Goal: Feedback & Contribution: Contribute content

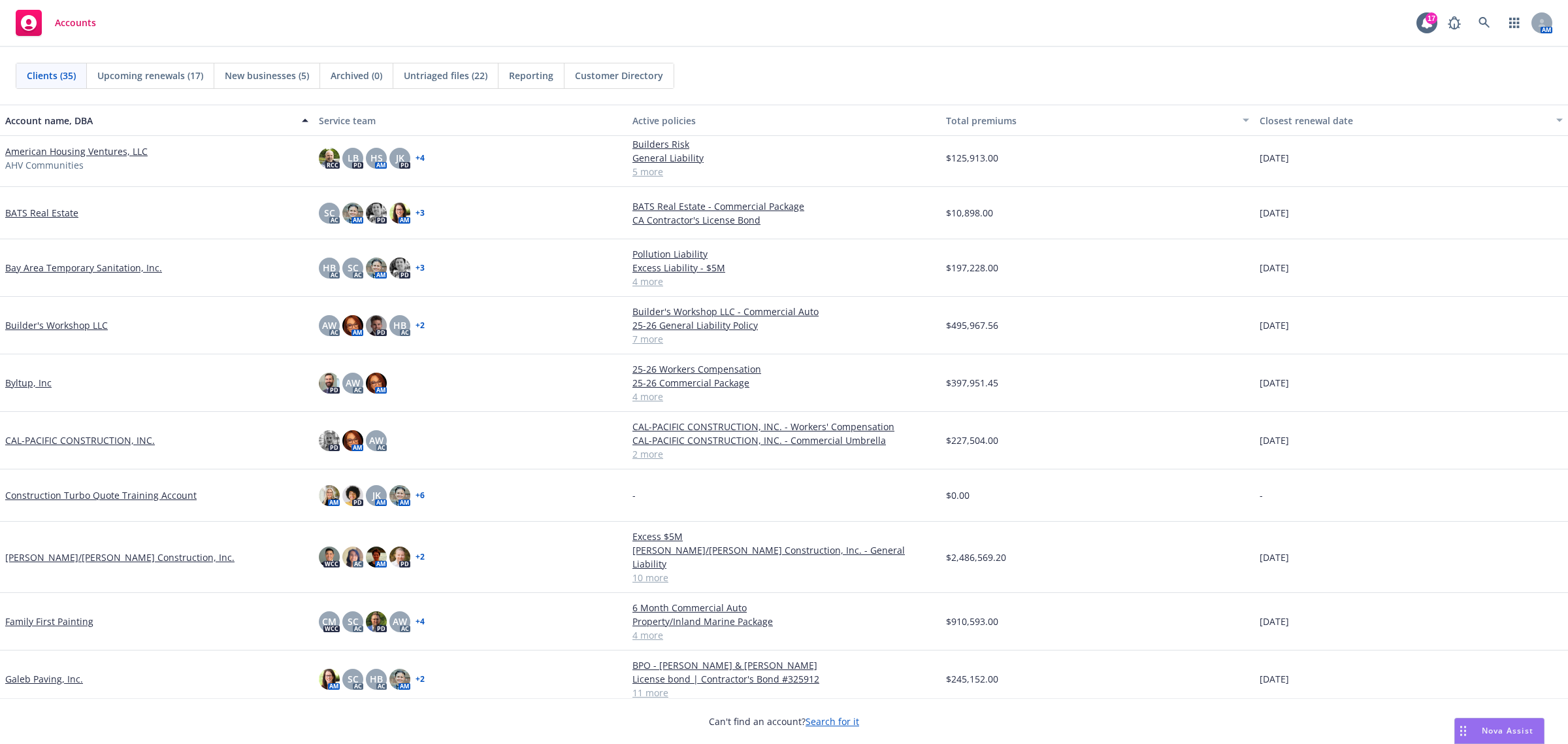
scroll to position [245, 0]
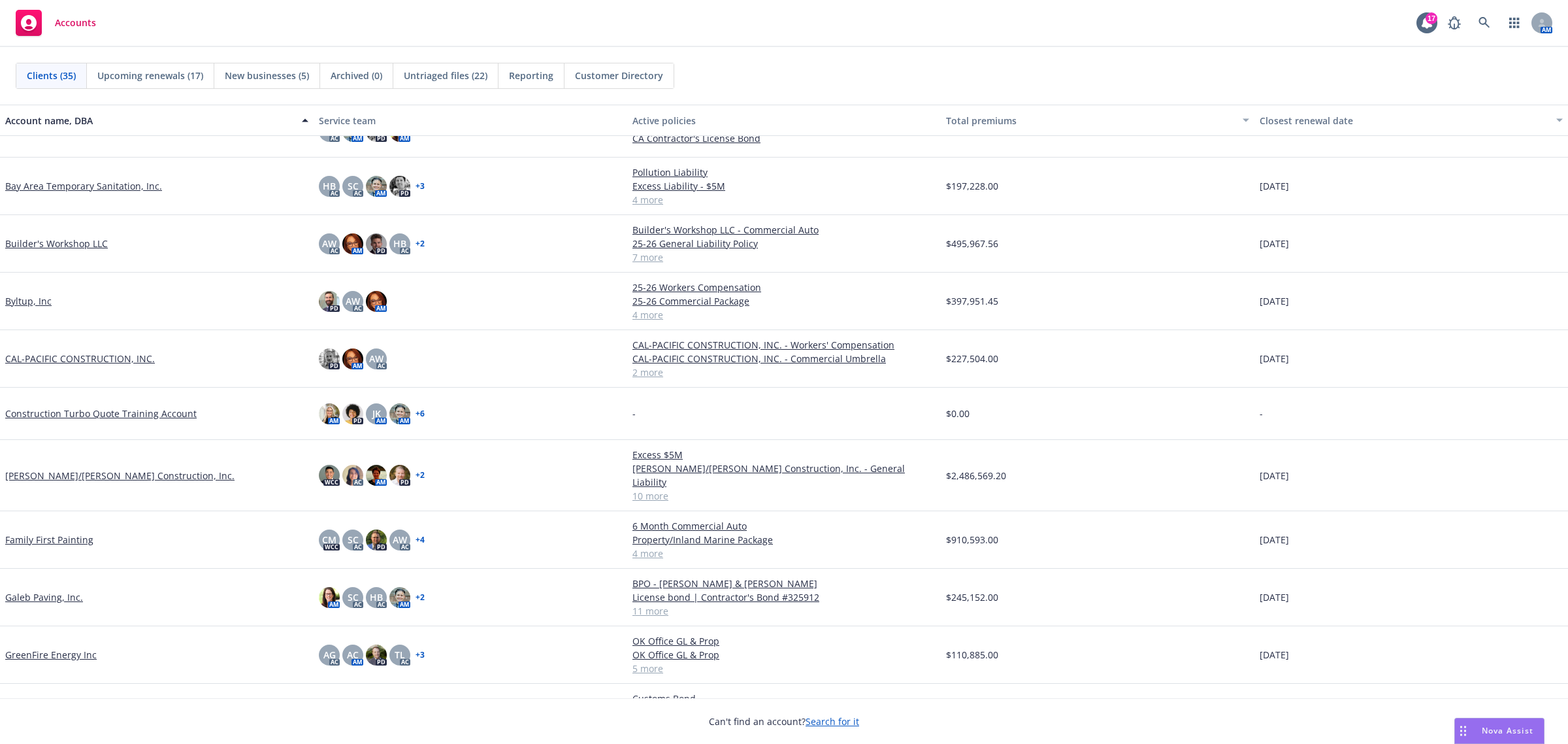
click at [105, 471] on link "[PERSON_NAME]/[PERSON_NAME] Construction, Inc." at bounding box center [119, 475] width 229 height 14
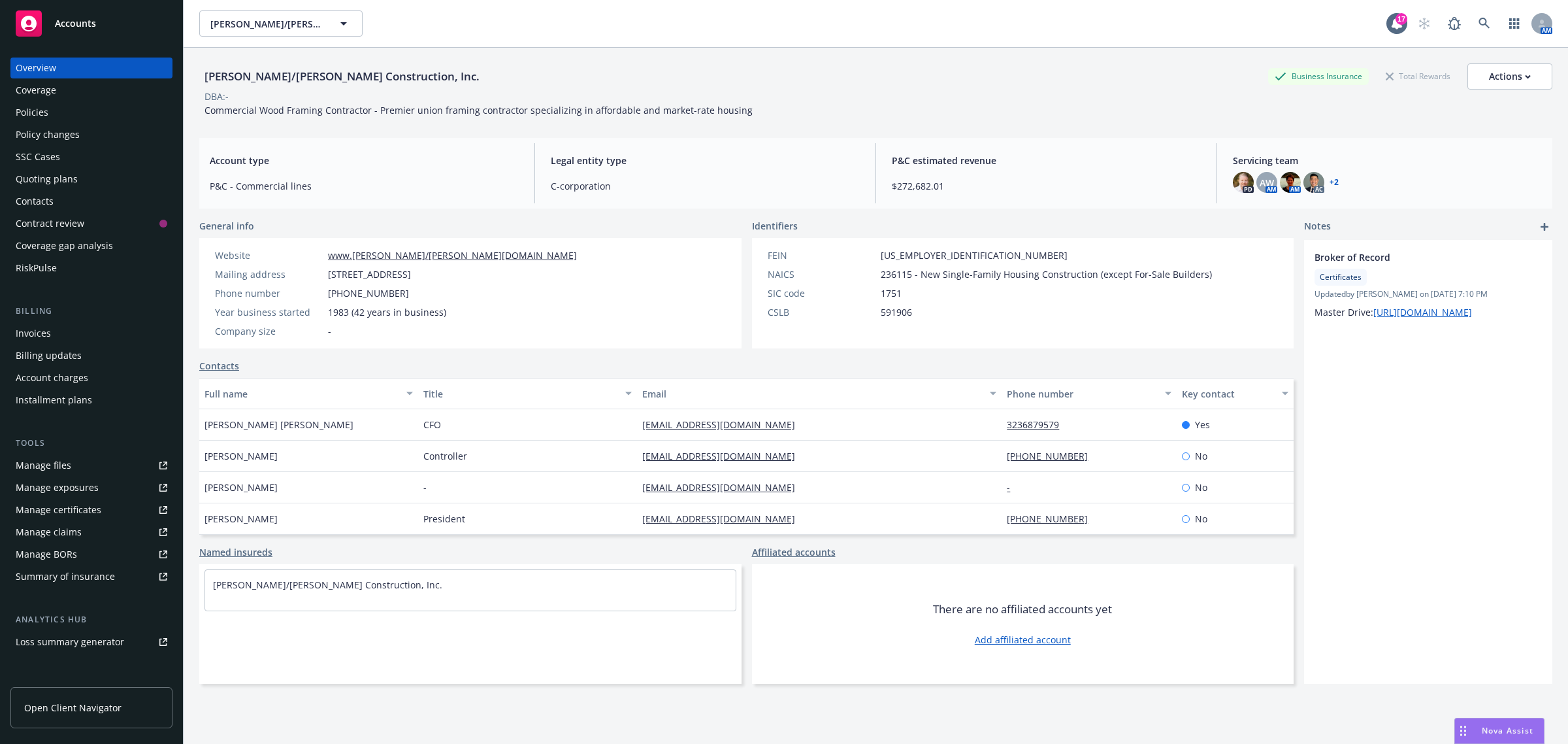
click at [75, 117] on div "Policies" at bounding box center [91, 113] width 152 height 21
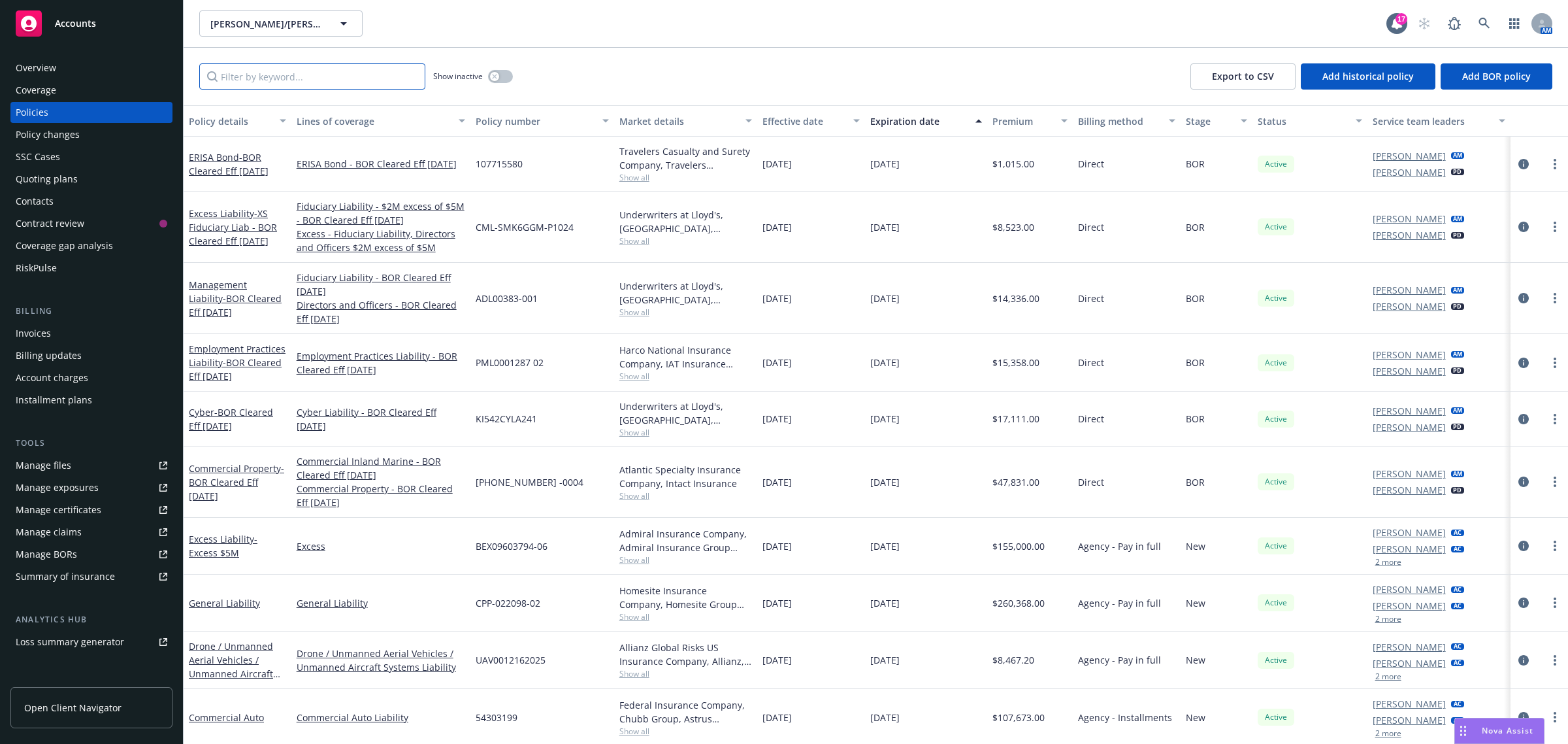
click at [324, 77] on input "Filter by keyword..." at bounding box center [312, 76] width 226 height 26
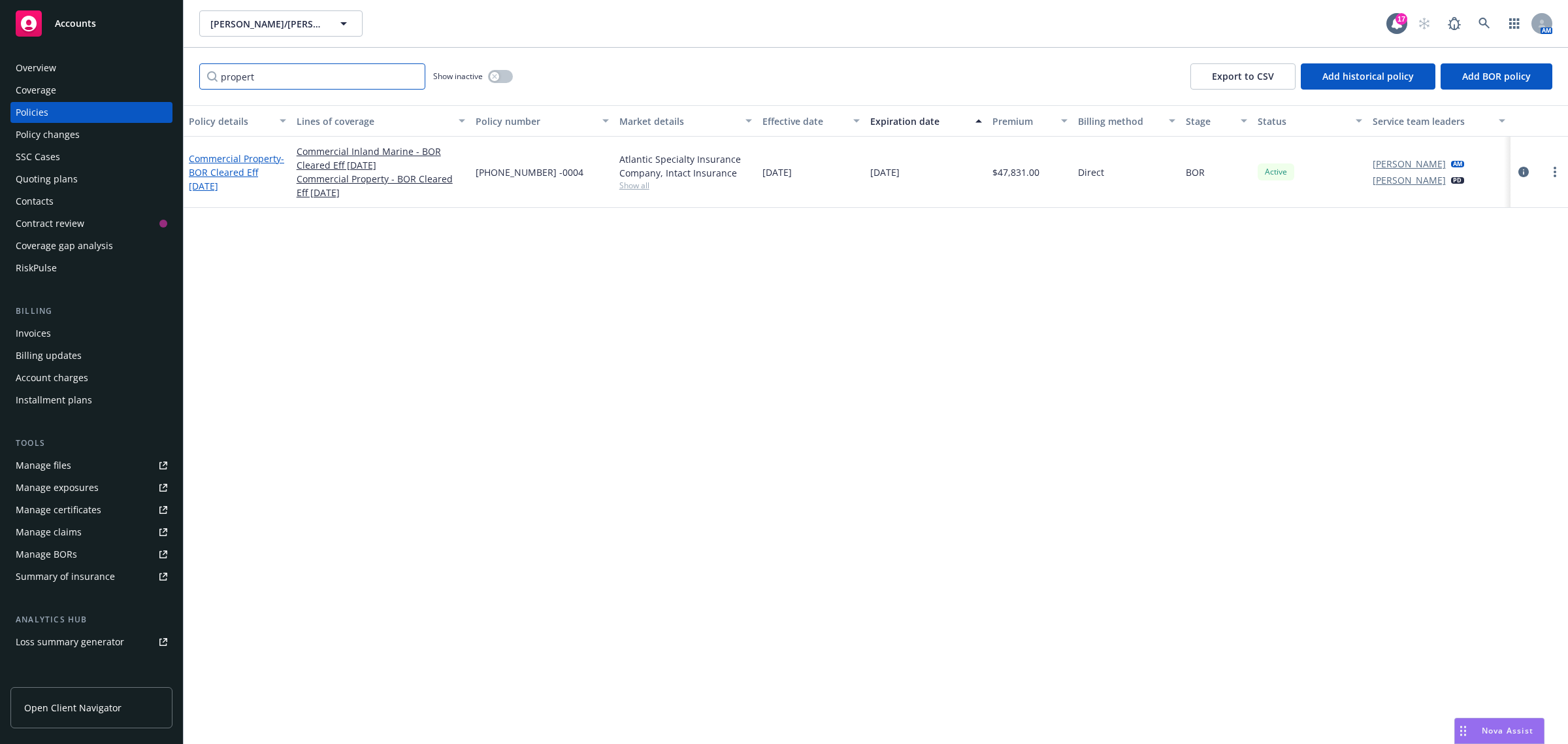
type input "propert"
click at [223, 154] on link "Commercial Property - BOR Cleared Eff [DATE]" at bounding box center [237, 172] width 96 height 40
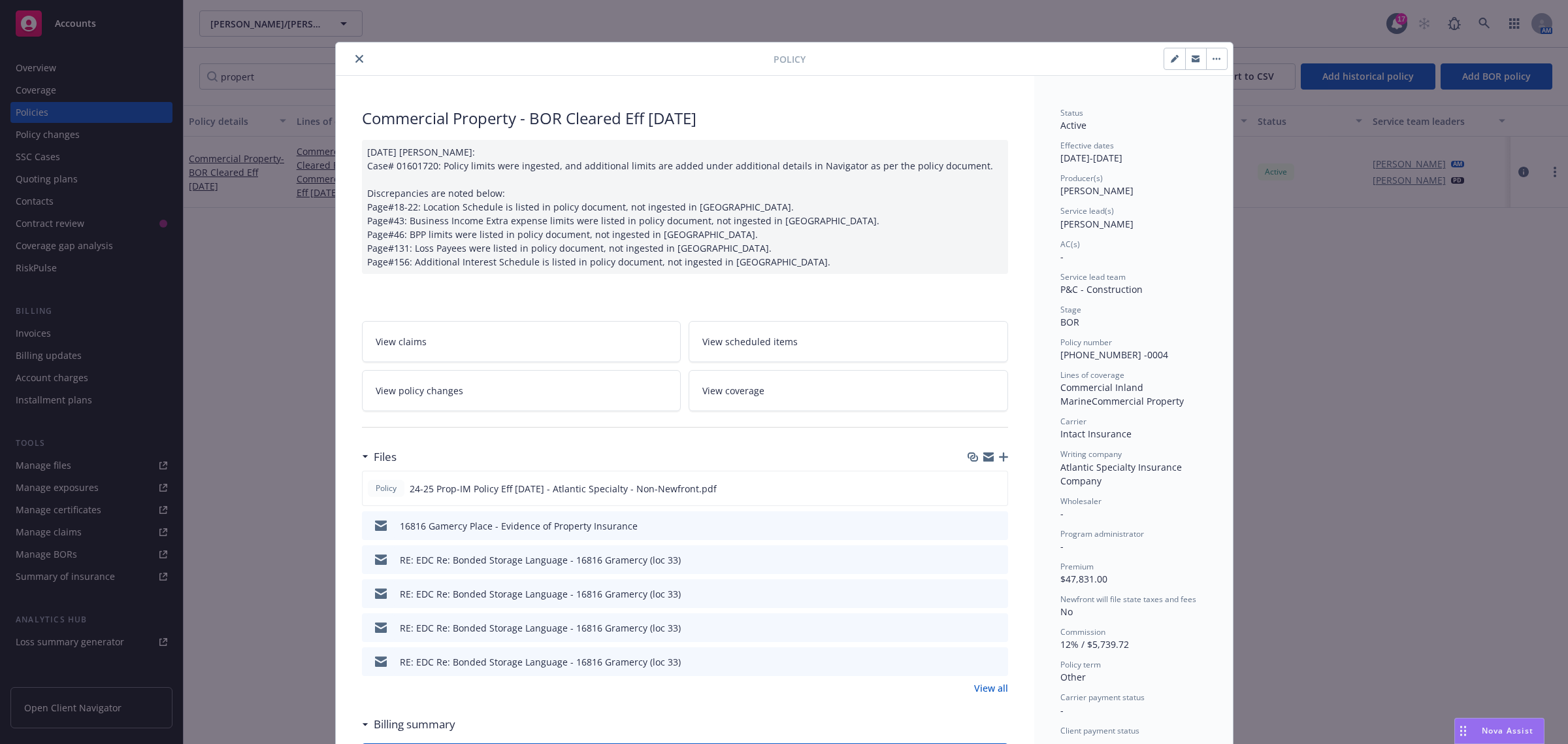
click at [352, 51] on button "close" at bounding box center [359, 58] width 15 height 15
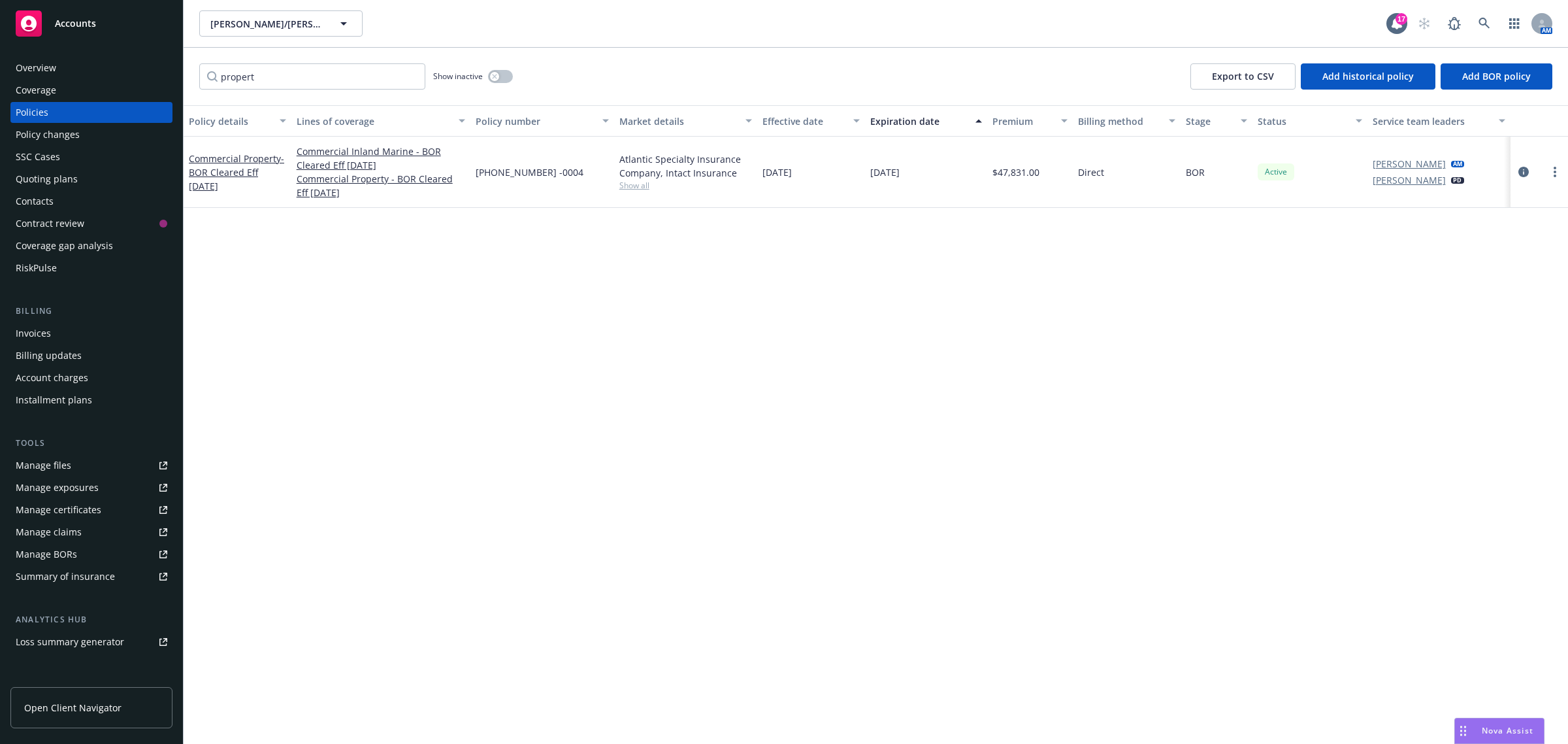
click at [83, 131] on div "Policy changes" at bounding box center [91, 135] width 152 height 21
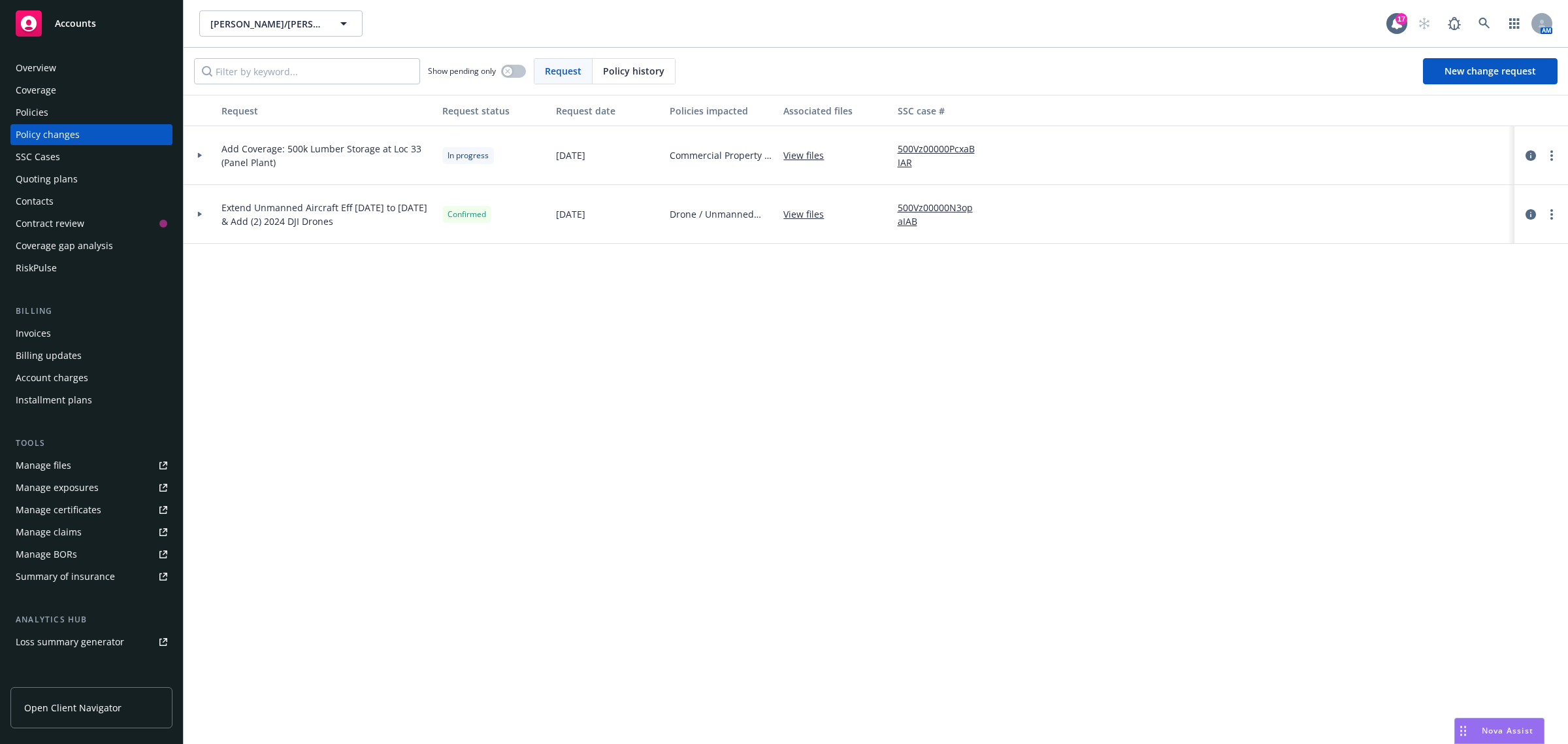
click at [198, 154] on icon at bounding box center [200, 156] width 5 height 5
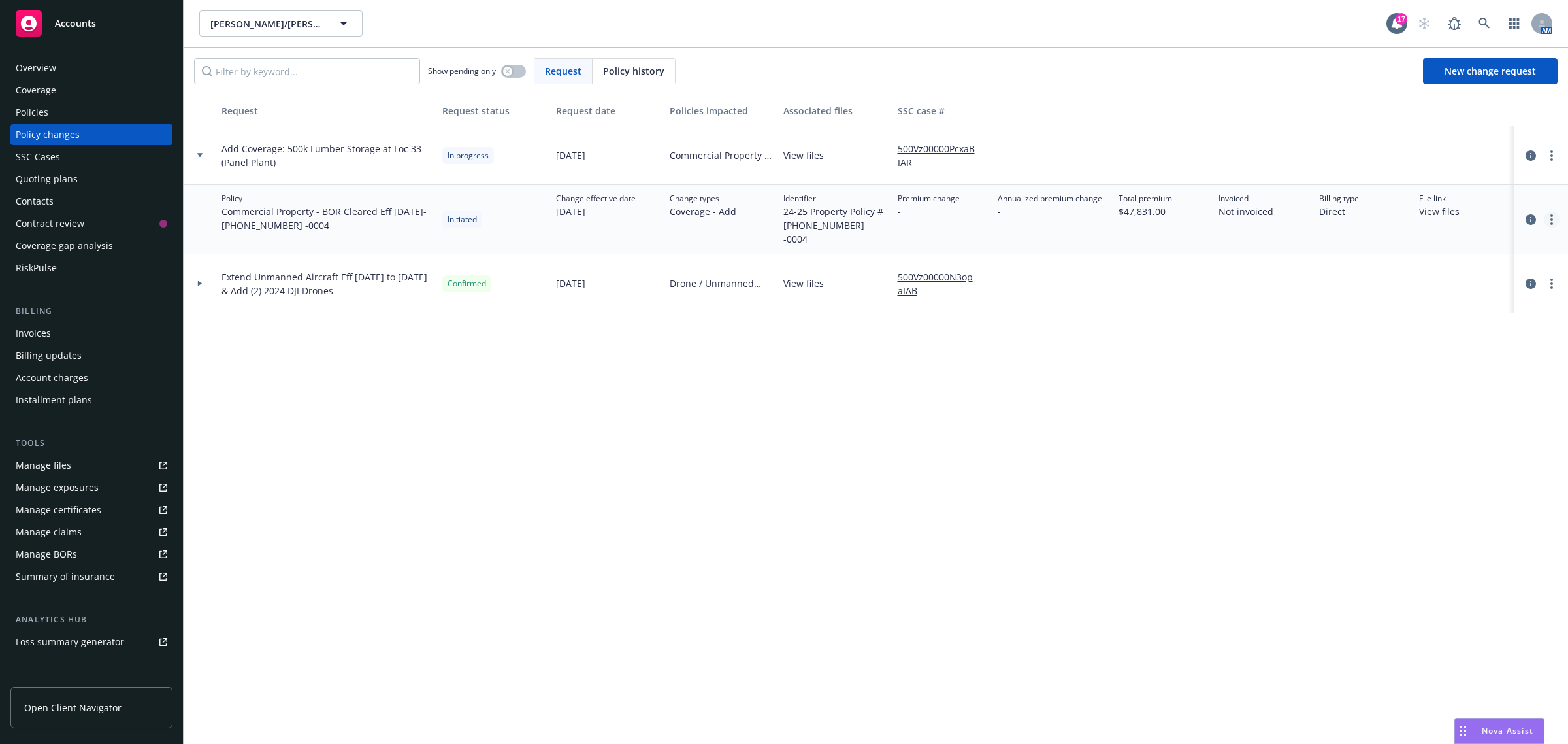
click at [1550, 212] on link "more" at bounding box center [1552, 219] width 15 height 15
click at [1436, 209] on link "View files" at bounding box center [1445, 211] width 51 height 14
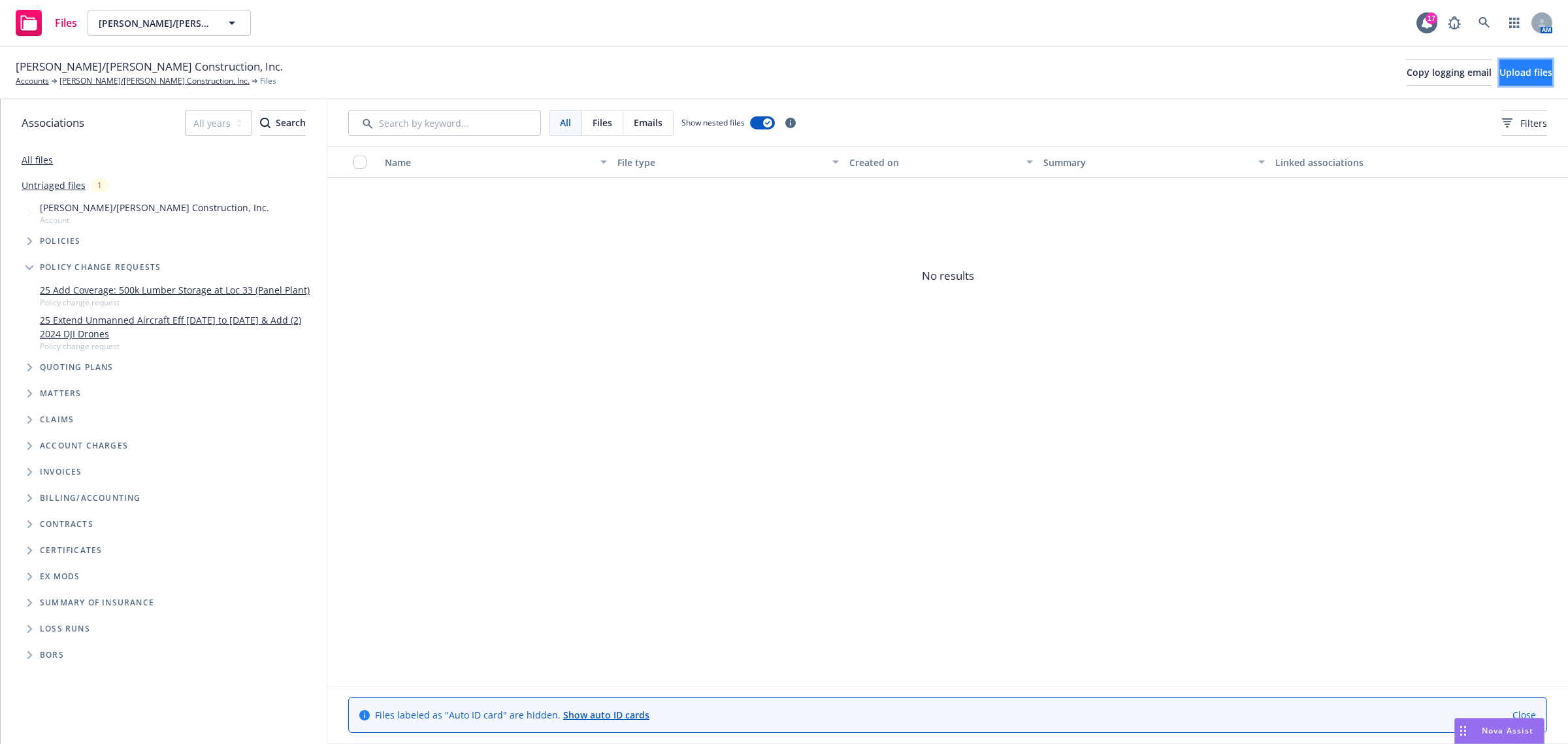
click at [1505, 60] on button "Upload files" at bounding box center [1526, 72] width 53 height 26
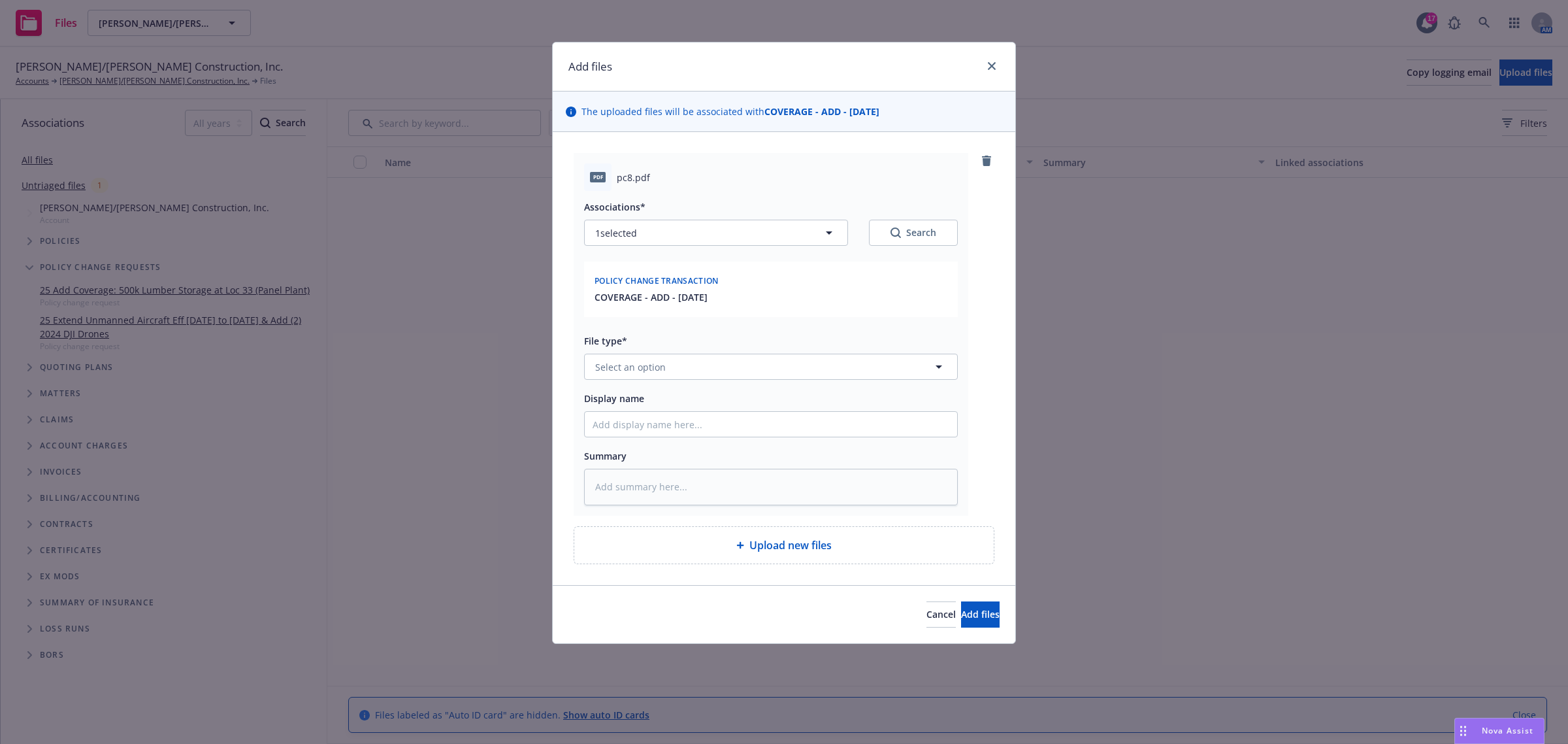
type textarea "x"
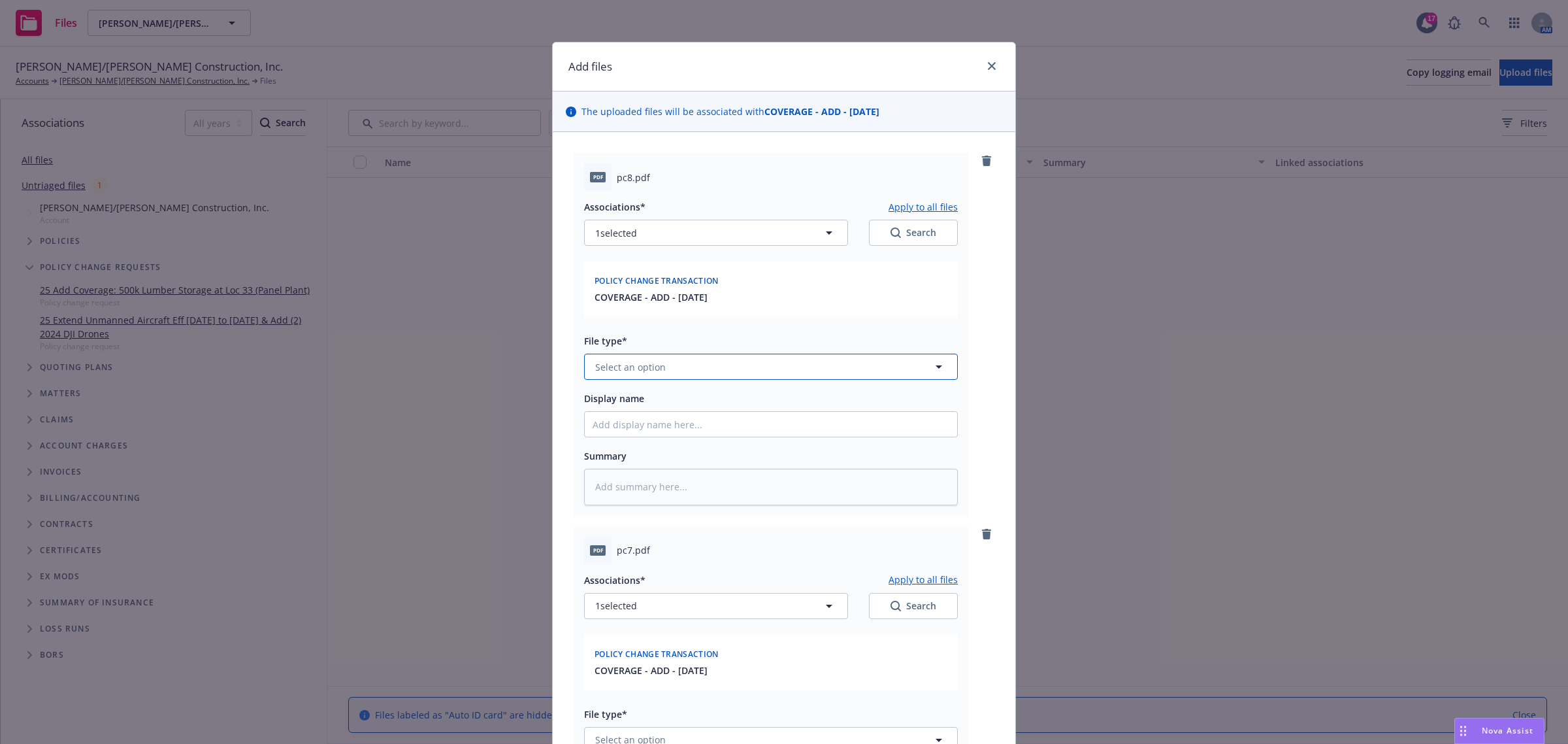
click at [618, 367] on span "Select an option" at bounding box center [630, 366] width 70 height 14
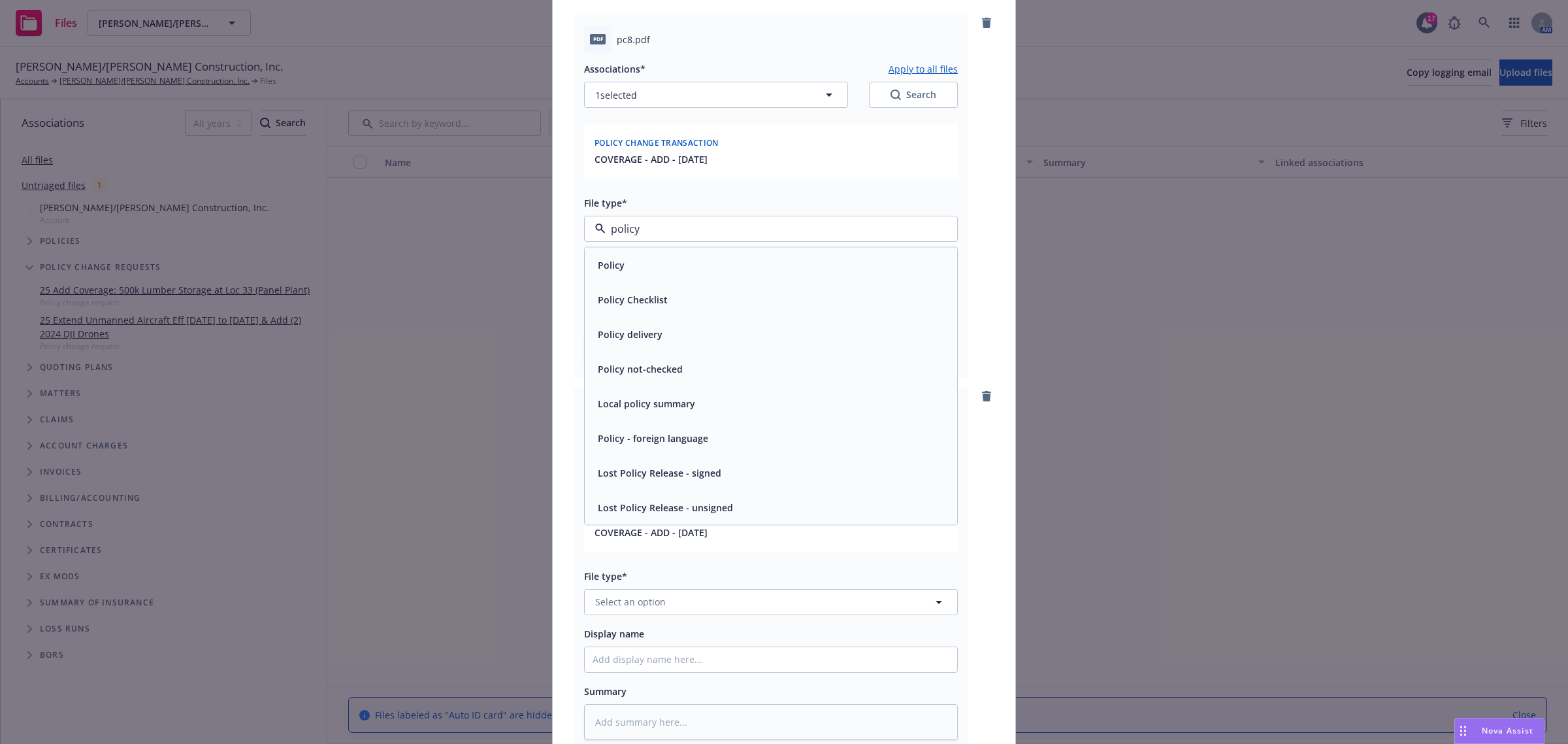
scroll to position [164, 0]
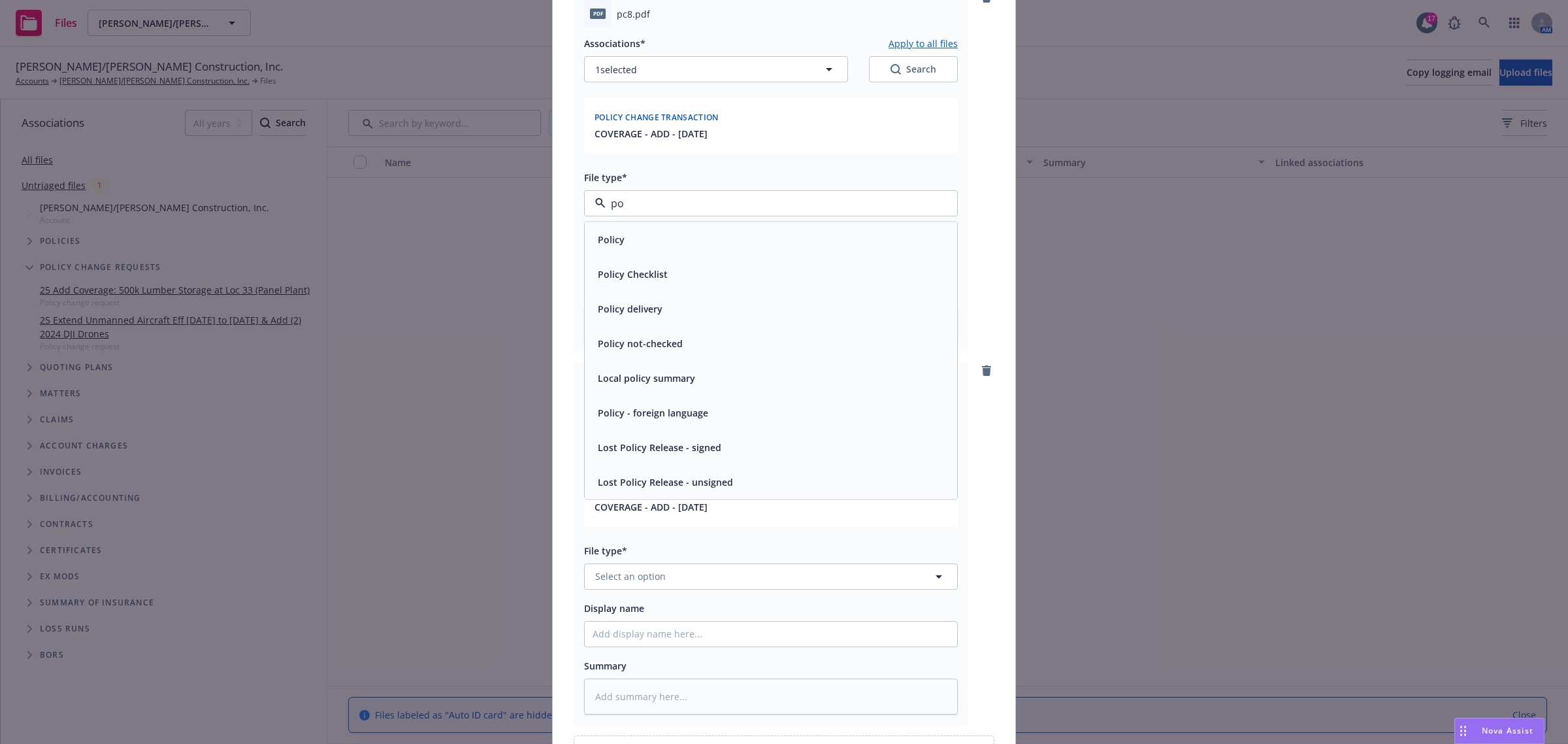
type input "p"
type input "end"
click at [632, 247] on div "Endorsement" at bounding box center [626, 239] width 68 height 19
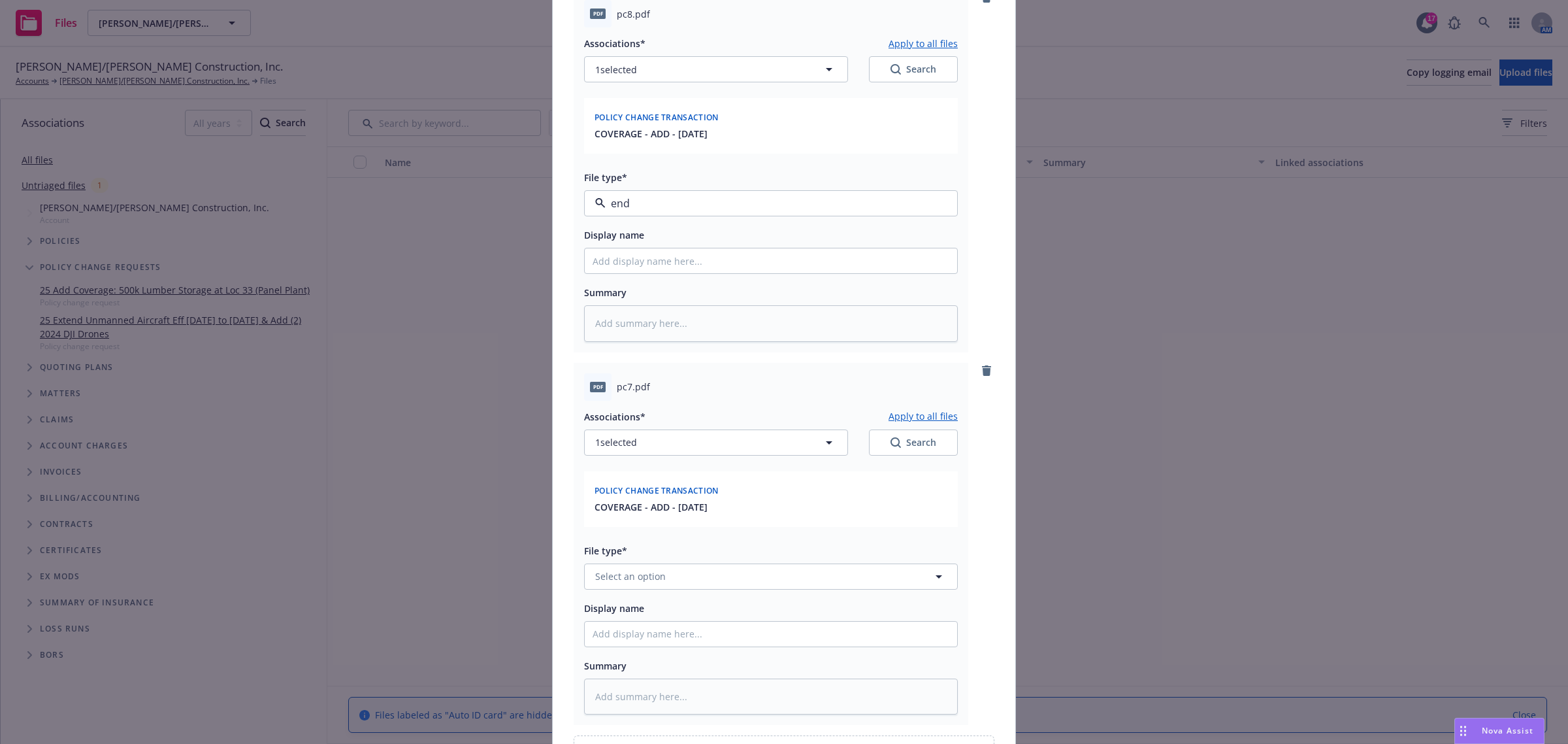
type textarea "x"
click at [639, 580] on span "Select an option" at bounding box center [630, 575] width 70 height 14
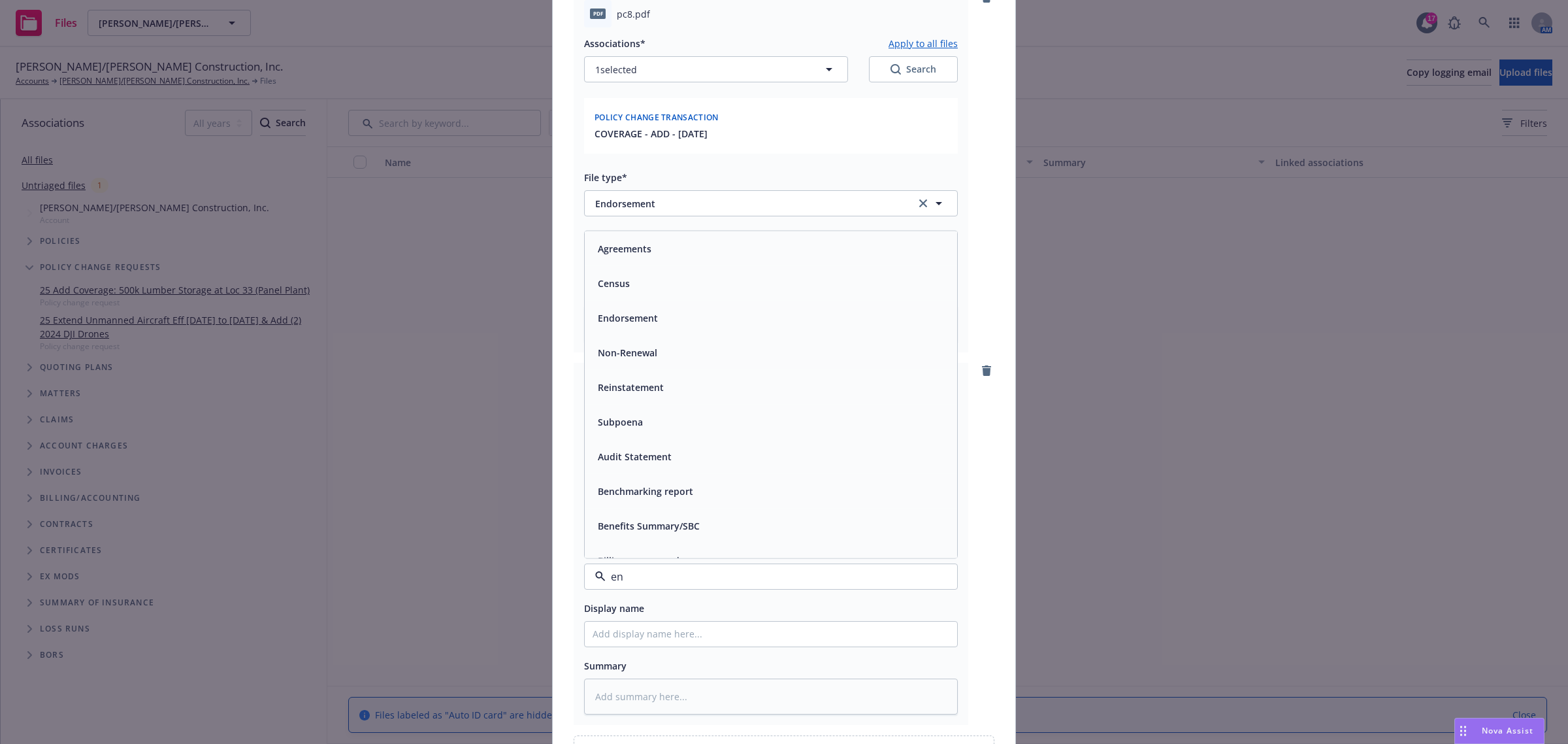
type input "end"
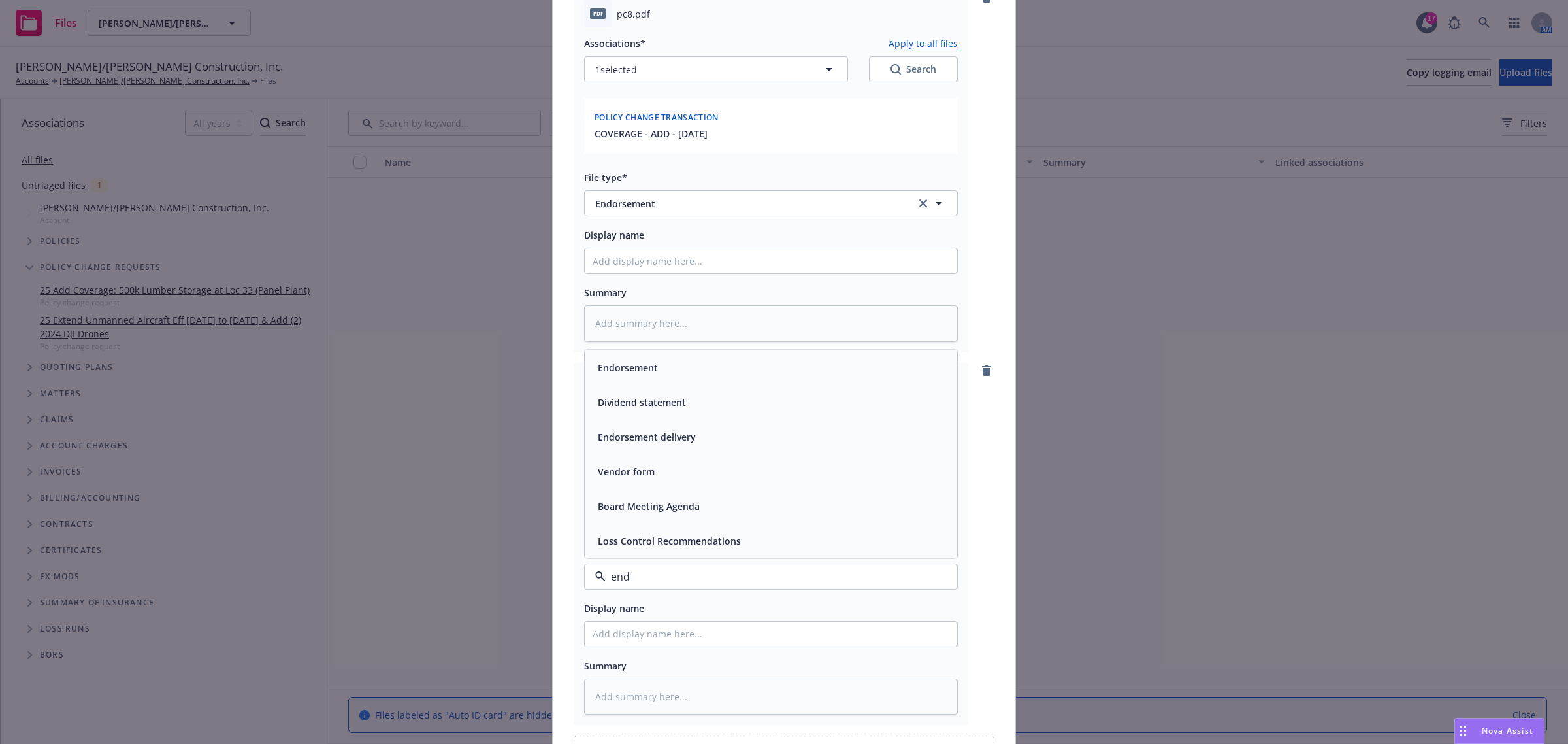
click at [667, 365] on div "Endorsement" at bounding box center [771, 366] width 357 height 19
click at [624, 265] on input "Display name" at bounding box center [771, 260] width 373 height 25
type textarea "x"
type input "A"
type textarea "x"
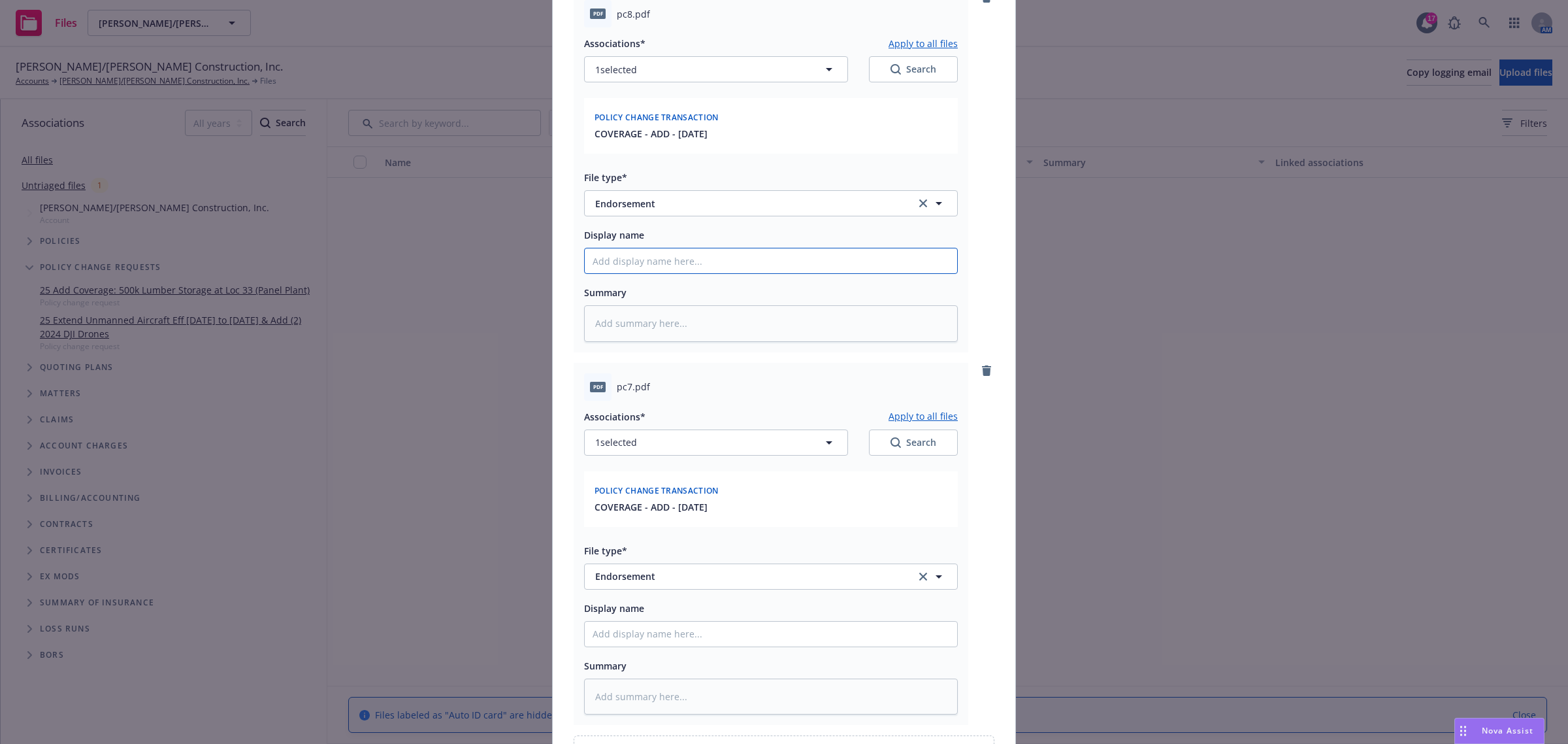
type textarea "x"
type input "5"
type textarea "x"
type input "E"
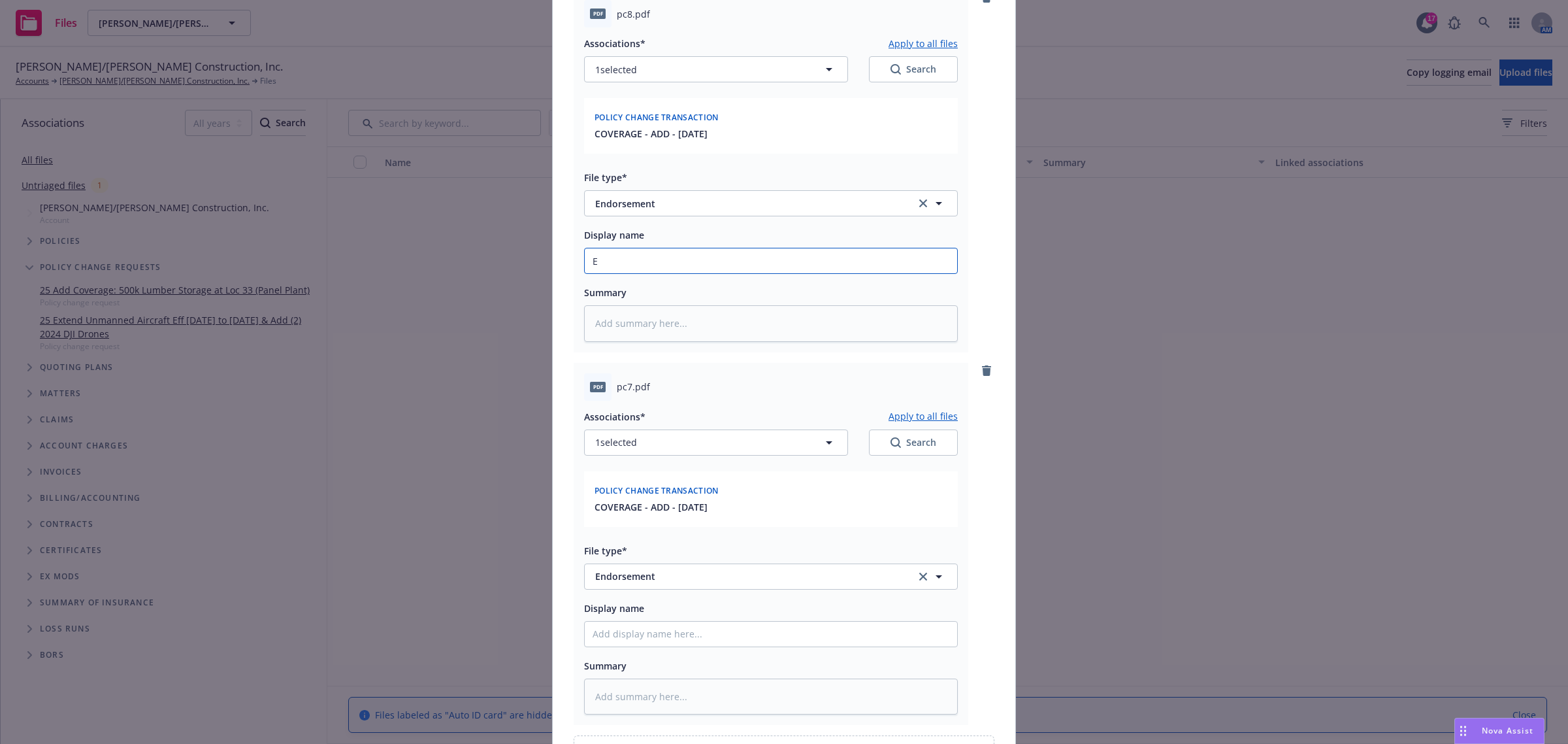
type textarea "x"
type input "En"
type textarea "x"
type input "End"
type textarea "x"
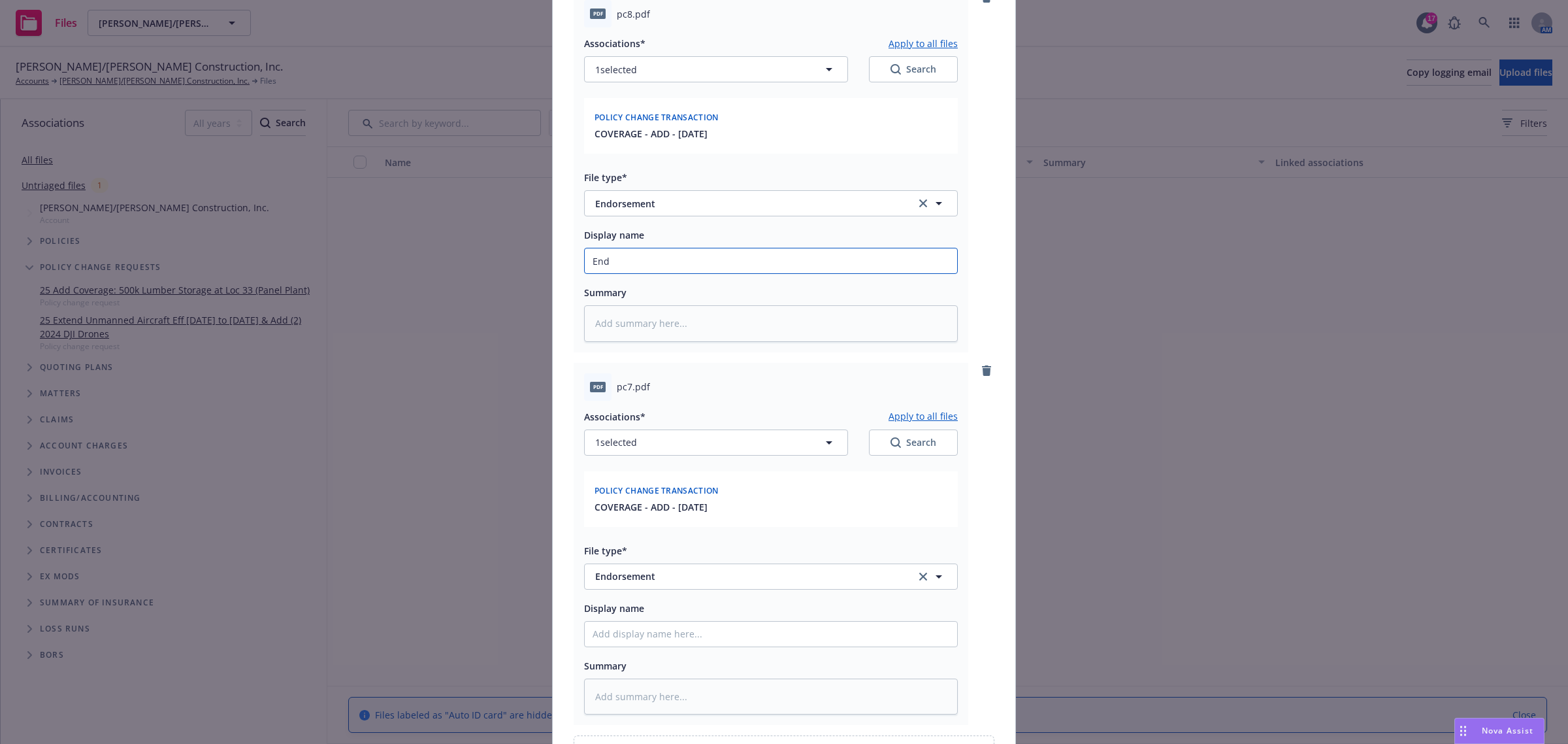
type input "Endo"
type textarea "x"
type input "End"
type textarea "x"
type input "En"
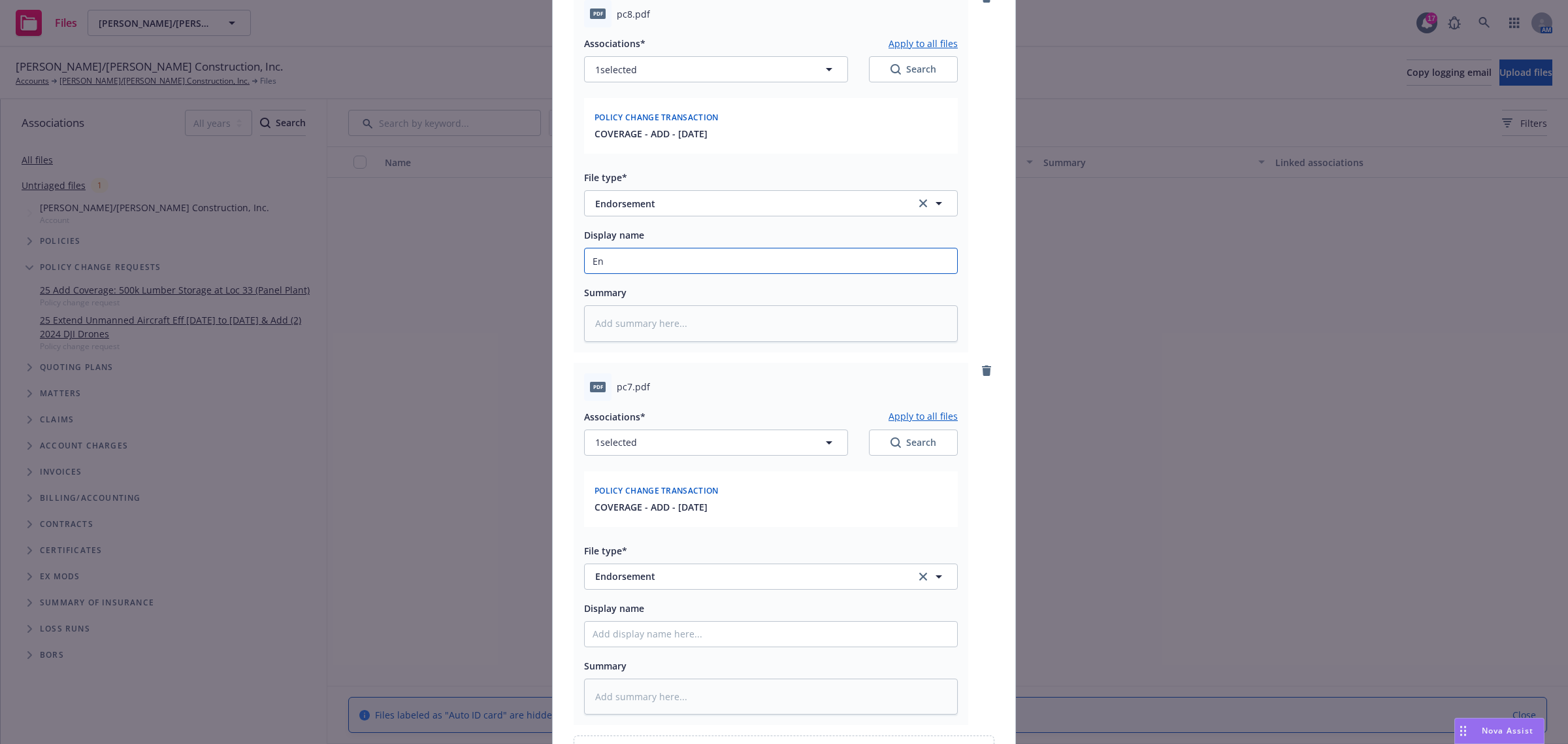
type textarea "x"
type input "E"
type textarea "x"
type input "2"
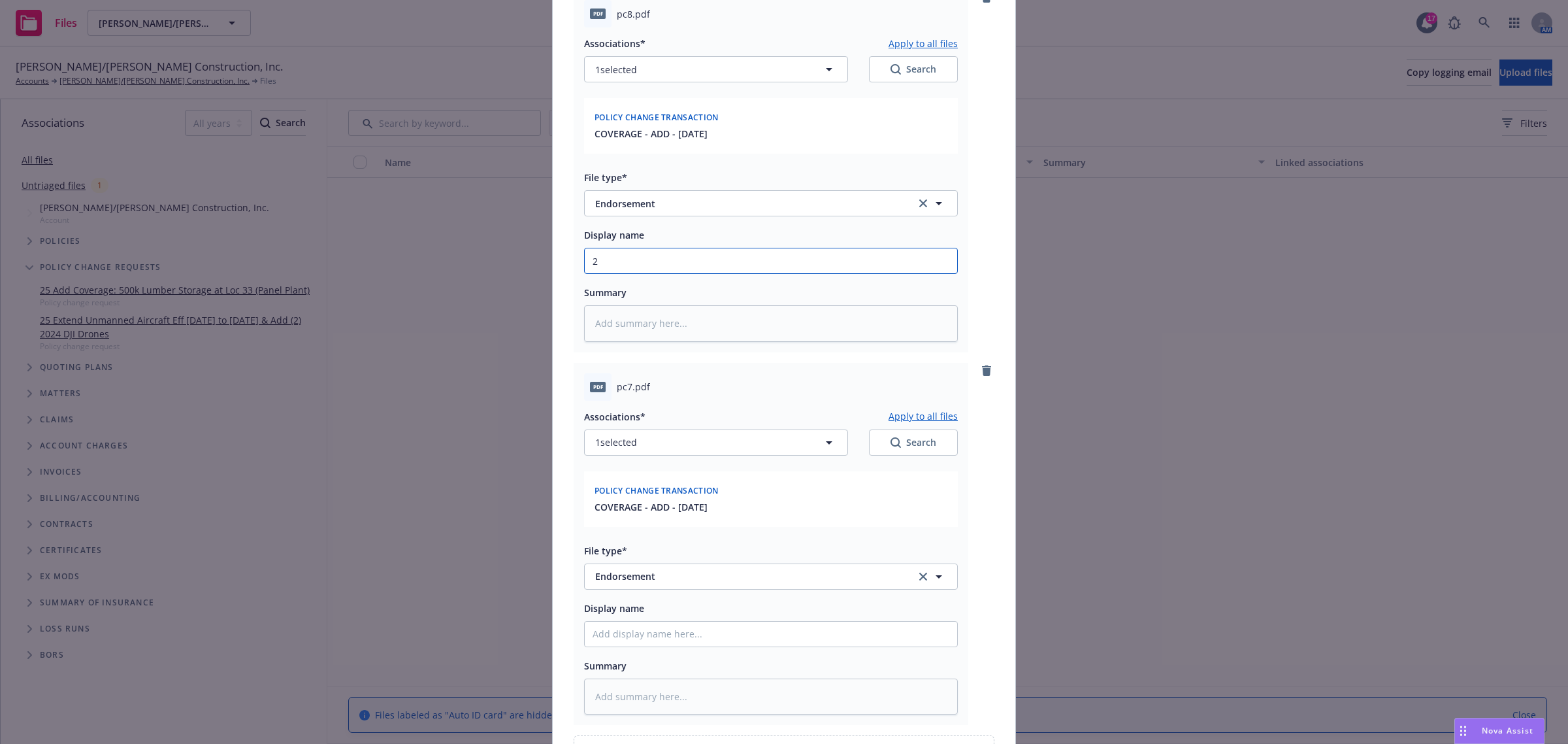
type textarea "x"
type input "25"
type textarea "x"
type input "25-"
type textarea "x"
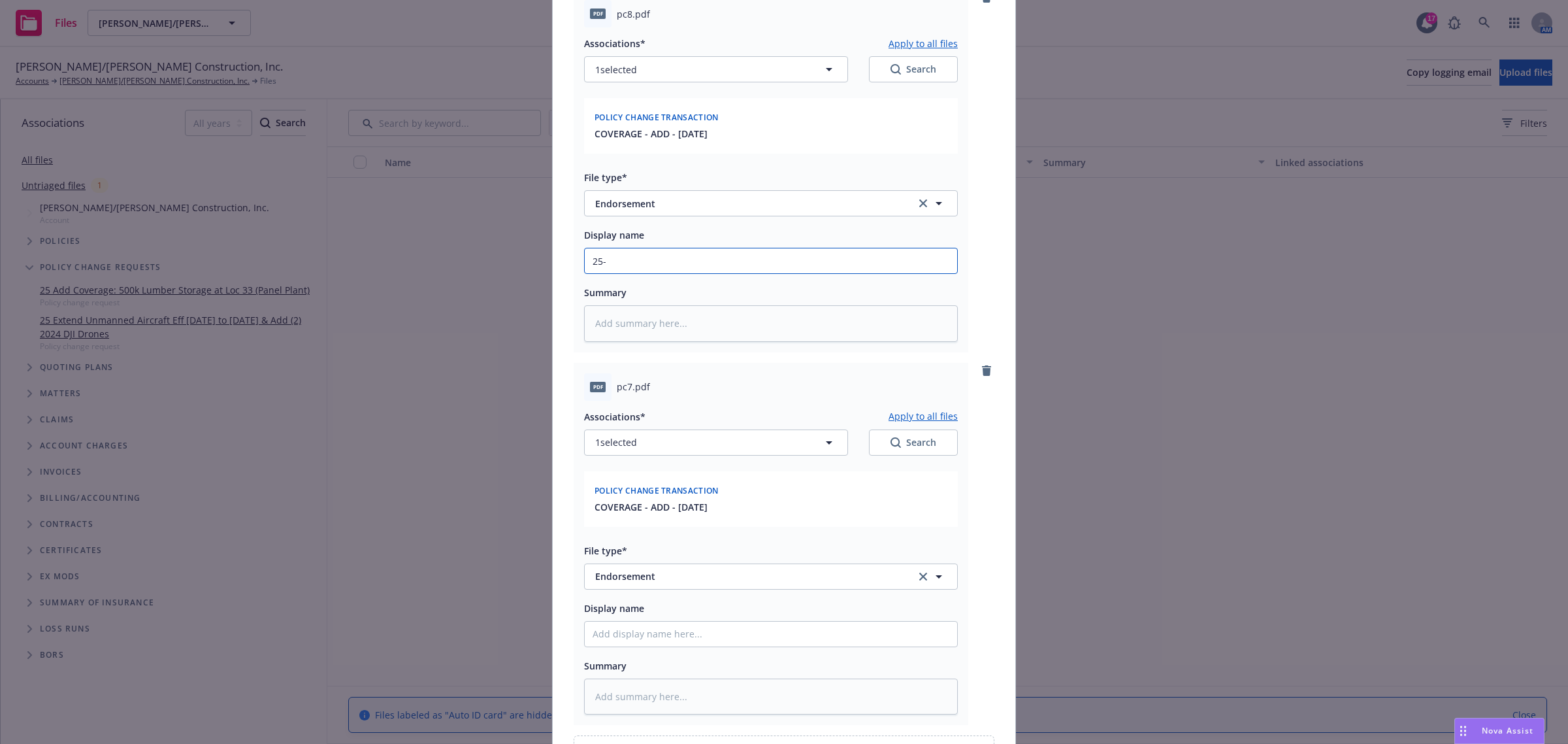
type input "25-2"
type textarea "x"
type input "25-26"
type textarea "x"
type input "25-26"
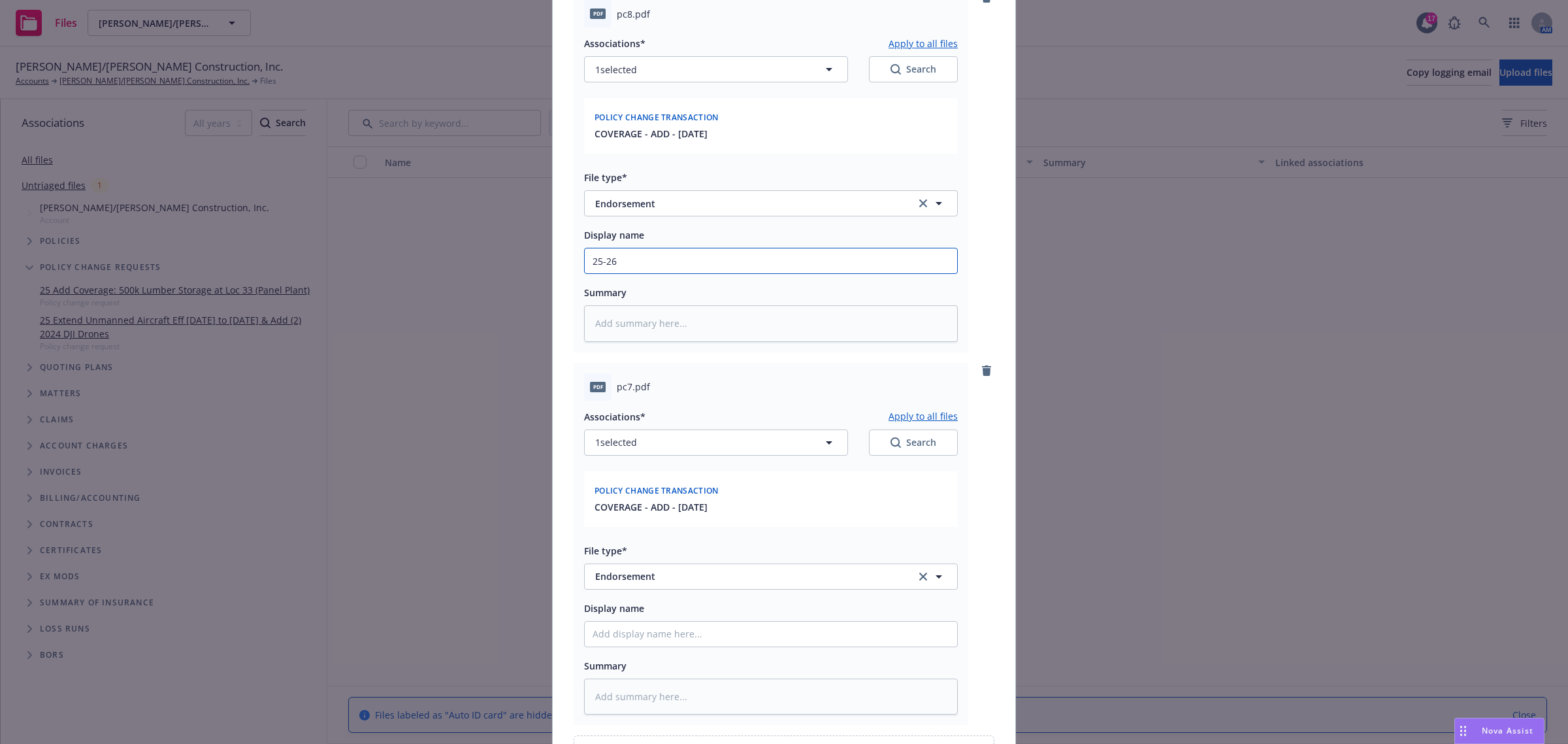
type textarea "x"
type input "25-26 E"
type textarea "x"
type input "25-26 En"
type textarea "x"
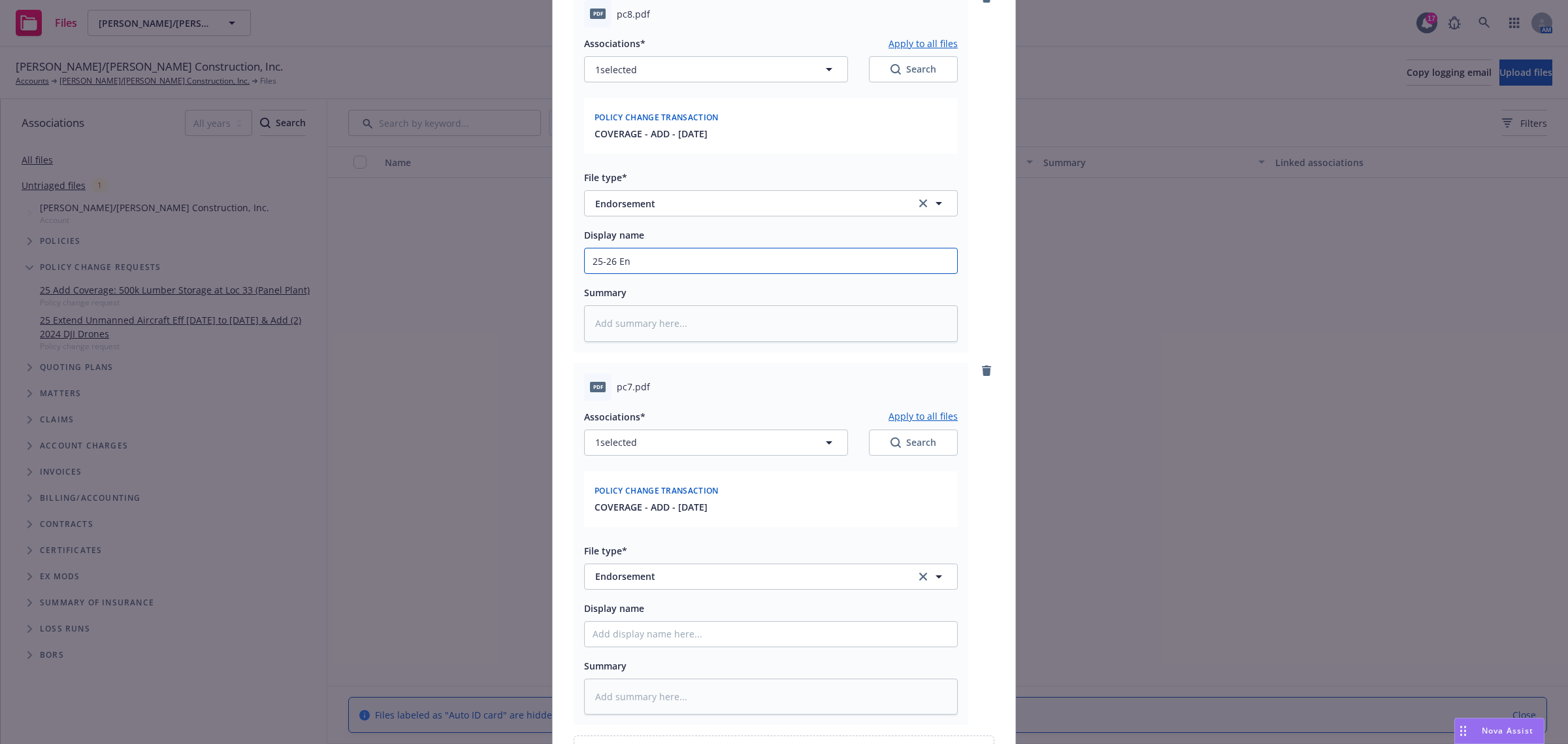
type input "25-26 End"
type textarea "x"
type input "25-26 Endo"
type textarea "x"
type input "25-26 Endor"
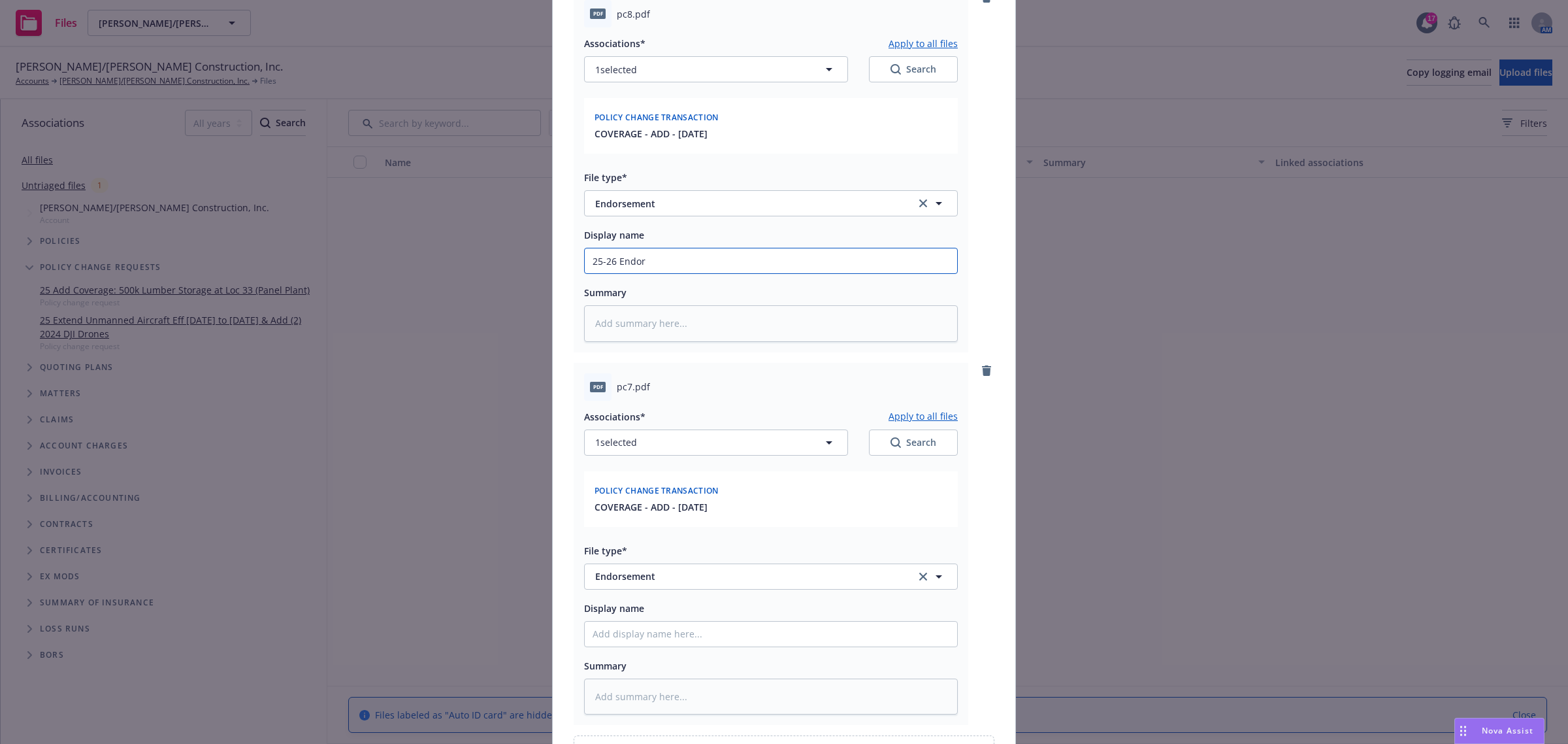
type textarea "x"
type input "25-26 Endors"
type textarea "x"
type input "25-26 Endorse"
type textarea "x"
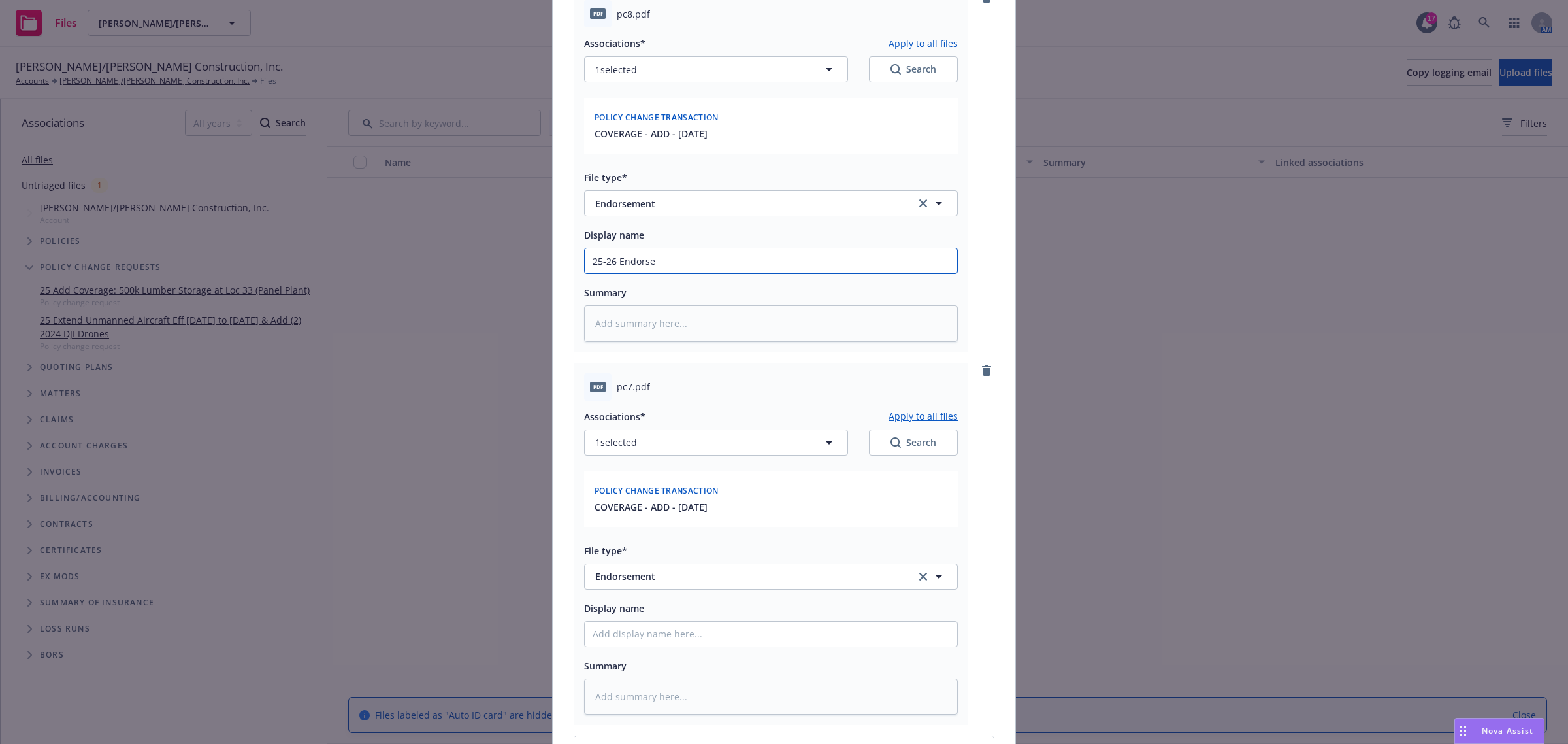
type input "25-26 Endorsem"
type textarea "x"
type input "25-26 Endorseme"
type textarea "x"
type input "25-26 Endorsemen"
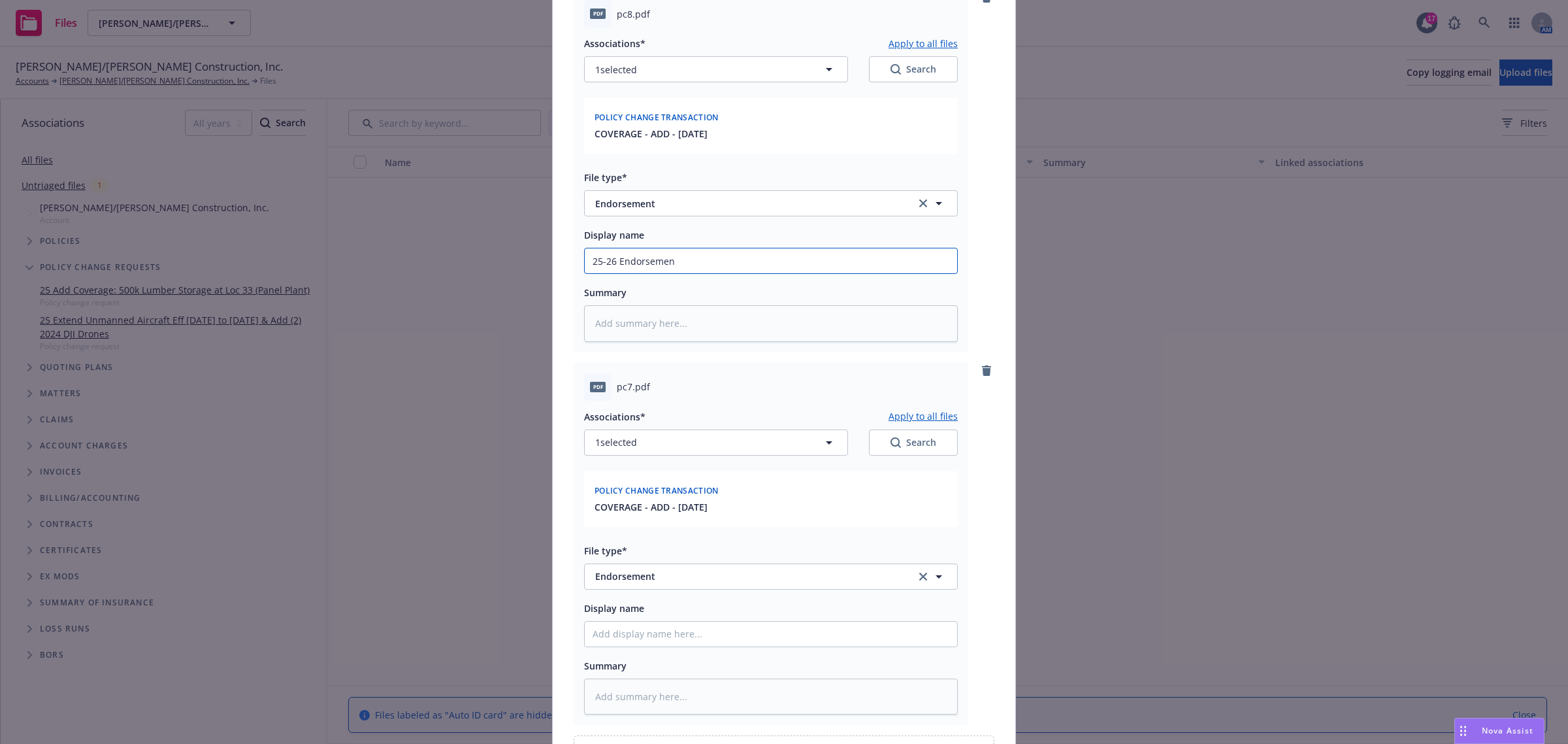
type textarea "x"
type input "25-26 Endorsement"
type textarea "x"
type input "25-26 Endorsement"
type textarea "x"
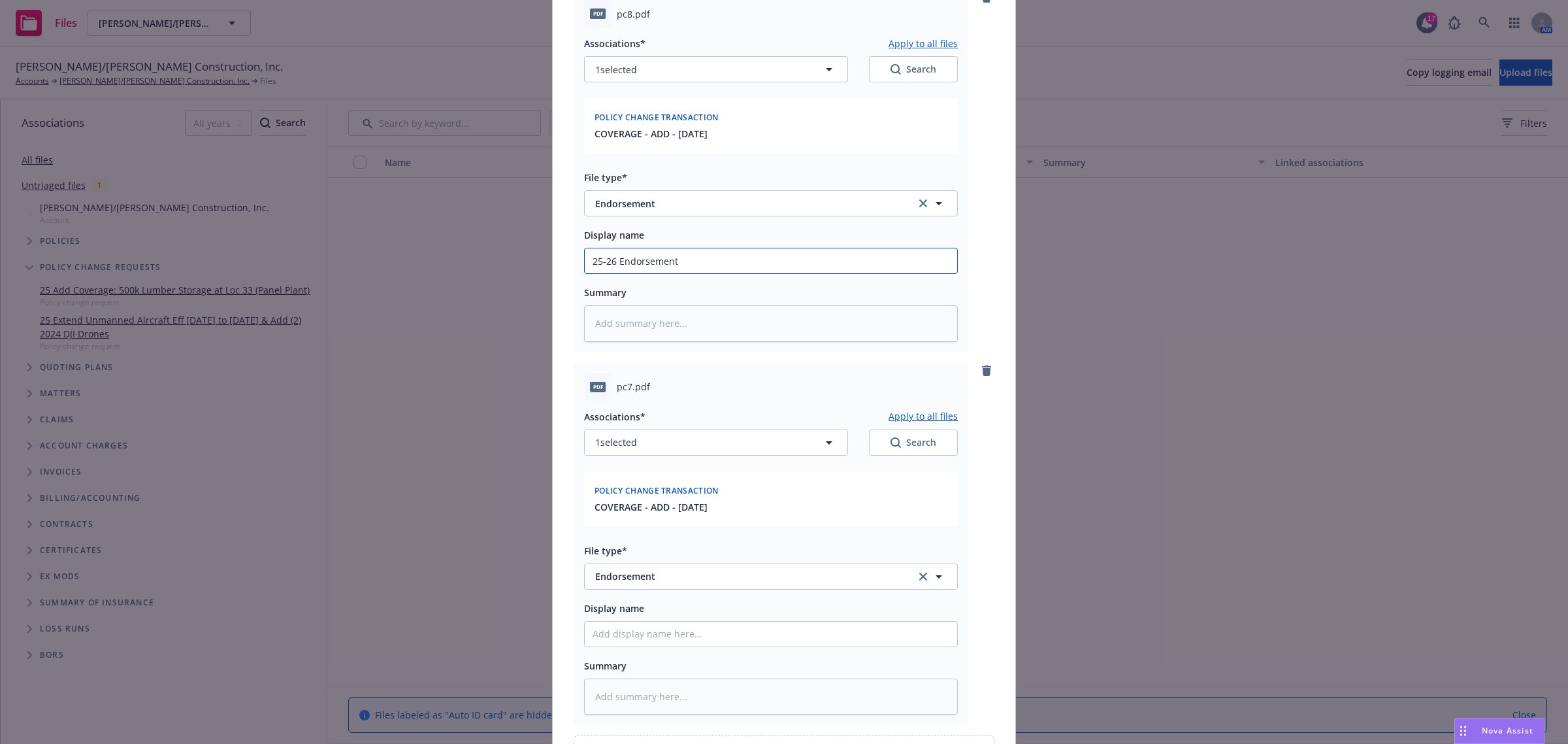
type input "25-26 Endorsement 5"
type textarea "x"
type input "25-26 Endorsement 50"
type textarea "x"
type input "25-26 Endorsement 500"
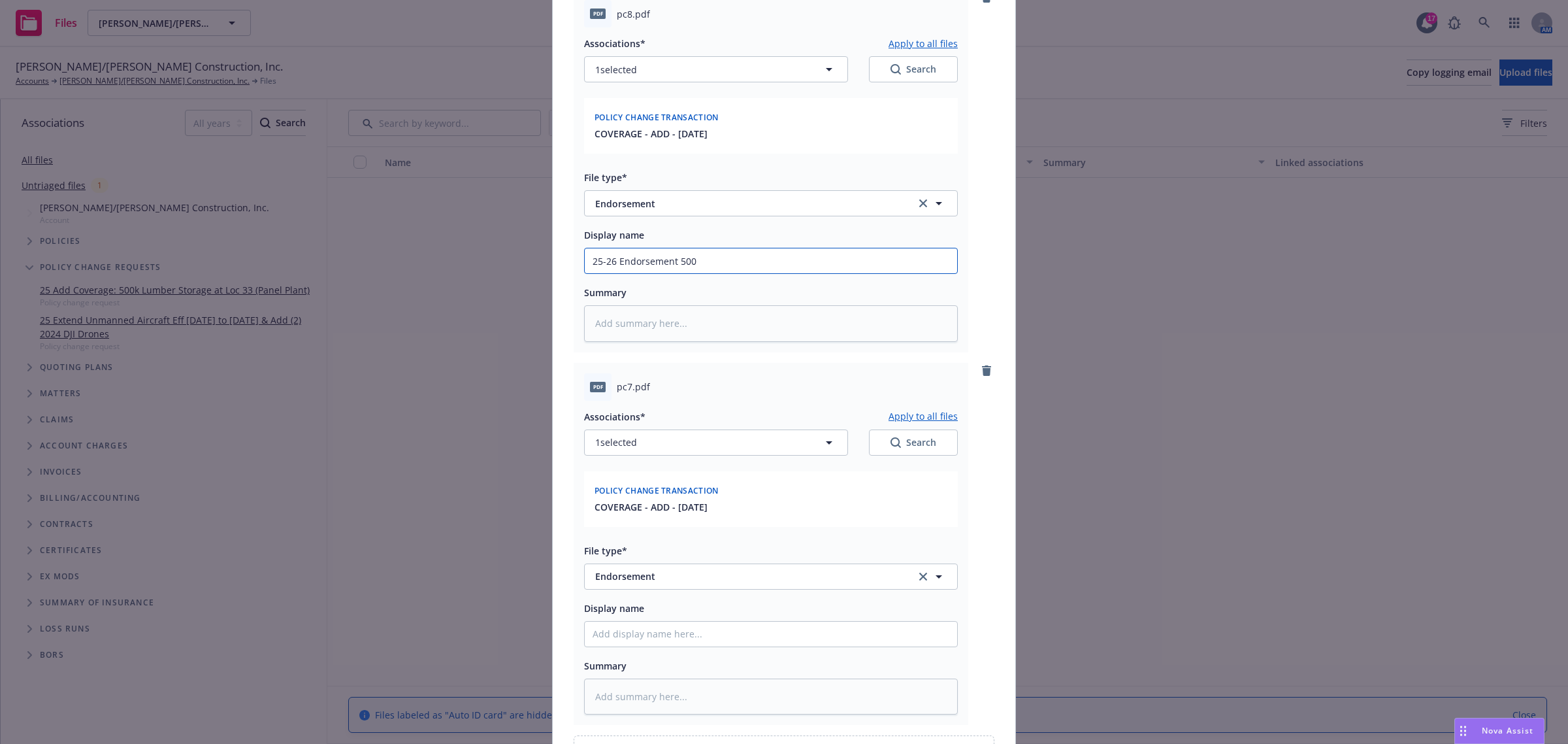
type textarea "x"
type input "25-26 Endorsement 500k"
type textarea "x"
type input "25-26 Endorsement 500k"
type textarea "x"
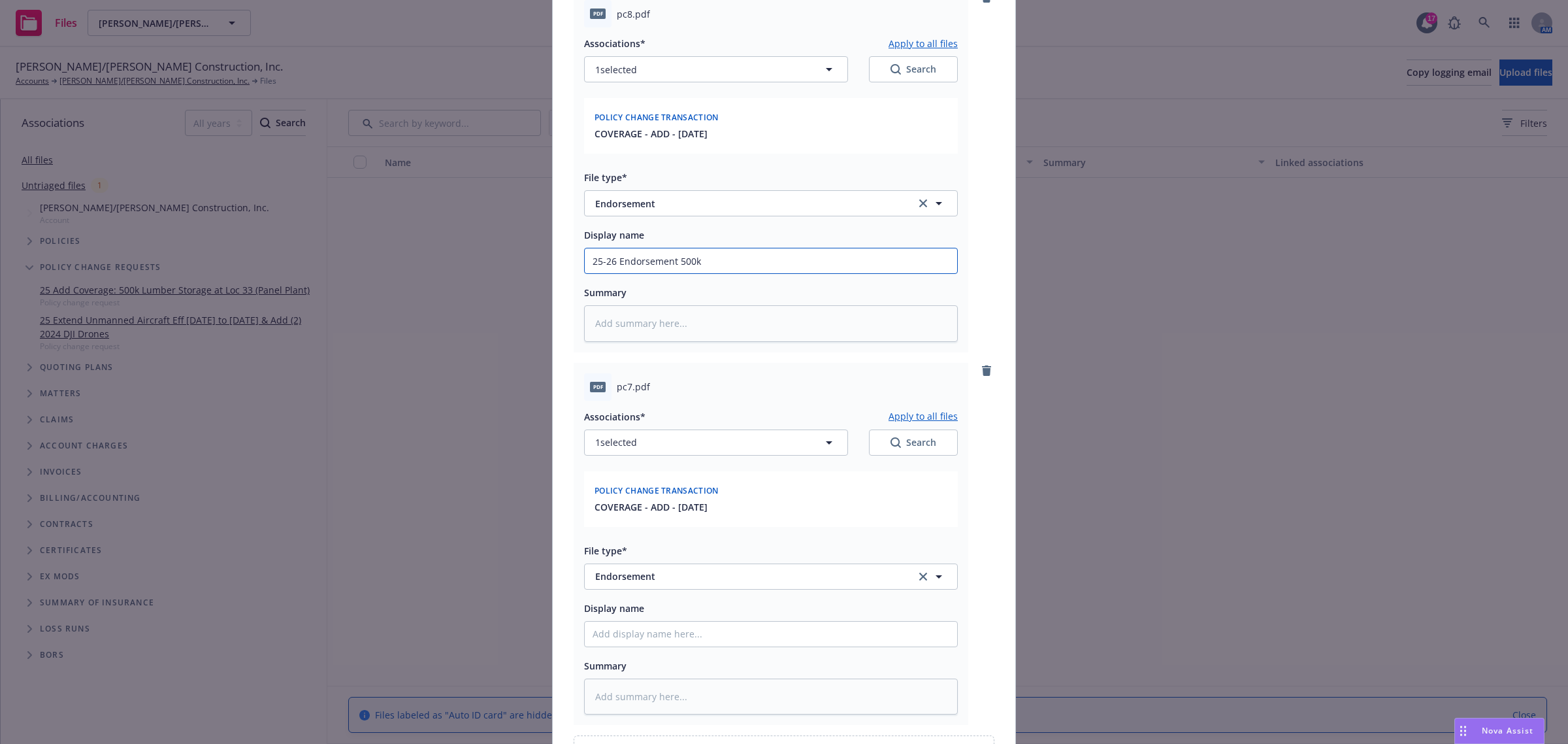
type input "25-26 Endorsement 500k L"
type textarea "x"
type input "25-26 Endorsement 500k Lu"
type textarea "x"
type input "25-26 Endorsement 500k Lum"
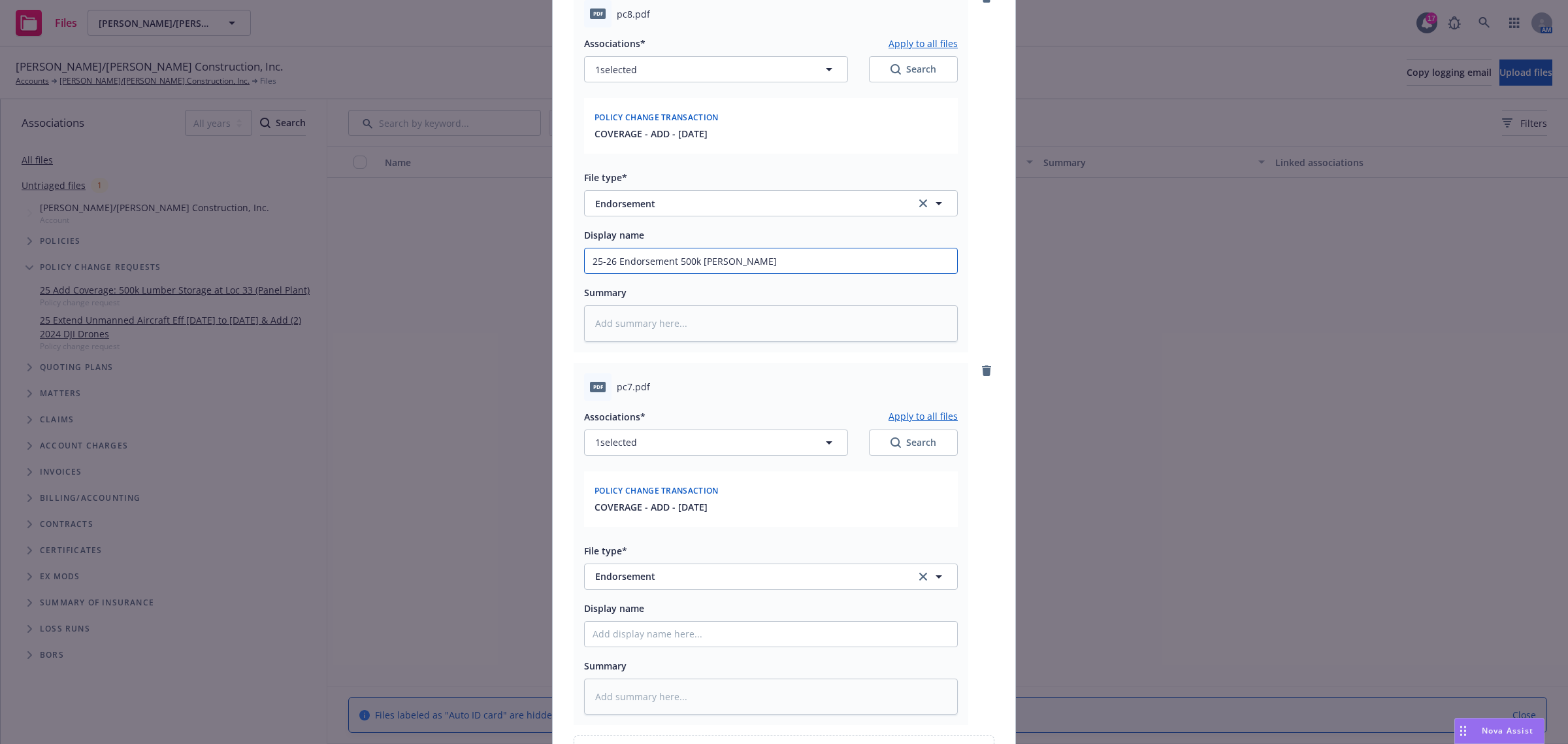
type textarea "x"
type input "25-26 Endorsement 500k Lumb"
type textarea "x"
type input "25-26 Endorsement 500k Lumbe"
type textarea "x"
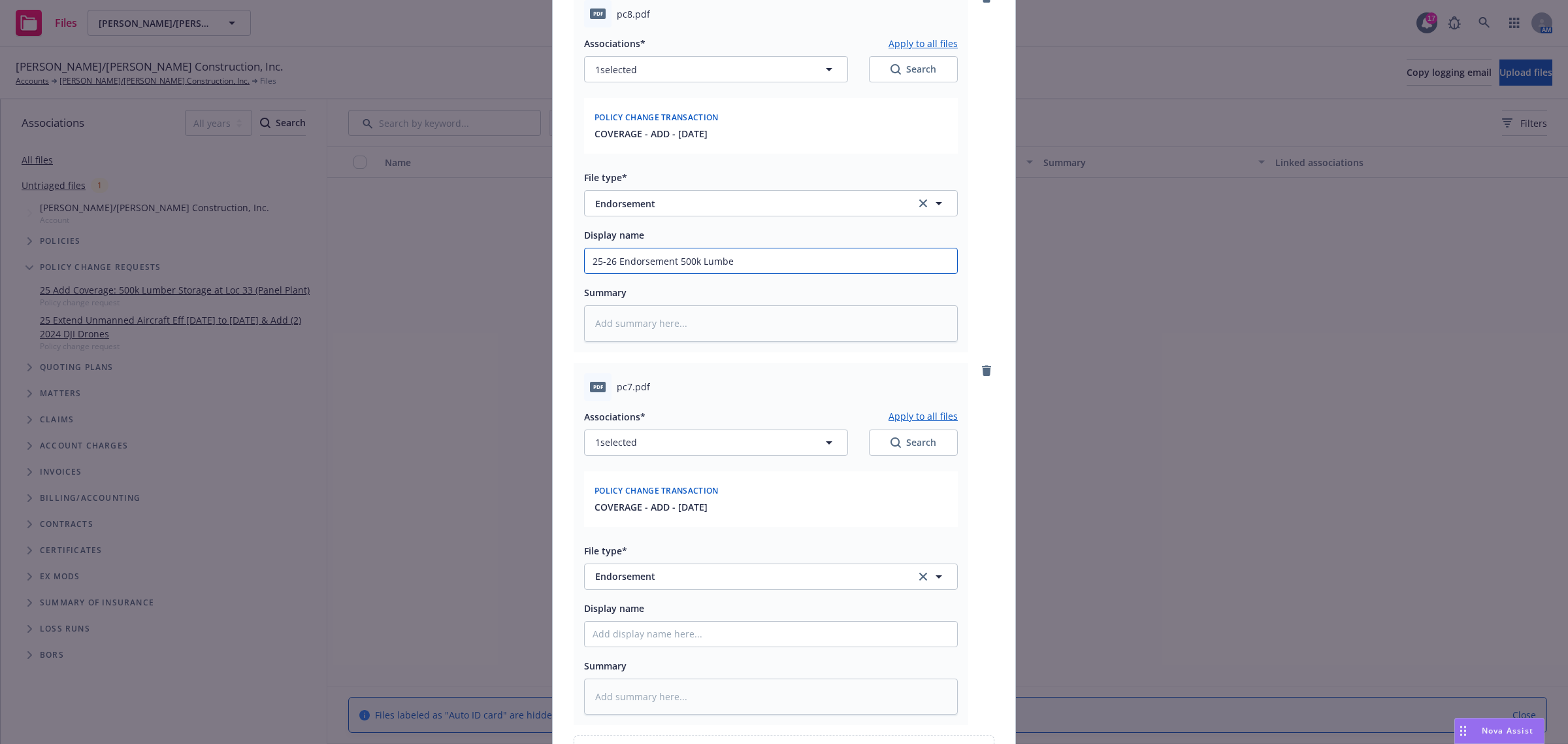
type input "25-26 Endorsement 500k Lumber"
type textarea "x"
type input "25-26 Endorsement 500k Lumber"
type textarea "x"
type input "25-26 Endorsement 500k Lumber S"
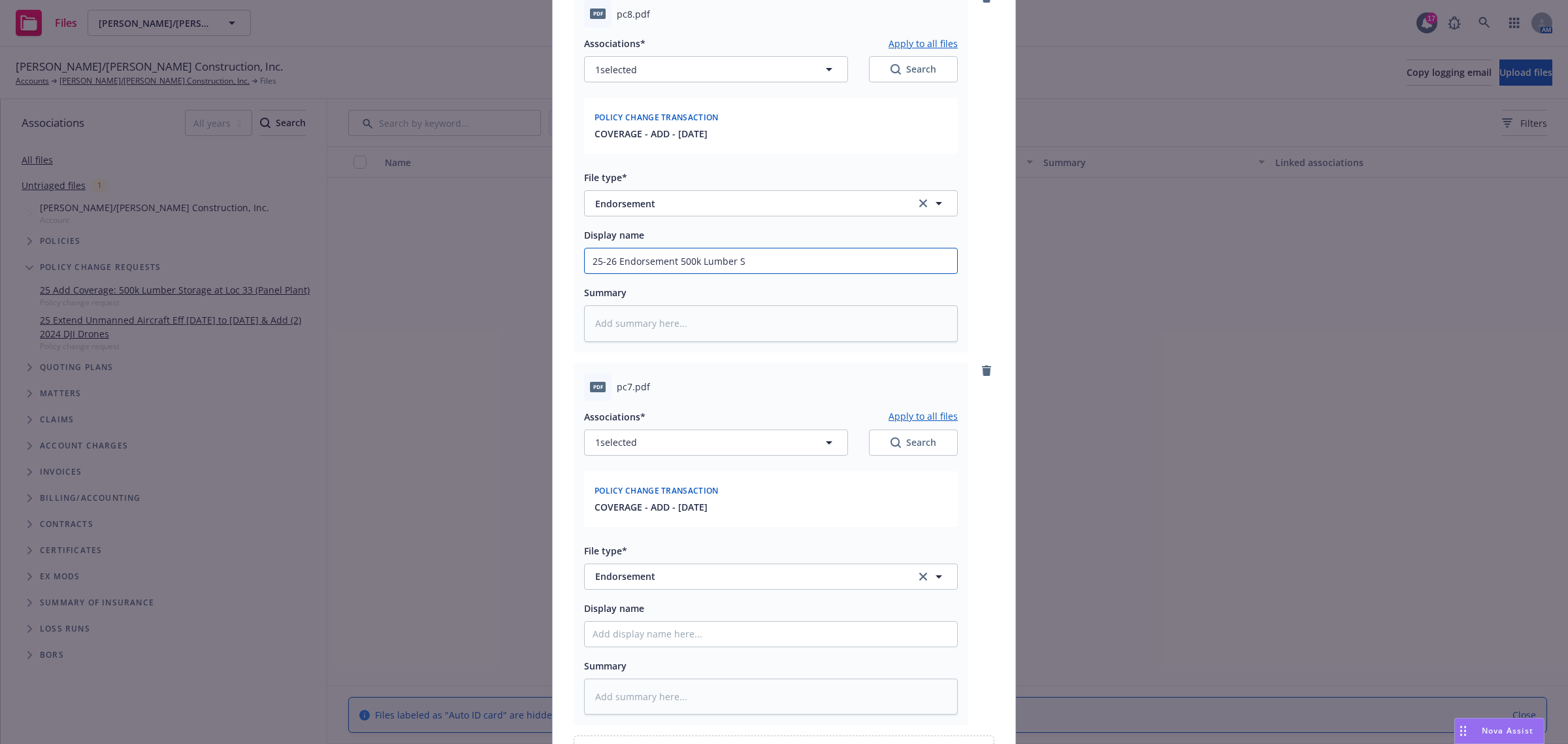
type textarea "x"
type input "25-26 Endorsement 500k Lumber St"
type textarea "x"
type input "25-26 Endorsement 500k Lumber Sto"
type textarea "x"
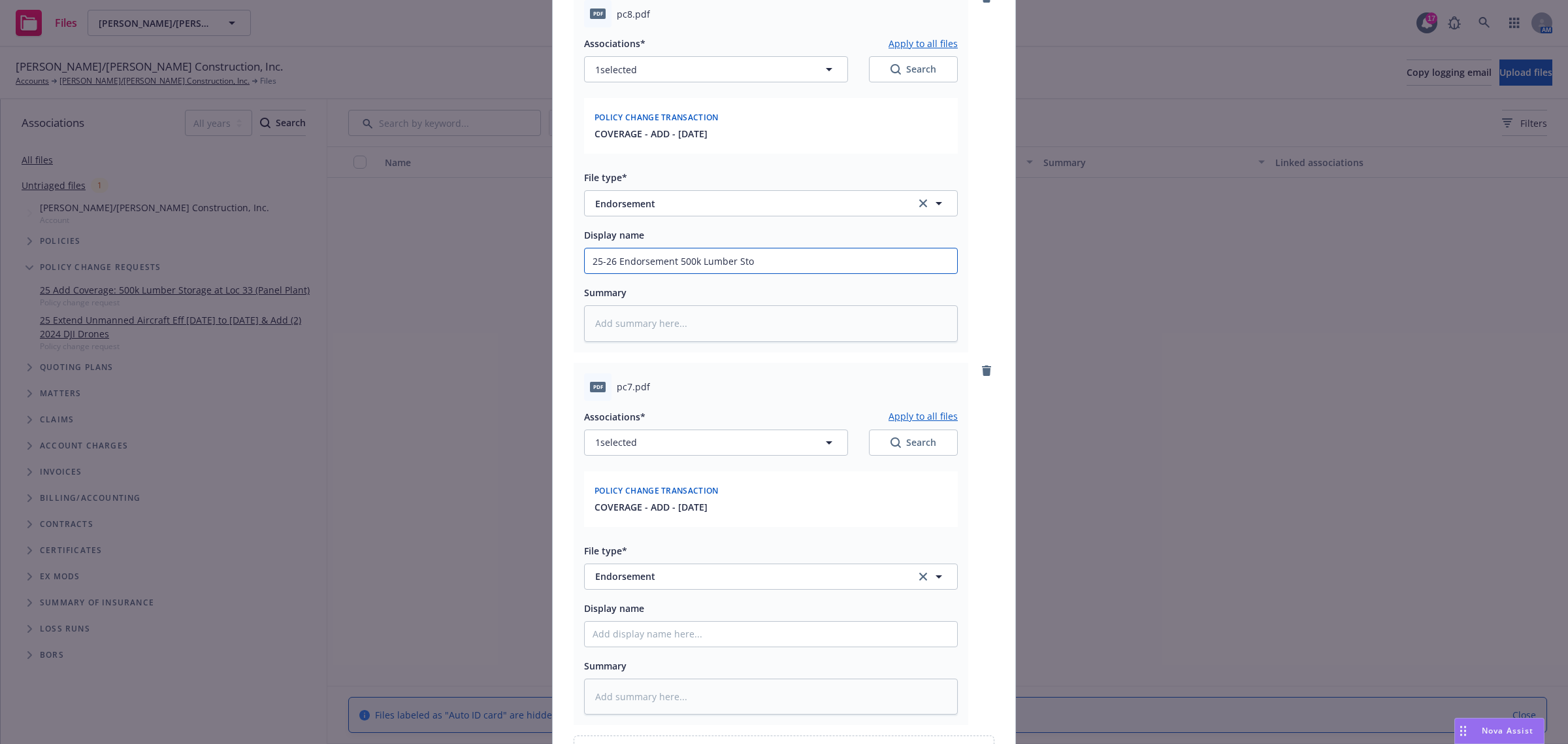
type input "25-26 Endorsement 500k Lumber Stor"
type textarea "x"
type input "25-26 Endorsement 500k Lumber Stora"
type textarea "x"
type input "25-26 Endorsement 500k Lumber Storag"
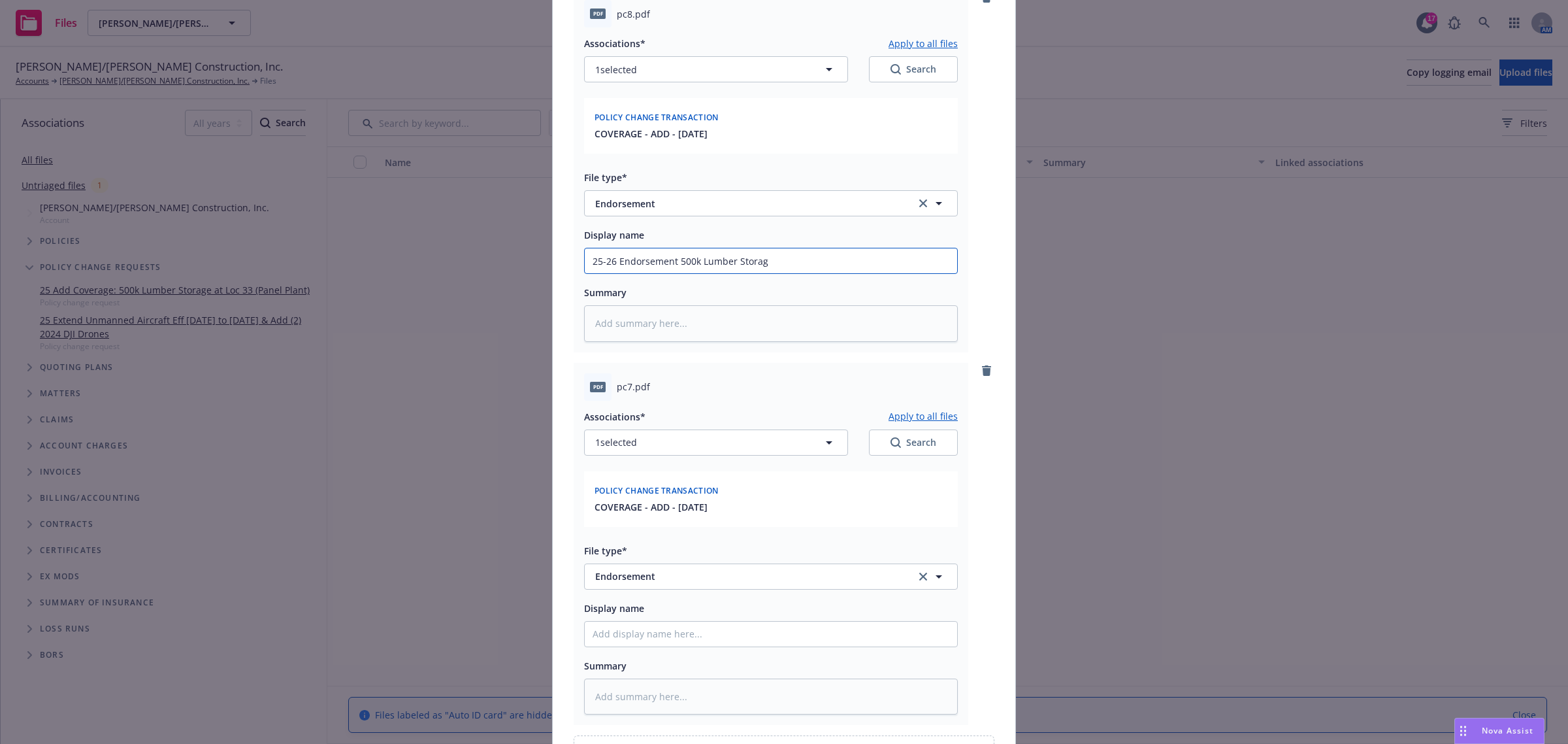
type textarea "x"
type input "25-26 Endorsement 500k Lumber Storage"
type textarea "x"
type input "25-26 Endorsement 500k Lumber Storage"
type textarea "x"
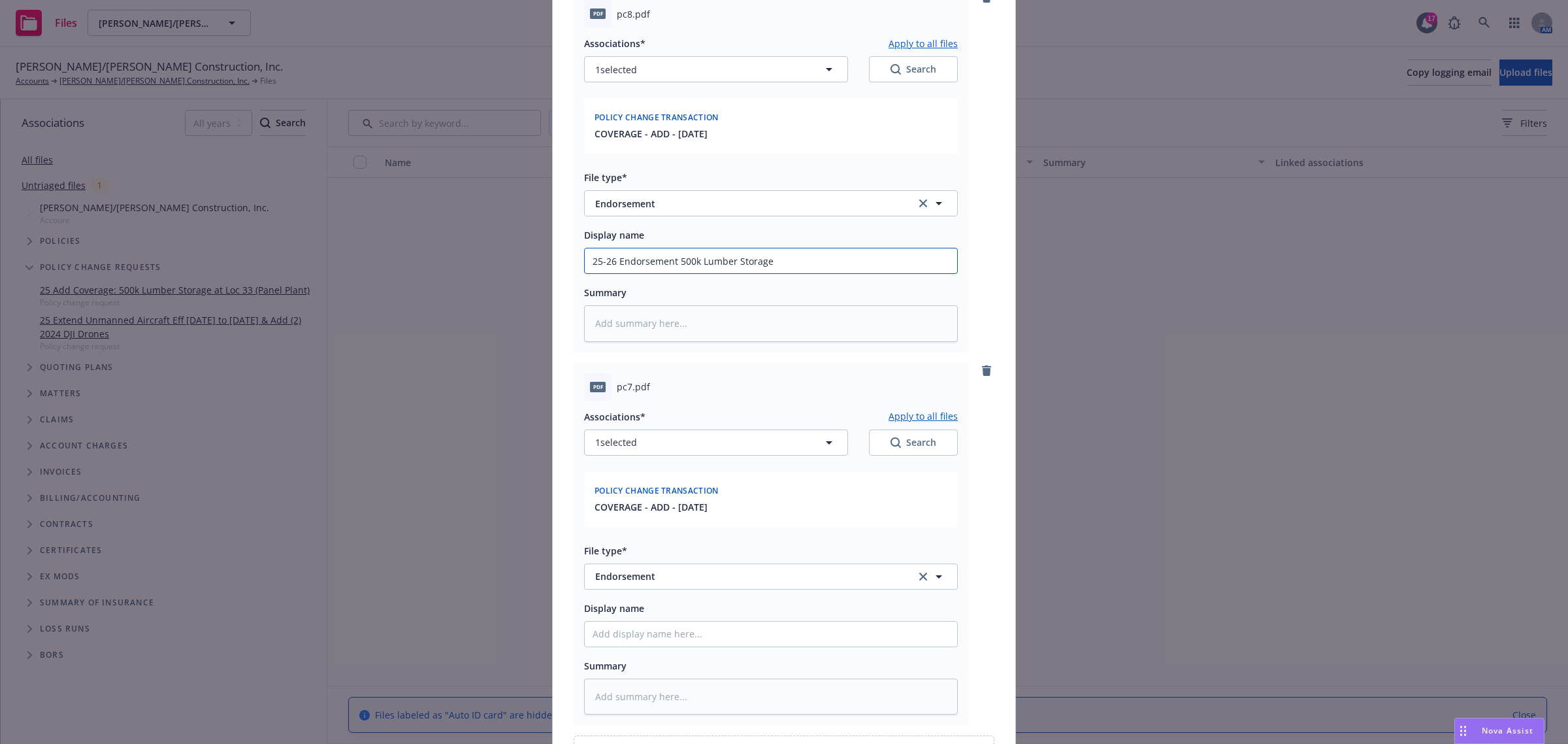
type input "25-26 Endorsement 500k Lumber Storage a"
type textarea "x"
type input "25-26 Endorsement 500k Lumber Storage at"
type textarea "x"
type input "25-26 Endorsement 500k Lumber Storage at"
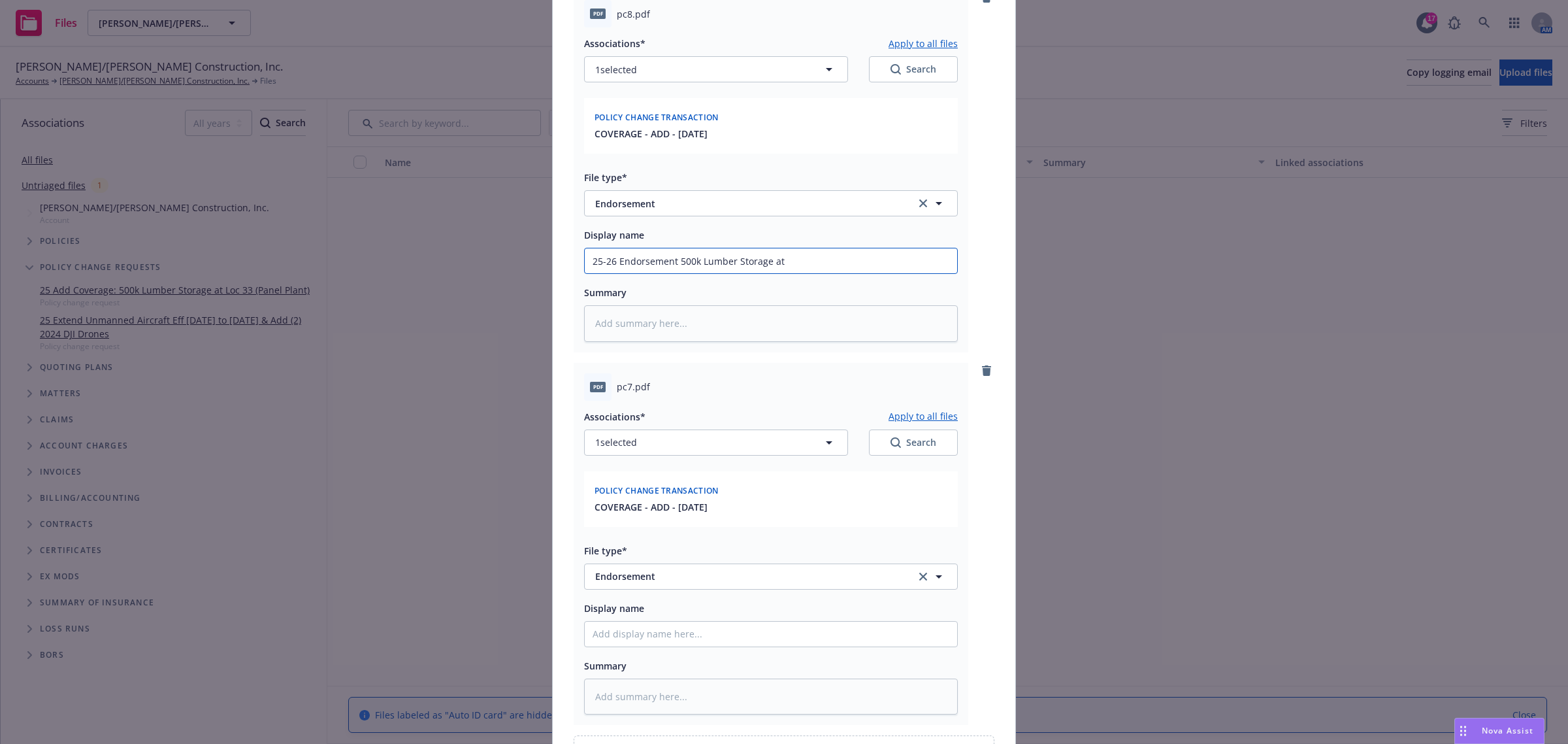
type textarea "x"
type input "25-26 Endorsement 500k Lumber Storage at L"
type textarea "x"
type input "25-26 Endorsement 500k Lumber Storage at Lo"
type textarea "x"
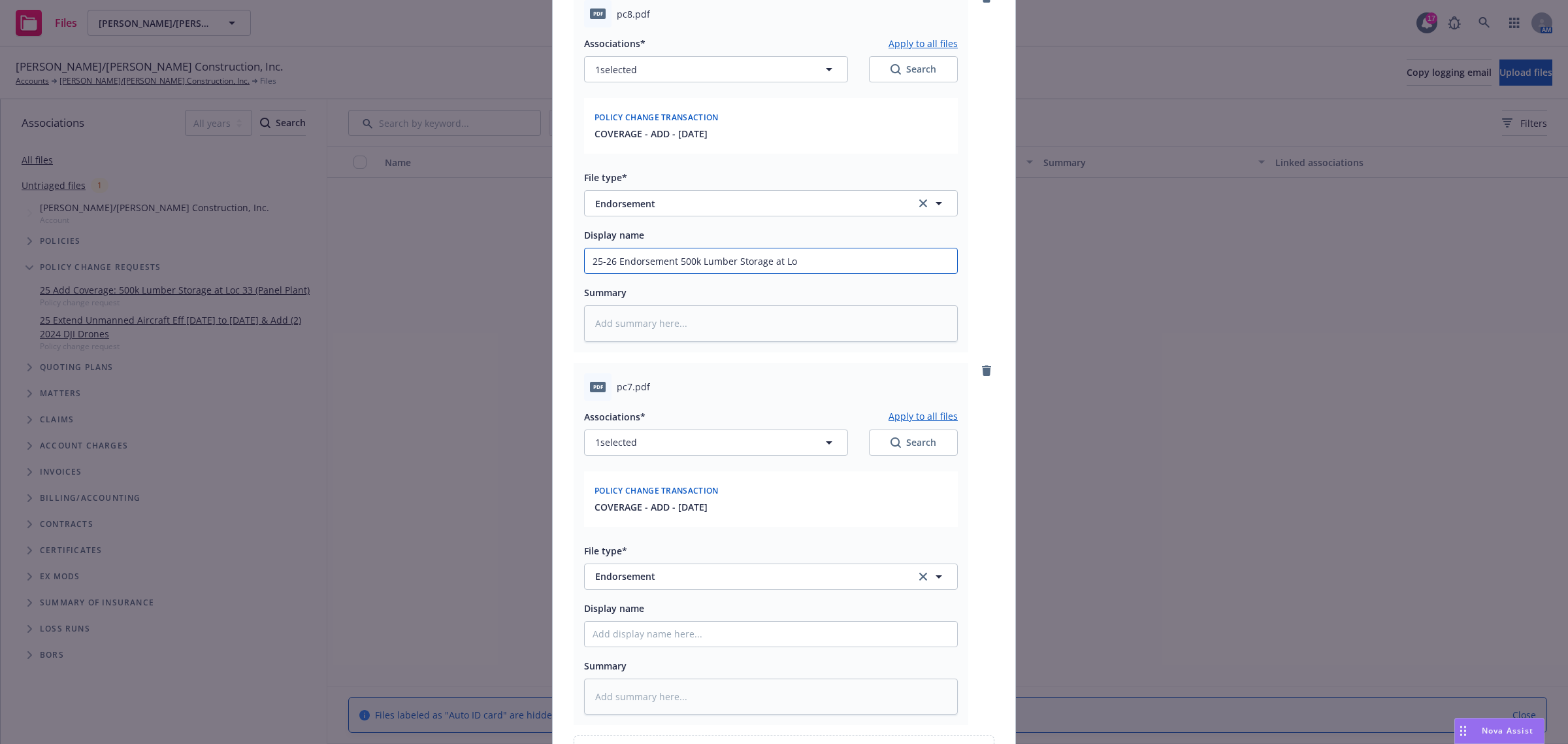
type input "25-26 Endorsement 500k Lumber Storage at Loc"
type textarea "x"
type input "25-26 Endorsement 500k Lumber Storage at Loc"
type textarea "x"
type input "25-26 Endorsement 500k Lumber Storage at Loc 3"
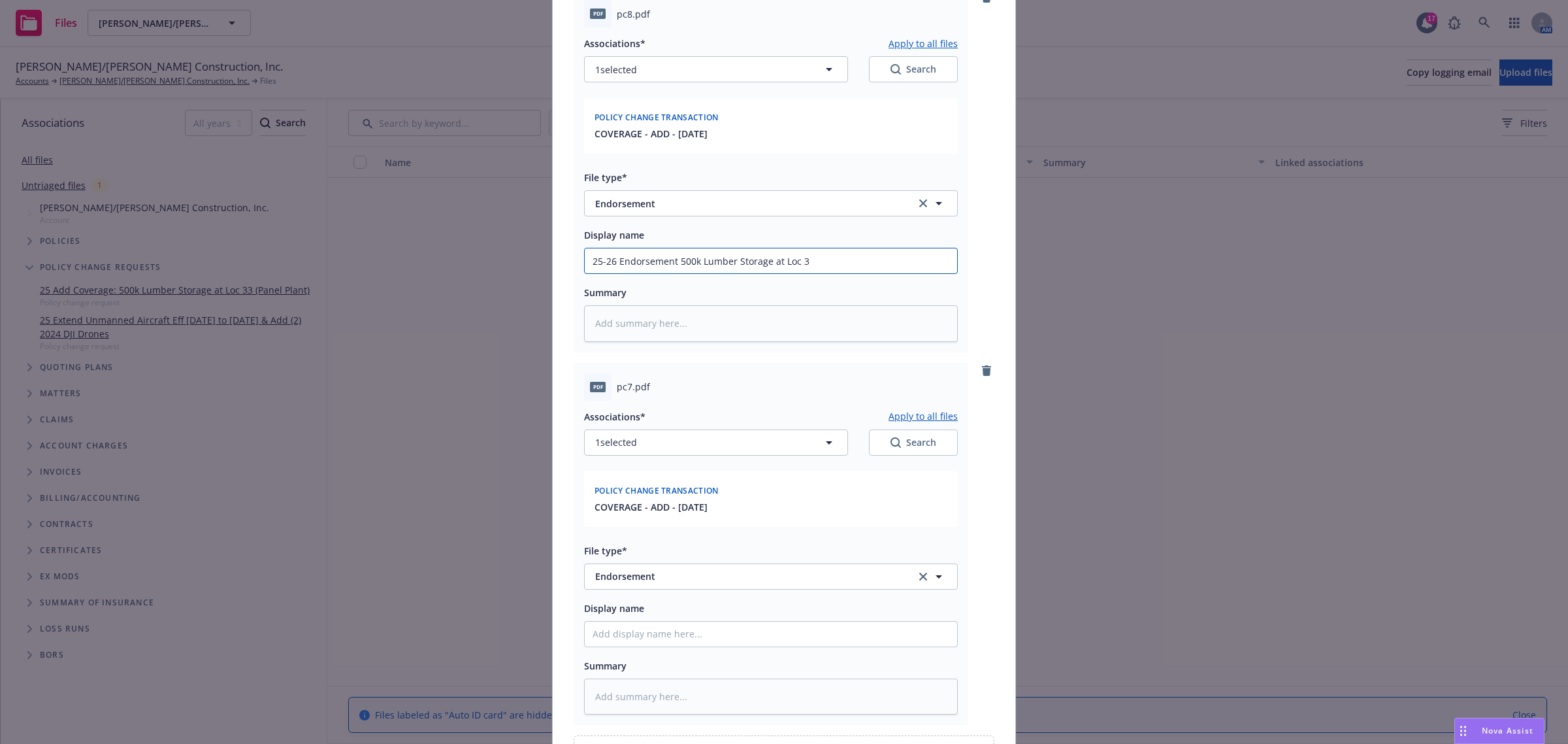
type textarea "x"
type input "25-26 Endorsement 500k Lumber Storage at Loc 33"
type textarea "x"
type input "25-26 Endorsement 500k Lumber Storage at Loc 33"
type textarea "x"
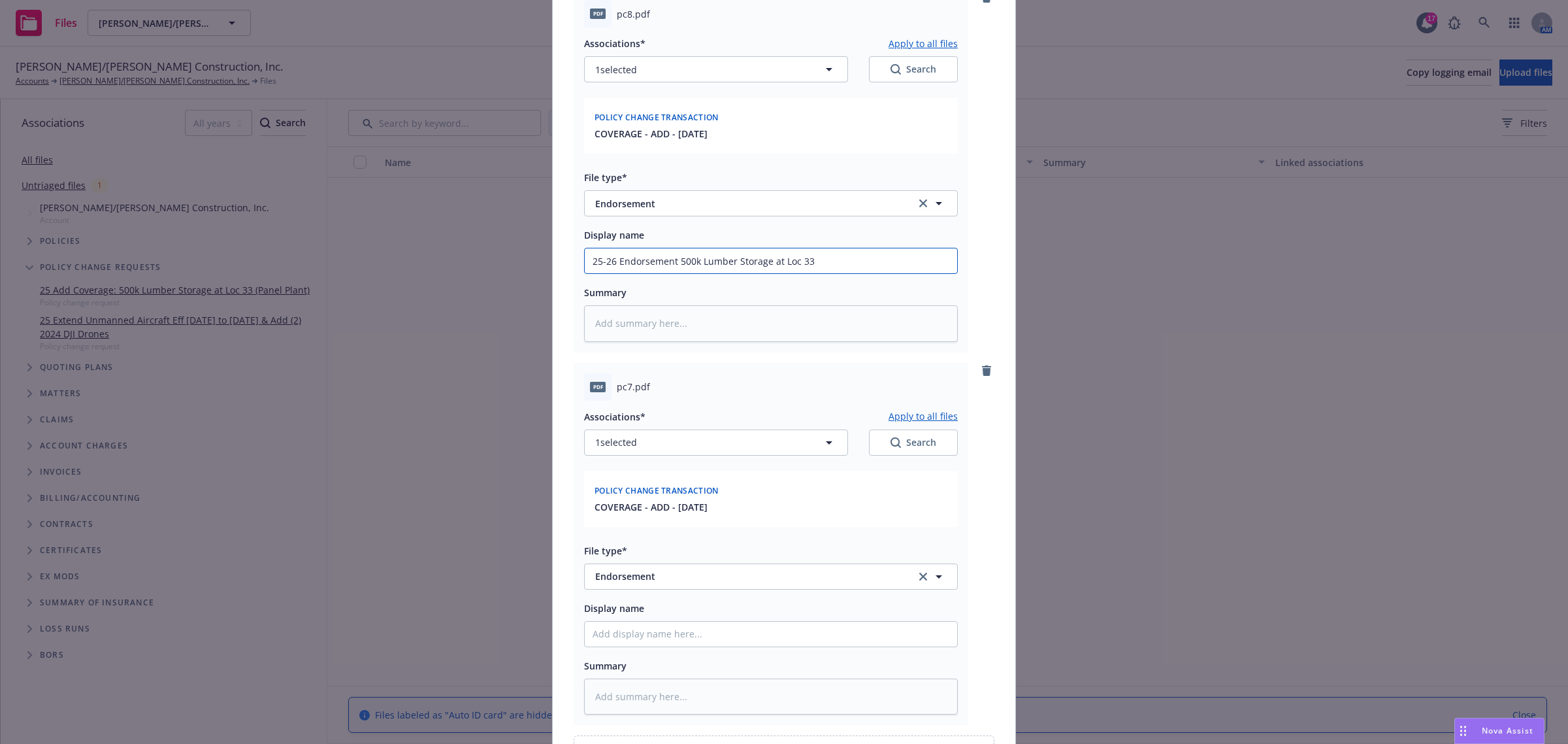
type input "25-26 Endorsement 500k Lumber Storage at Loc 33 ("
type textarea "x"
type input "25-26 Endorsement 500k Lumber Storage at Loc 33 (P"
type textarea "x"
type input "25-26 Endorsement 500k Lumber Storage at Loc 33 (Pa"
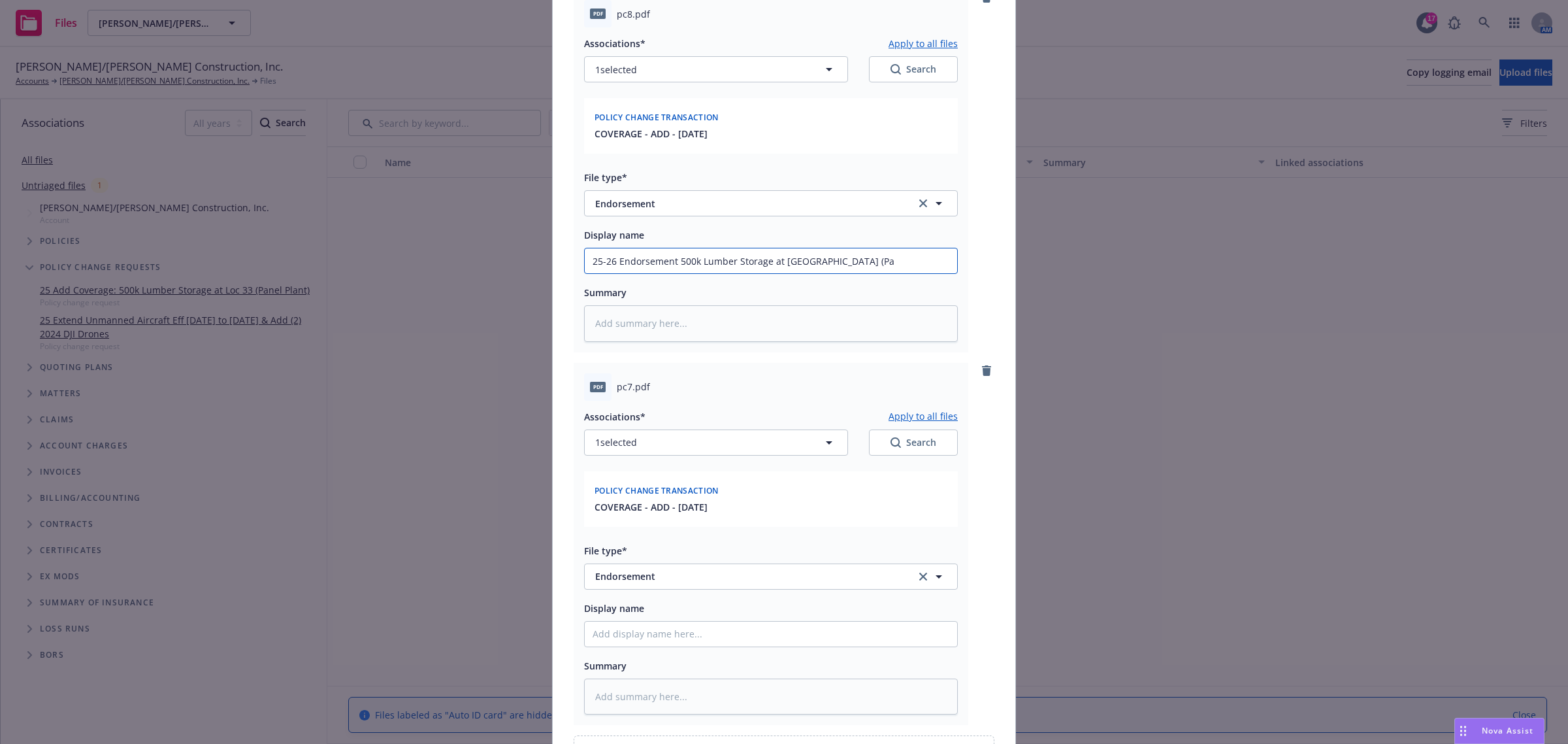
type textarea "x"
type input "25-26 Endorsement 500k Lumber Storage at Loc 33 (Pan"
type textarea "x"
type input "25-26 Endorsement 500k Lumber Storage at Loc 33 (Panl"
type textarea "x"
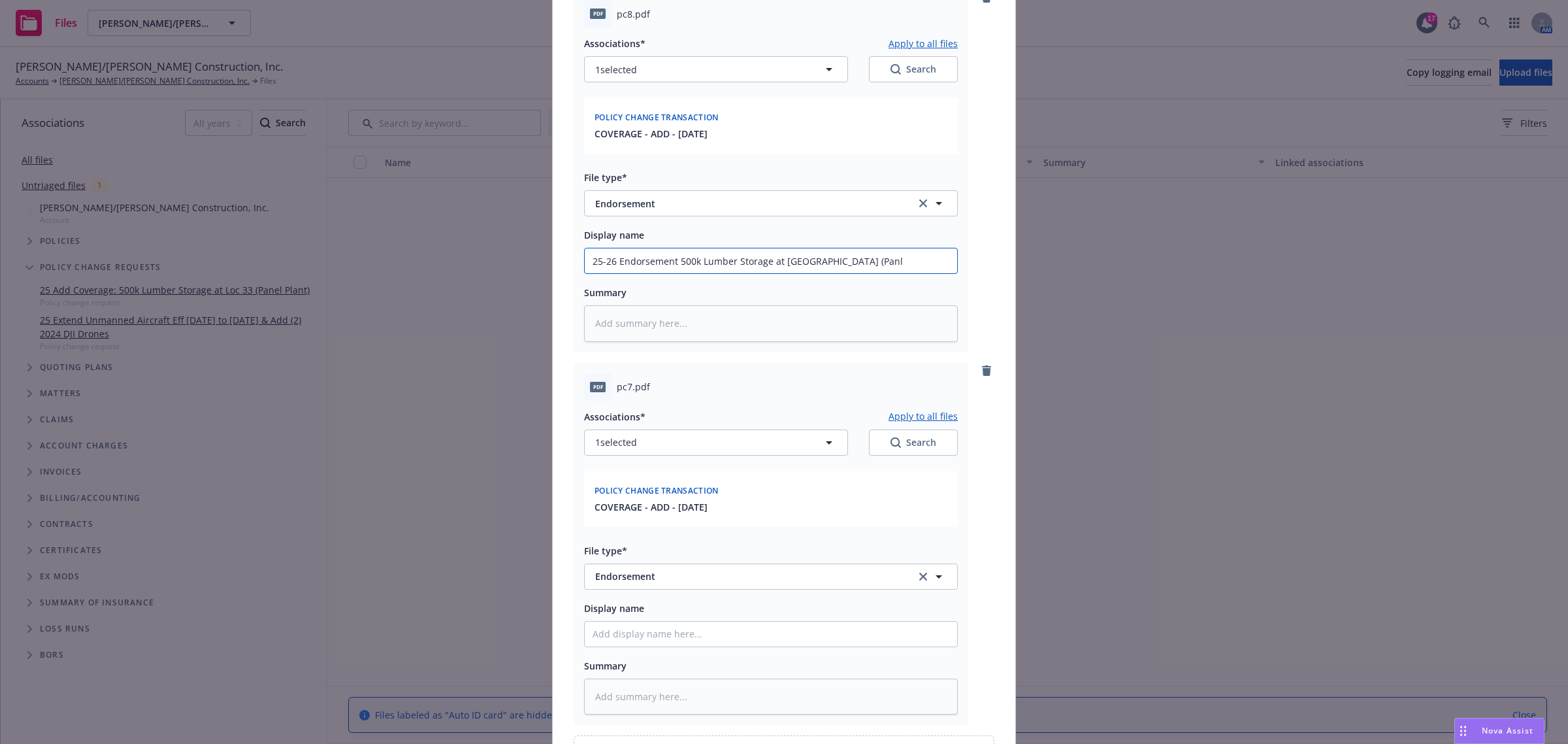
type input "25-26 Endorsement 500k Lumber Storage at Loc 33 (Panle"
type textarea "x"
type input "25-26 Endorsement 500k Lumber Storage at Loc 33 (Panl"
type textarea "x"
type input "25-26 Endorsement 500k Lumber Storage at Loc 33 (Pan"
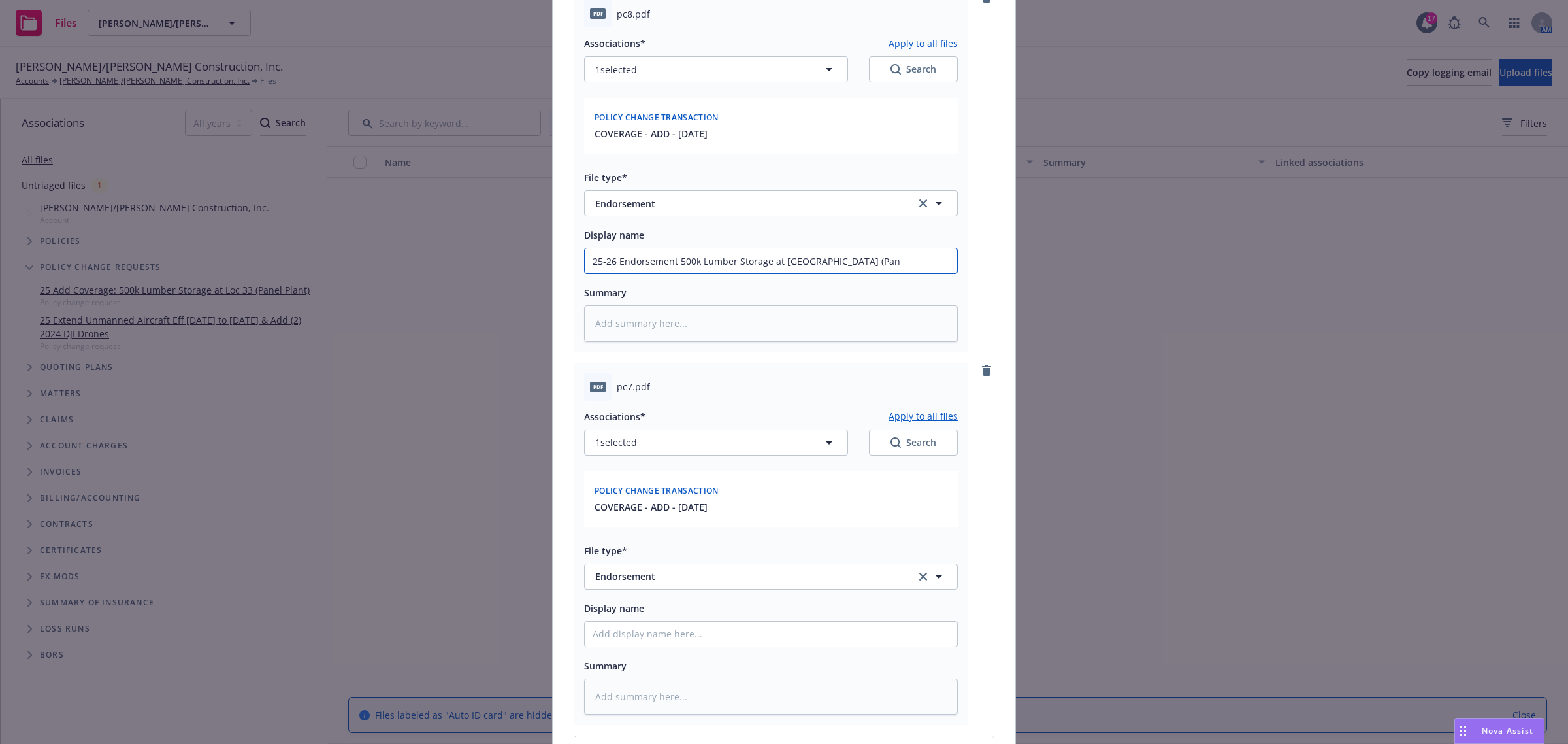
type textarea "x"
type input "25-26 Endorsement 500k Lumber Storage at Loc 33 (Pane"
type textarea "x"
type input "25-26 Endorsement 500k Lumber Storage at Loc 33 (Panel"
type textarea "x"
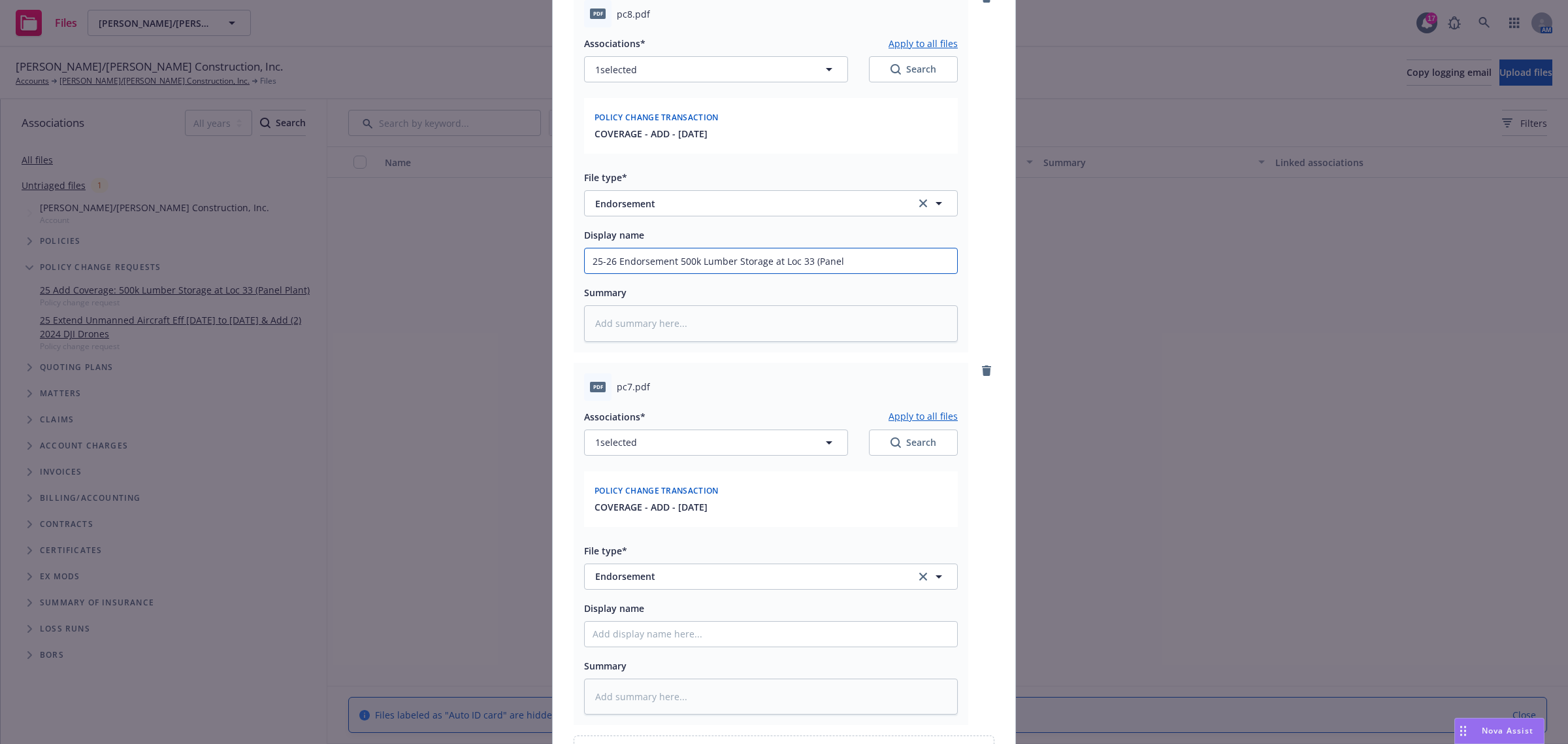
type input "25-26 Endorsement 500k Lumber Storage at Loc 33 (Panel"
type textarea "x"
type input "25-26 Endorsement 500k Lumber Storage at Loc 33 (Panel P"
type textarea "x"
type input "25-26 Endorsement 500k Lumber Storage at Loc 33 (Panel Pl"
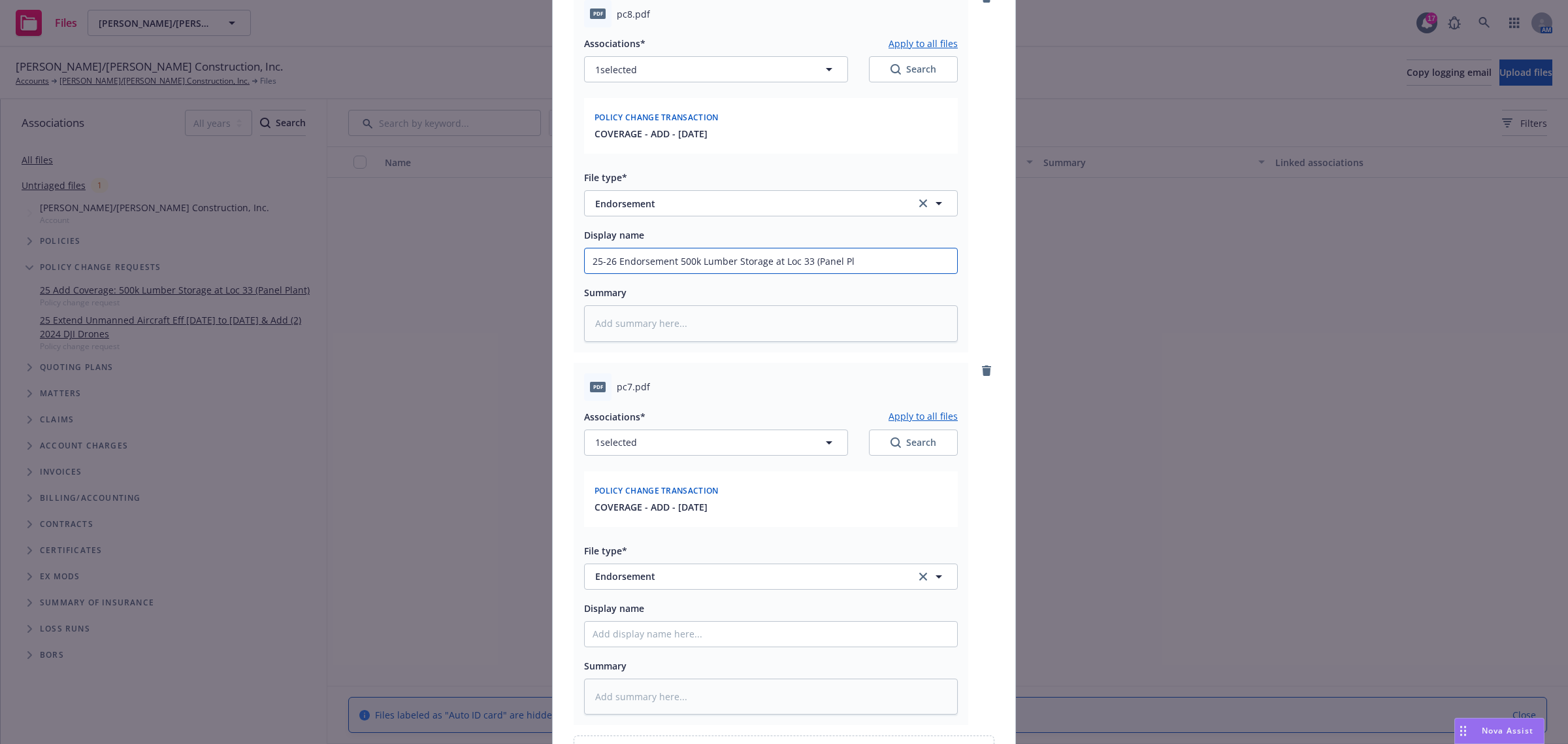
type textarea "x"
type input "25-26 Endorsement 500k Lumber Storage at Loc 33 (Panel Pla"
type textarea "x"
type input "25-26 Endorsement 500k Lumber Storage at Loc 33 (Panel Plan"
type textarea "x"
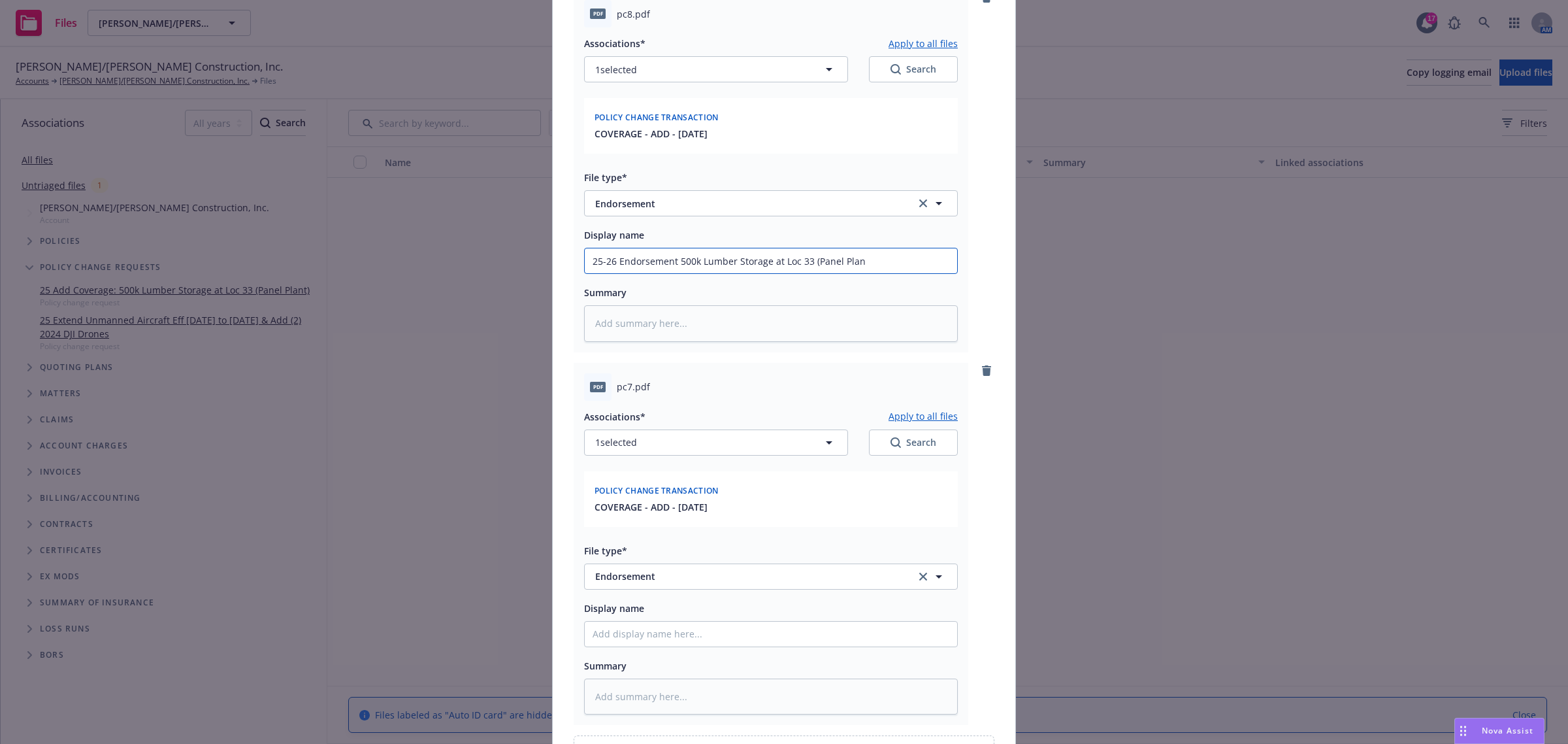
type input "25-26 Endorsement 500k Lumber Storage at Loc 33 (Panel Plant"
type textarea "x"
type input "25-26 Endorsement 500k Lumber Storage at Loc 33 (Panel Plant)"
click at [655, 273] on input "Display name" at bounding box center [771, 260] width 373 height 25
type textarea "x"
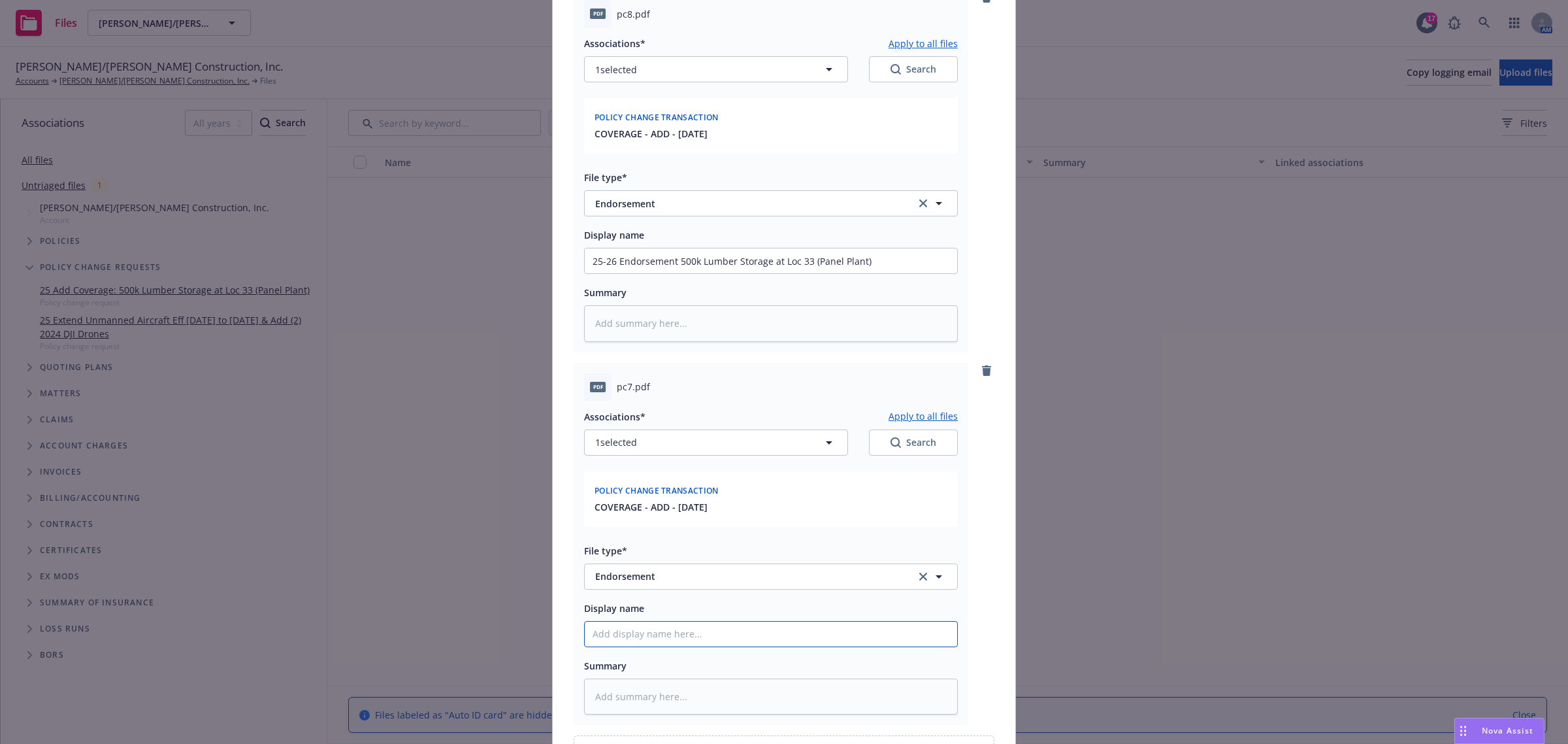
type input "2"
type textarea "x"
type input "25"
type textarea "x"
type input "25-"
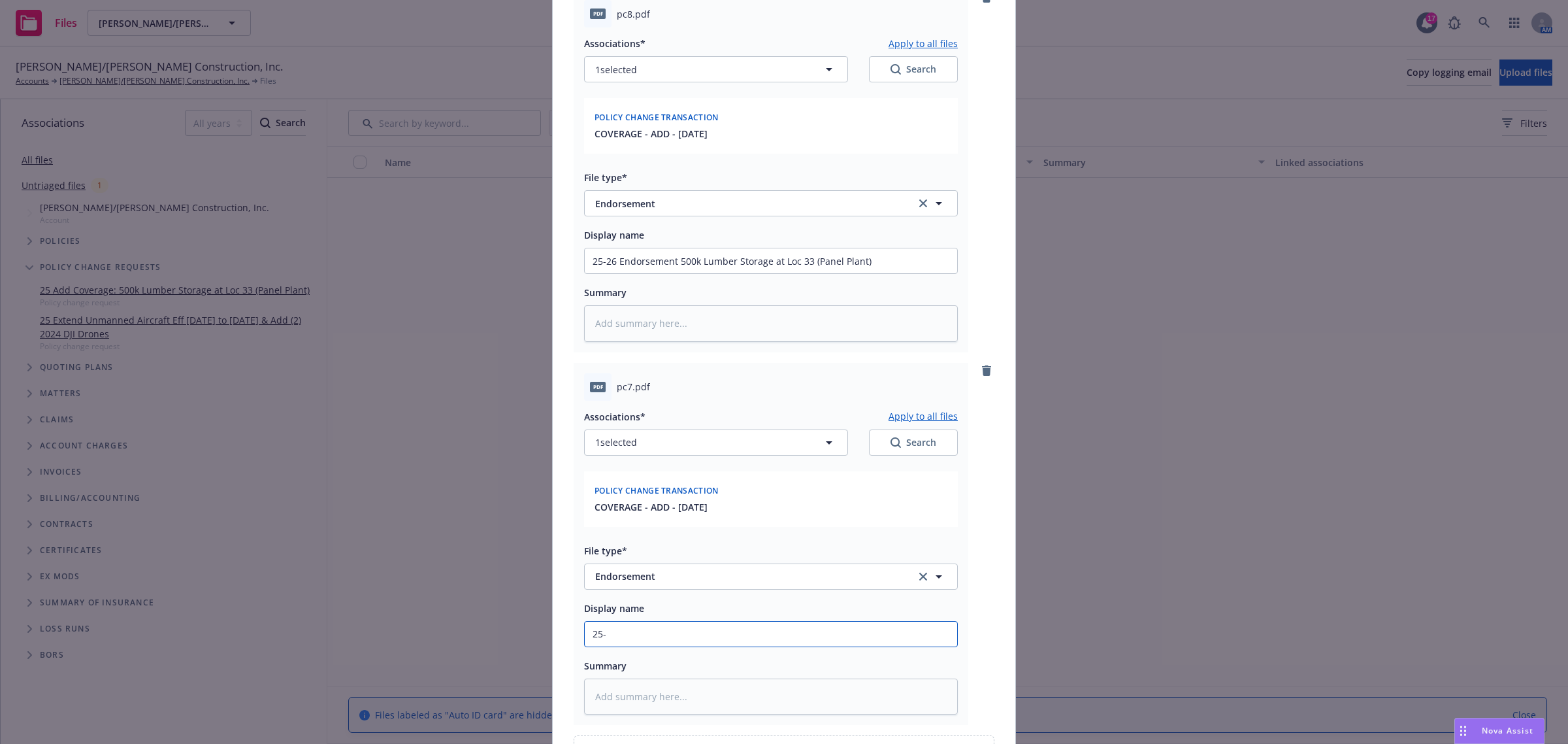
type textarea "x"
type input "25-2"
type textarea "x"
type input "25-26"
type textarea "x"
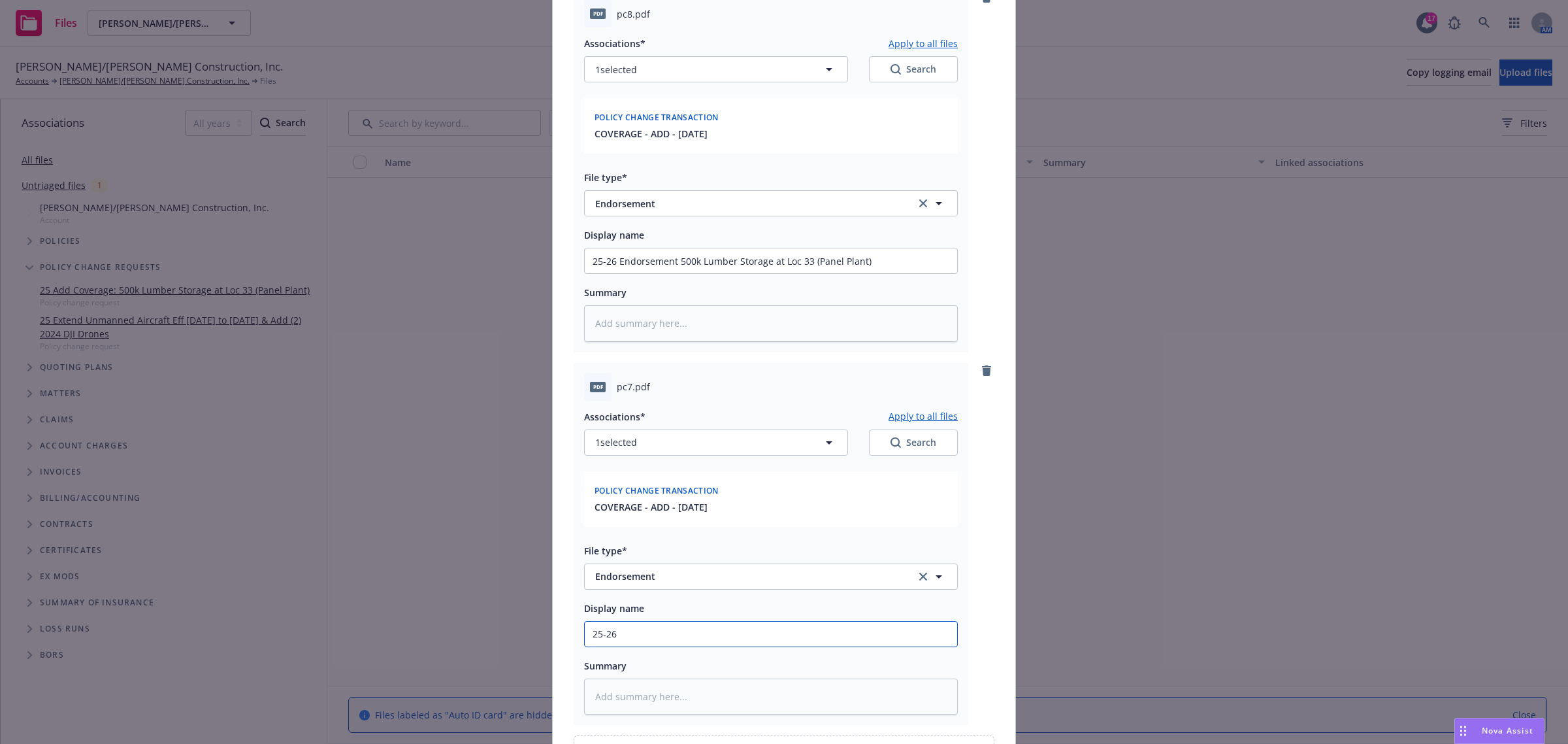
type input "25-26"
type textarea "x"
type input "25-26 E"
type textarea "x"
type input "25-26 En"
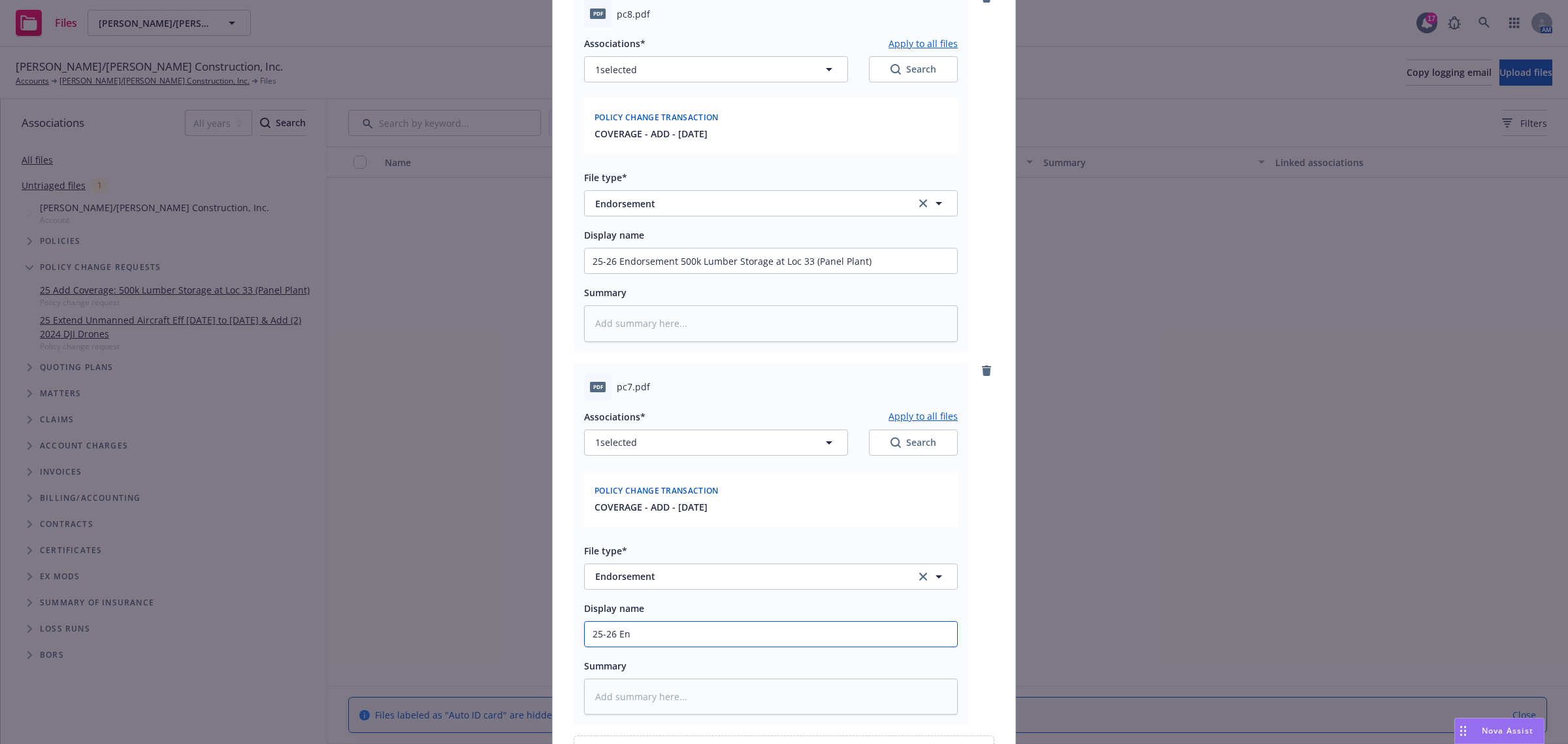
type textarea "x"
type input "25-26 End"
type textarea "x"
type input "25-26 Endo"
type textarea "x"
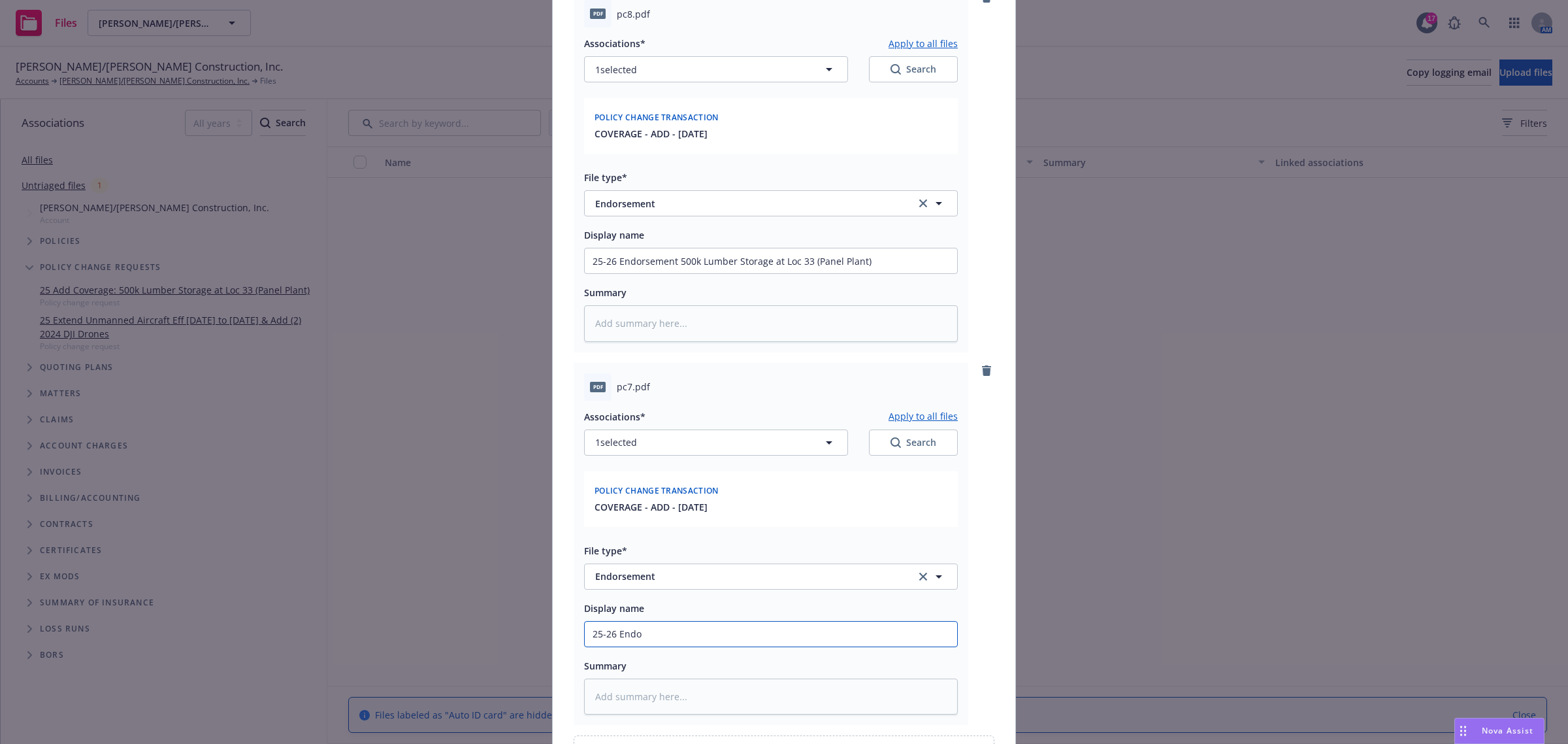
type input "25-26 Endor"
type textarea "x"
type input "25-26 Endors"
type textarea "x"
type input "25-26 Endorse"
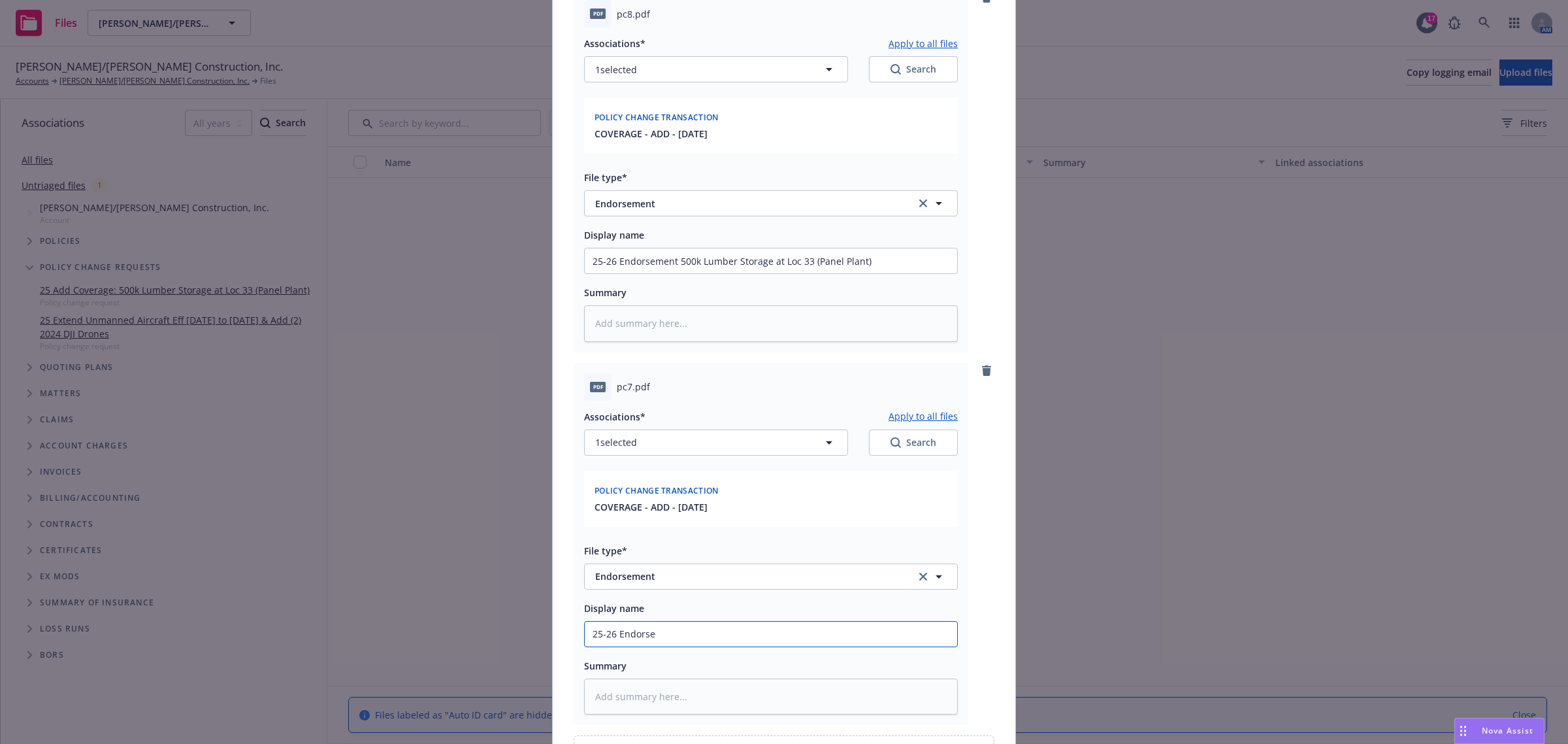
type textarea "x"
type input "25-26 Endorsem"
type textarea "x"
type input "25-26 Endorseme"
type textarea "x"
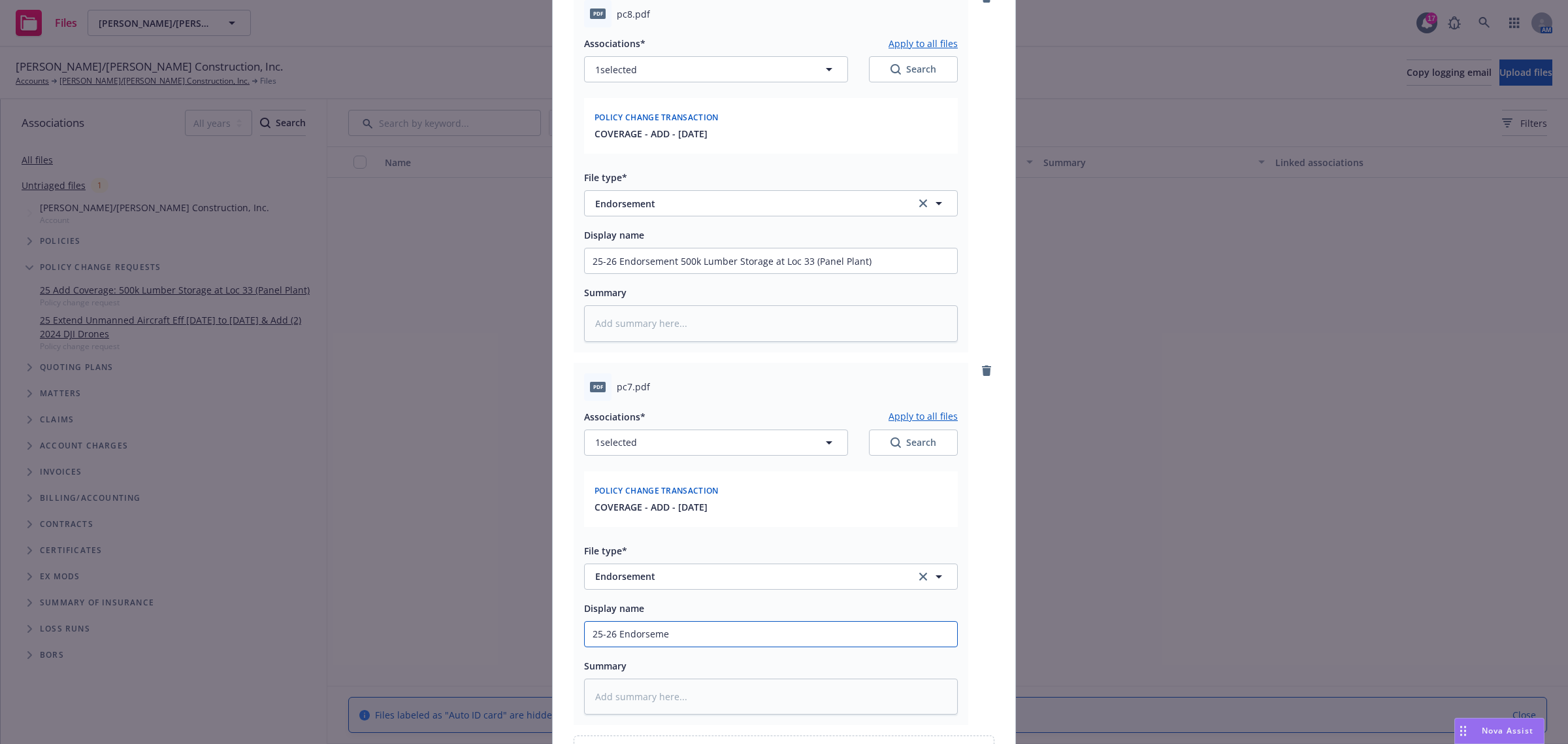
type input "25-26 Endorsemen"
type textarea "x"
type input "25-26 Endorsement"
type textarea "x"
type input "25-26 Endorsement"
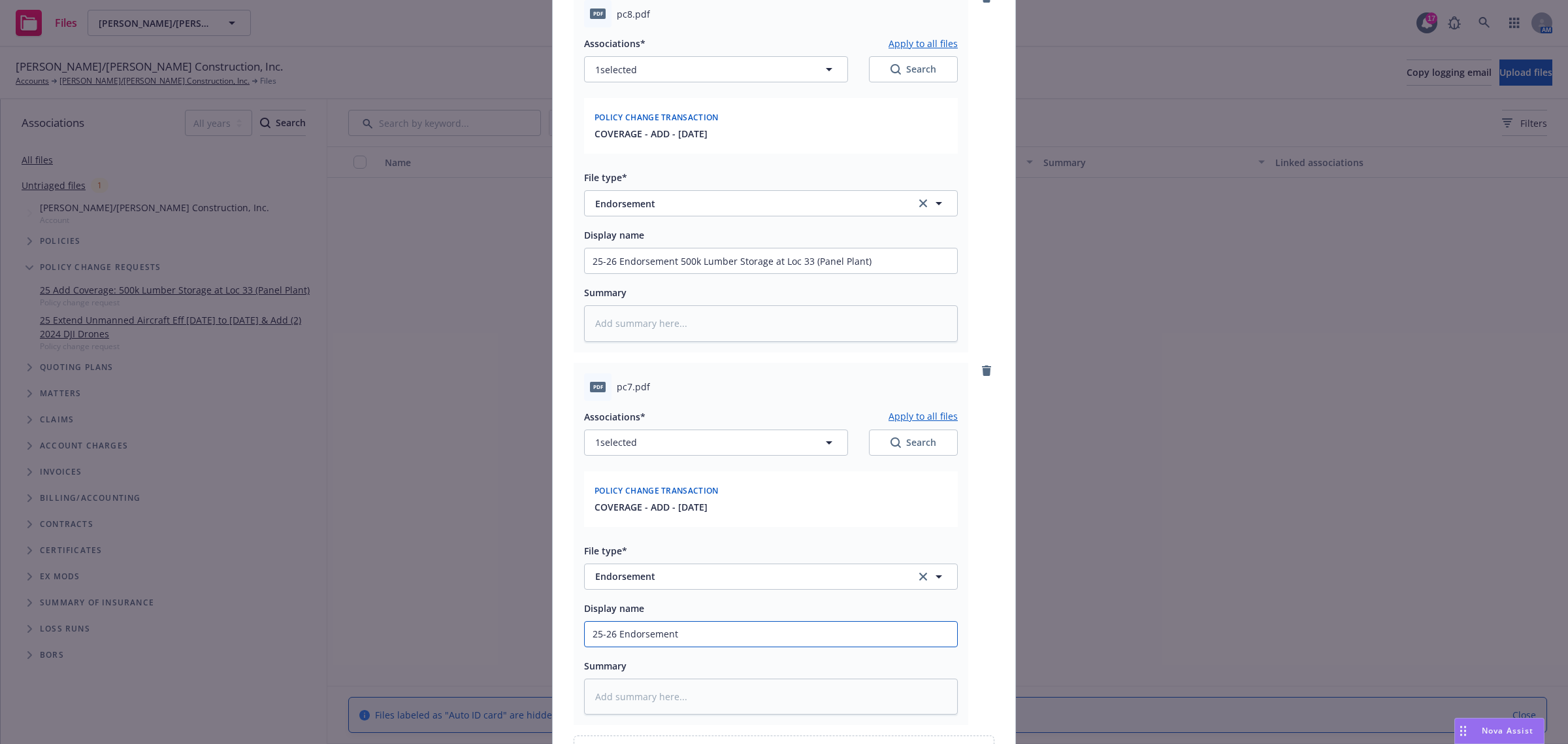
type textarea "x"
type input "25-26 Endorsement ("
type textarea "x"
type input "25-26 Endorsement (V"
type textarea "x"
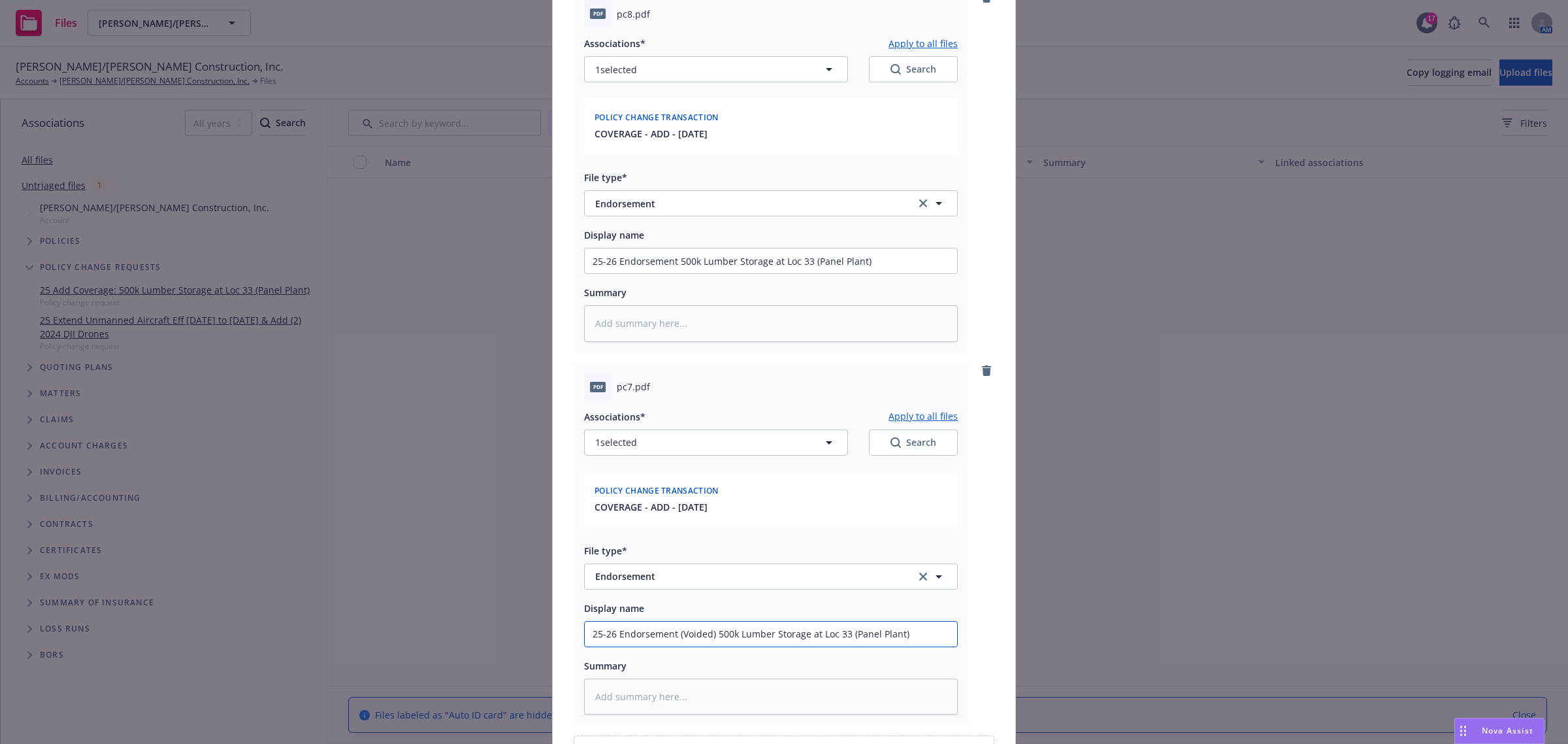
scroll to position [314, 0]
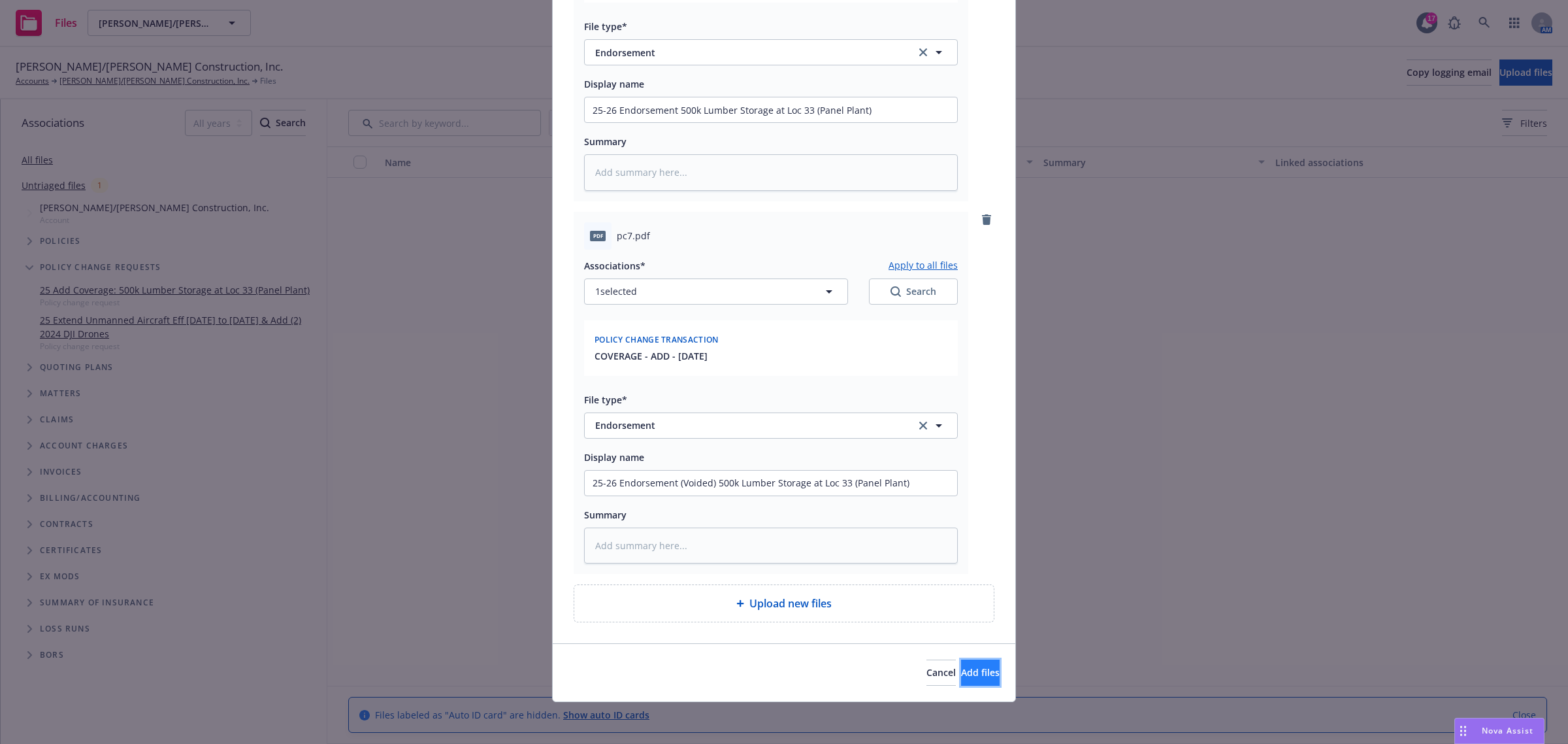
click at [961, 683] on button "Add files" at bounding box center [981, 673] width 39 height 26
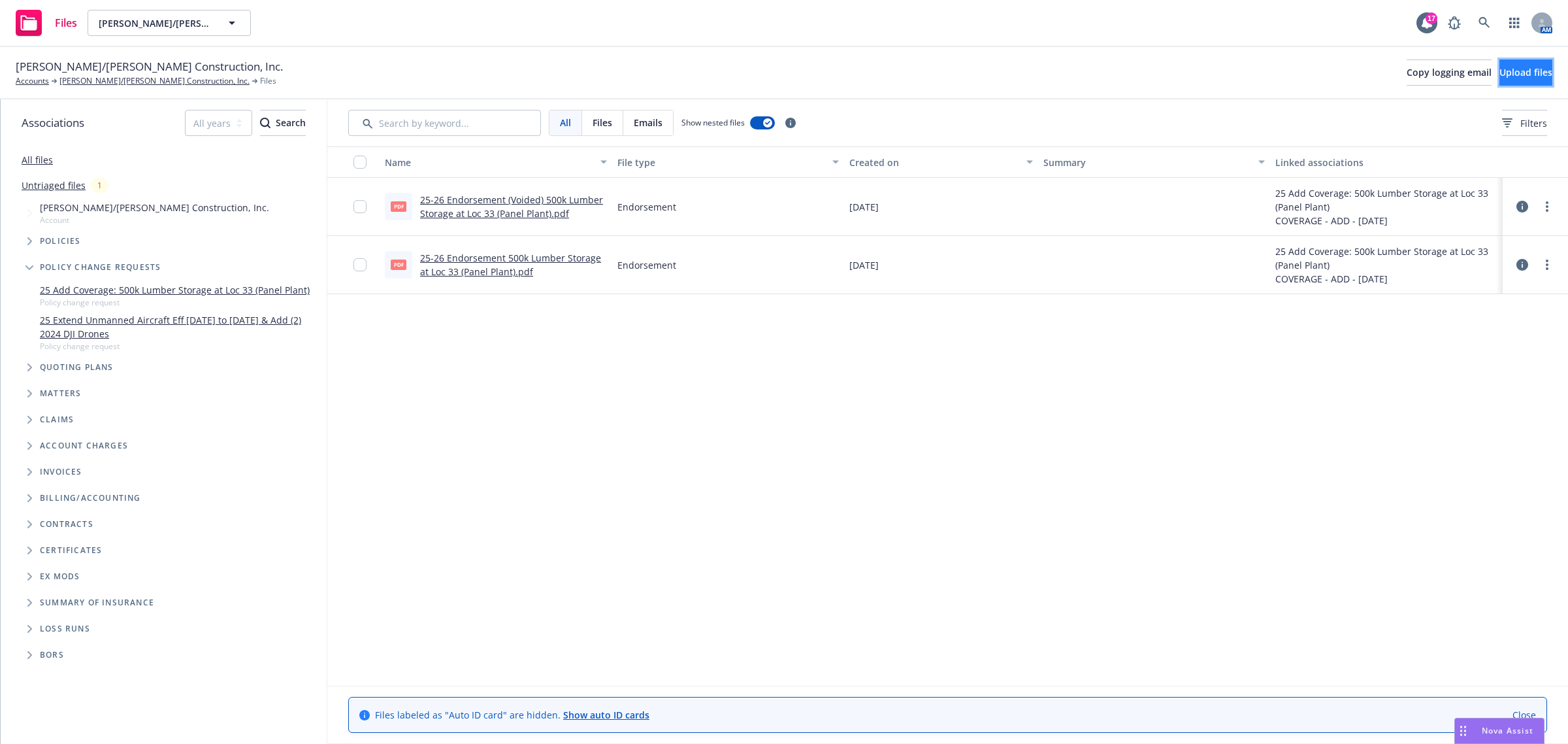
click at [1500, 74] on span "Upload files" at bounding box center [1526, 71] width 53 height 12
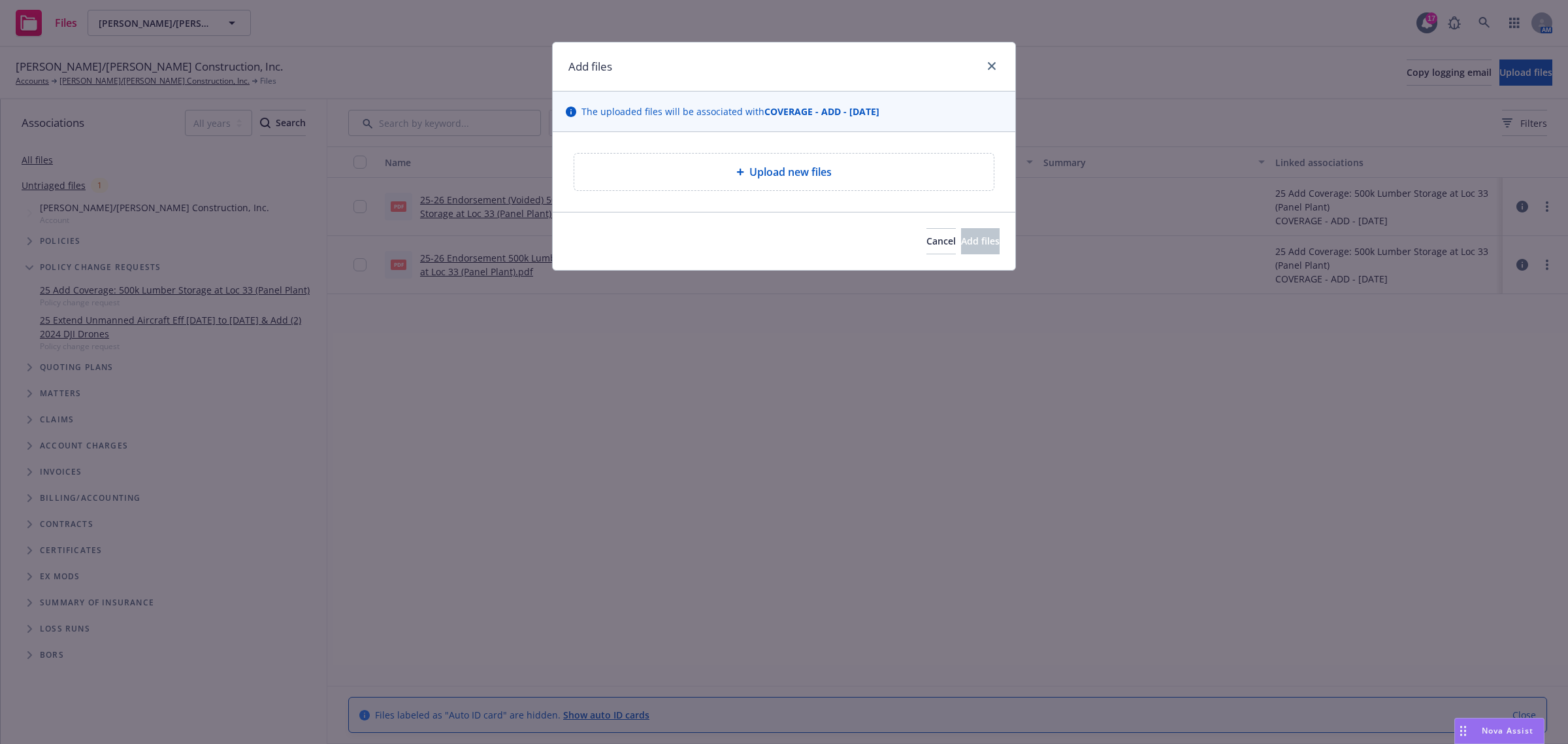
click at [831, 165] on span "Upload new files" at bounding box center [791, 171] width 83 height 15
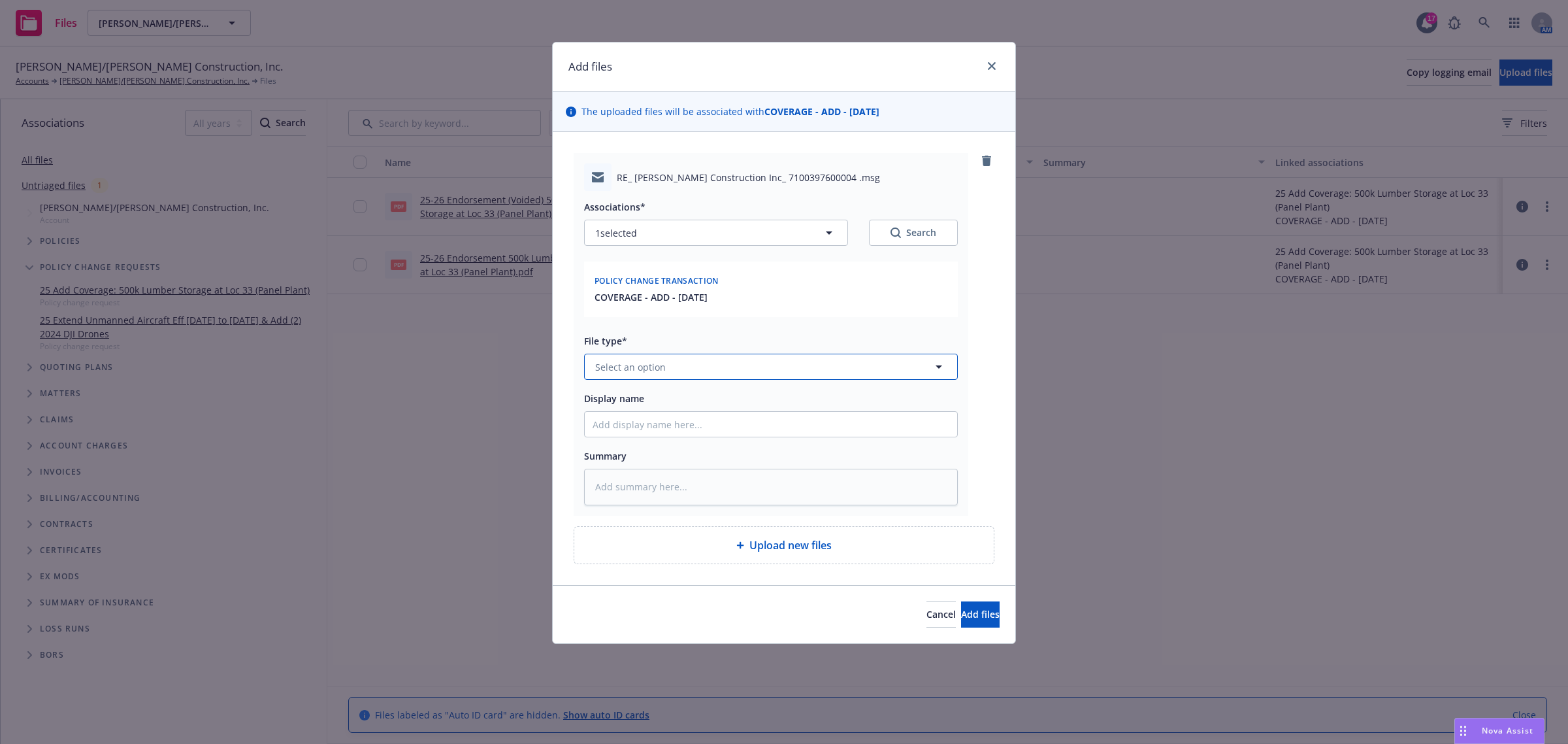
click at [635, 364] on span "Select an option" at bounding box center [630, 366] width 70 height 14
click at [623, 438] on span "Endorsement delivery" at bounding box center [647, 437] width 98 height 14
click at [626, 424] on input "Display name" at bounding box center [771, 424] width 373 height 25
click at [634, 425] on input "BPP 500k Endorsement" at bounding box center [771, 424] width 373 height 25
click at [762, 423] on input "BPP 500k Lumber Stock Endorsement" at bounding box center [771, 424] width 373 height 25
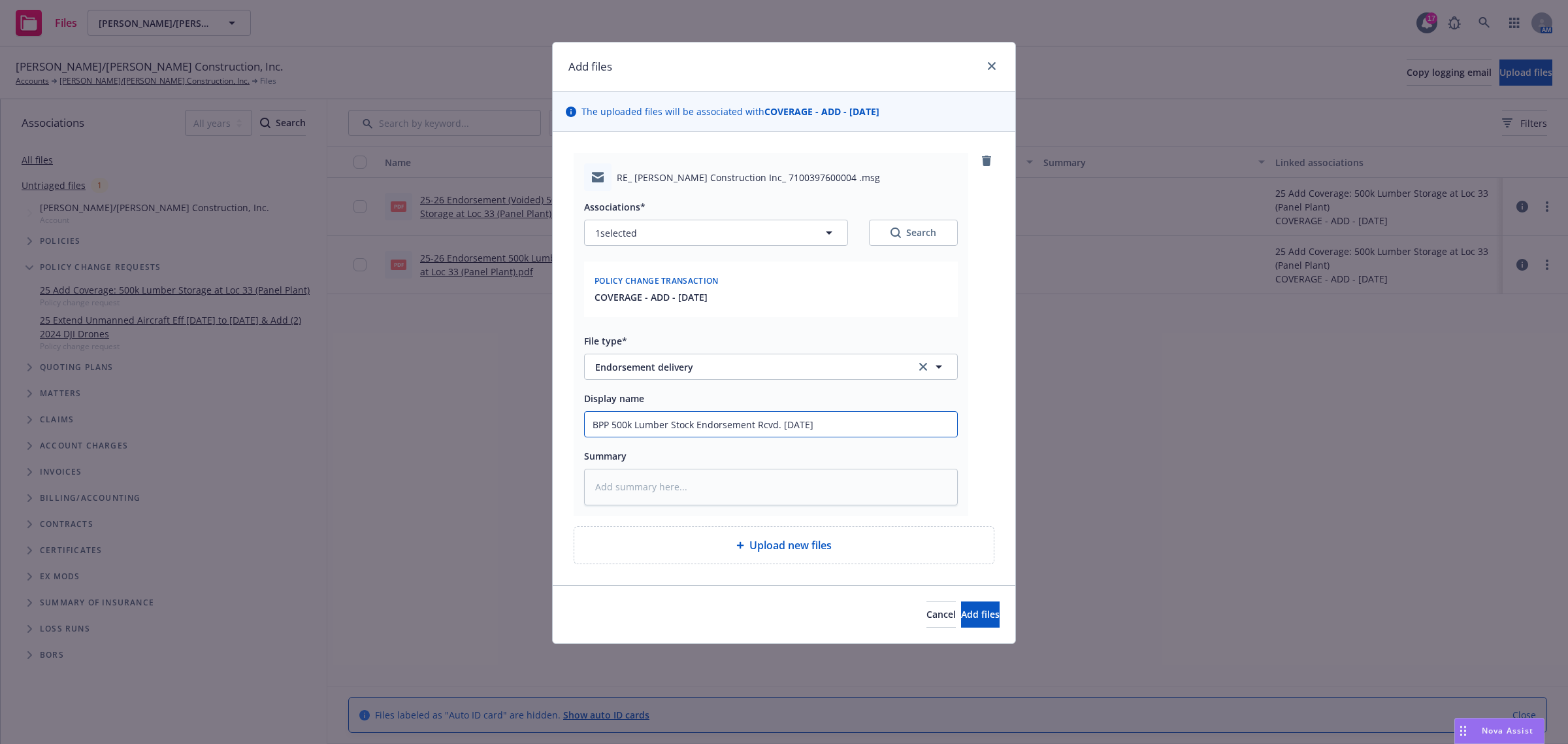
click at [593, 421] on input "BPP 500k Lumber Stock Endorsement Rcvd. 8.15.25" at bounding box center [771, 424] width 373 height 25
click at [961, 608] on span "Add files" at bounding box center [981, 614] width 39 height 12
